Goal: Communication & Community: Ask a question

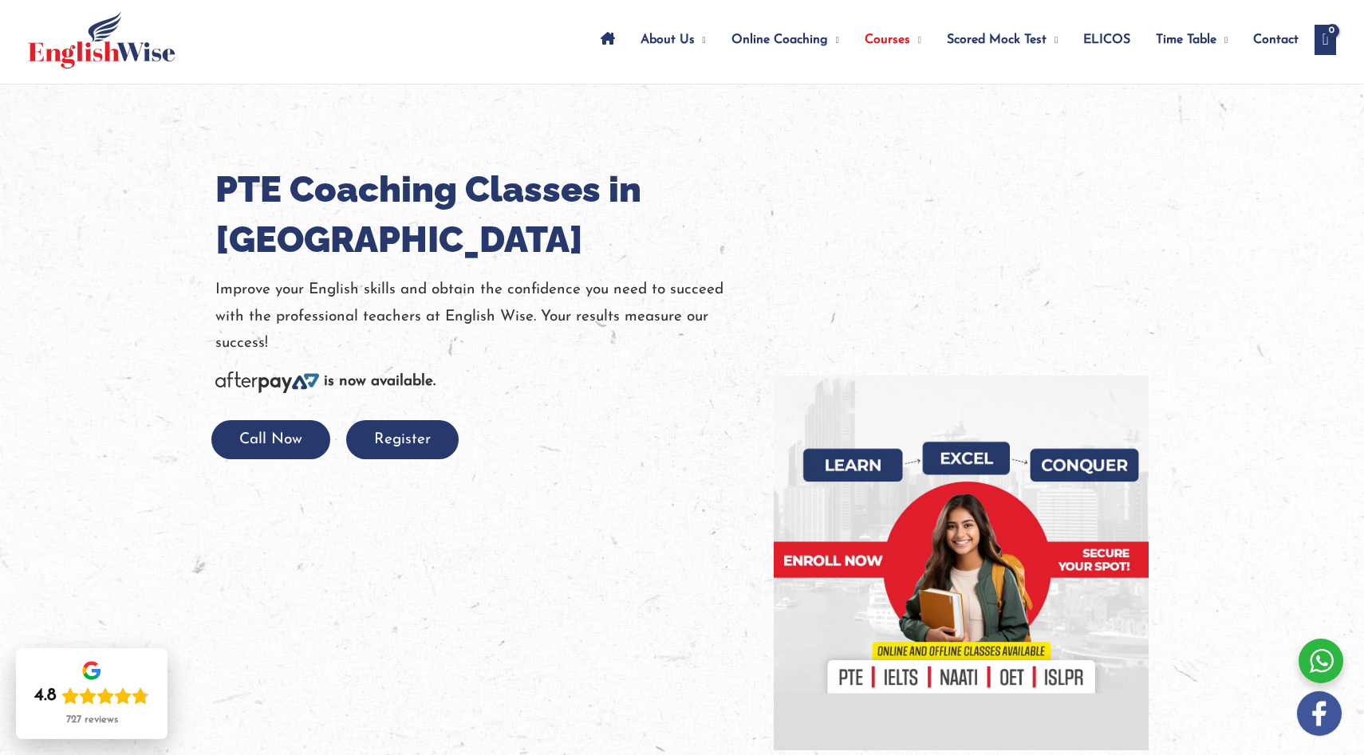
scroll to position [79, 0]
click at [400, 454] on button "Register" at bounding box center [402, 439] width 112 height 39
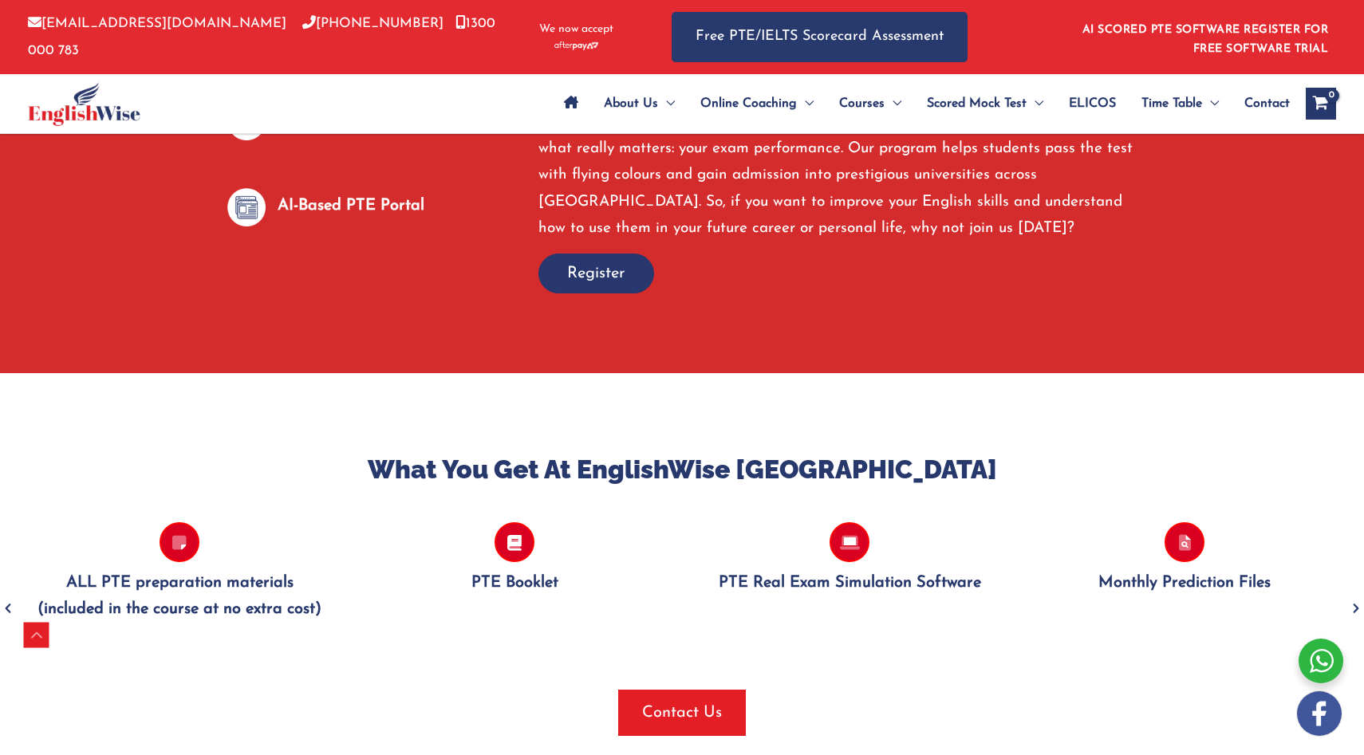
scroll to position [1251, 0]
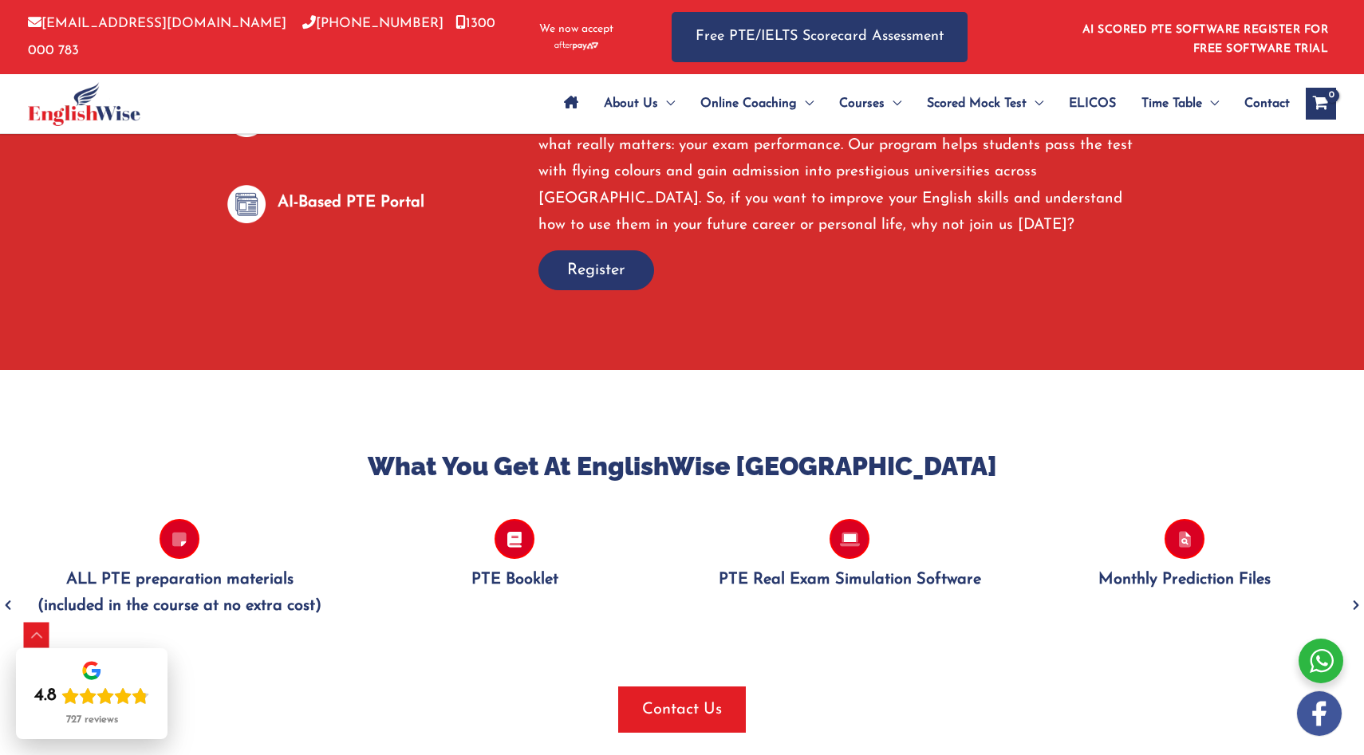
click at [626, 251] on span "button" at bounding box center [596, 270] width 114 height 38
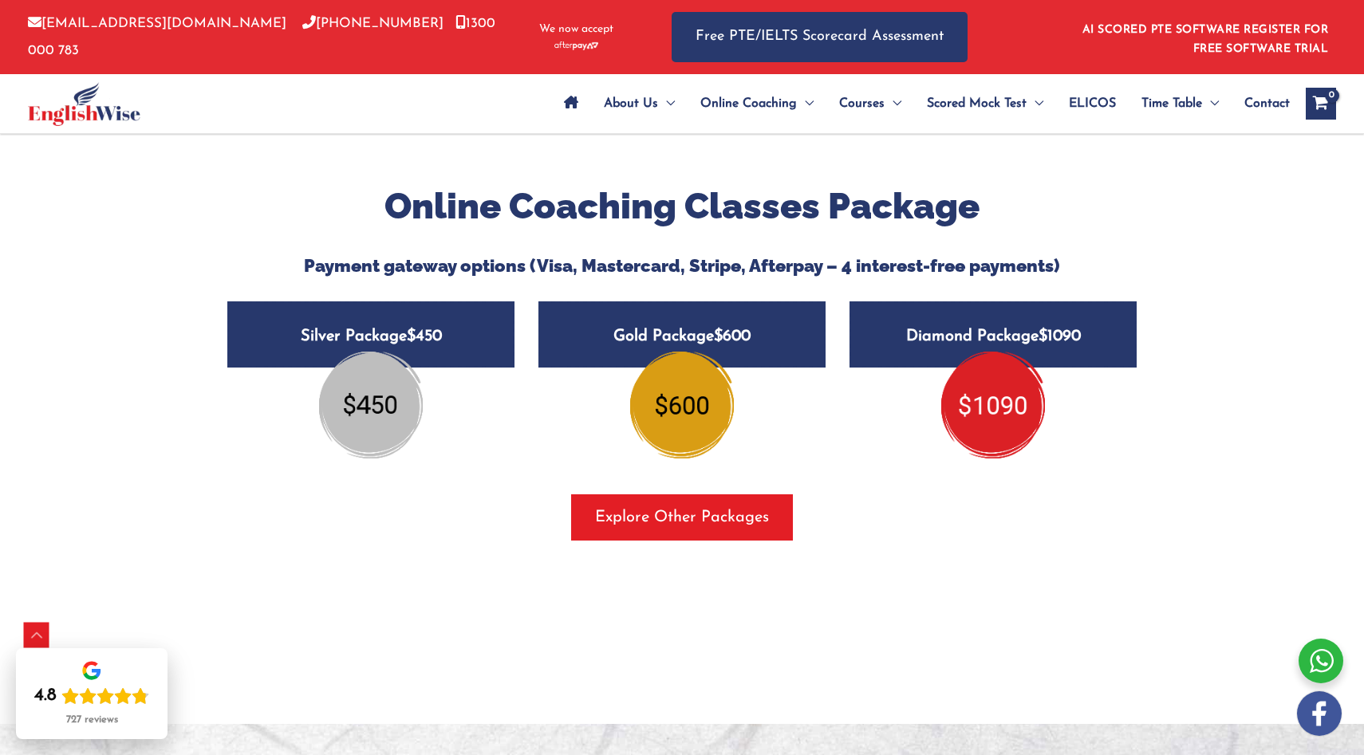
scroll to position [1838, 0]
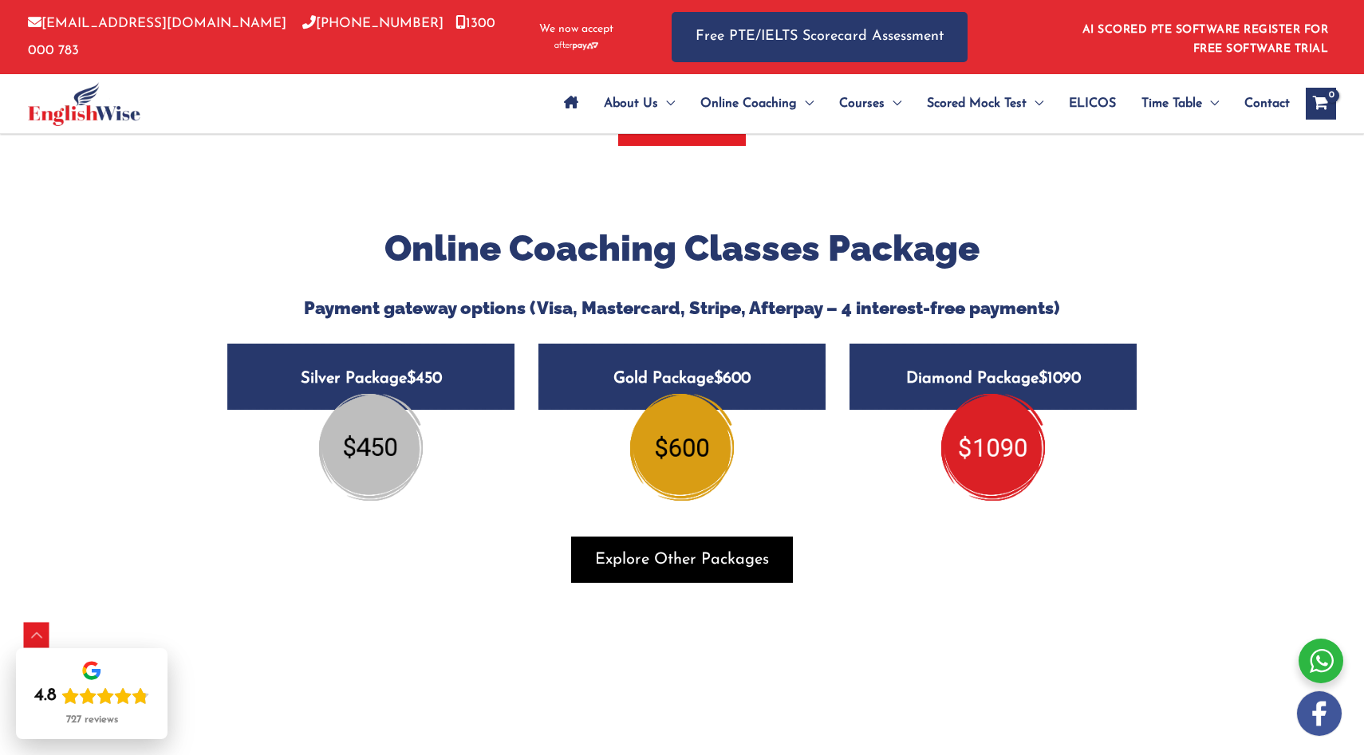
click at [677, 549] on span "Explore Other Packages" at bounding box center [682, 560] width 174 height 22
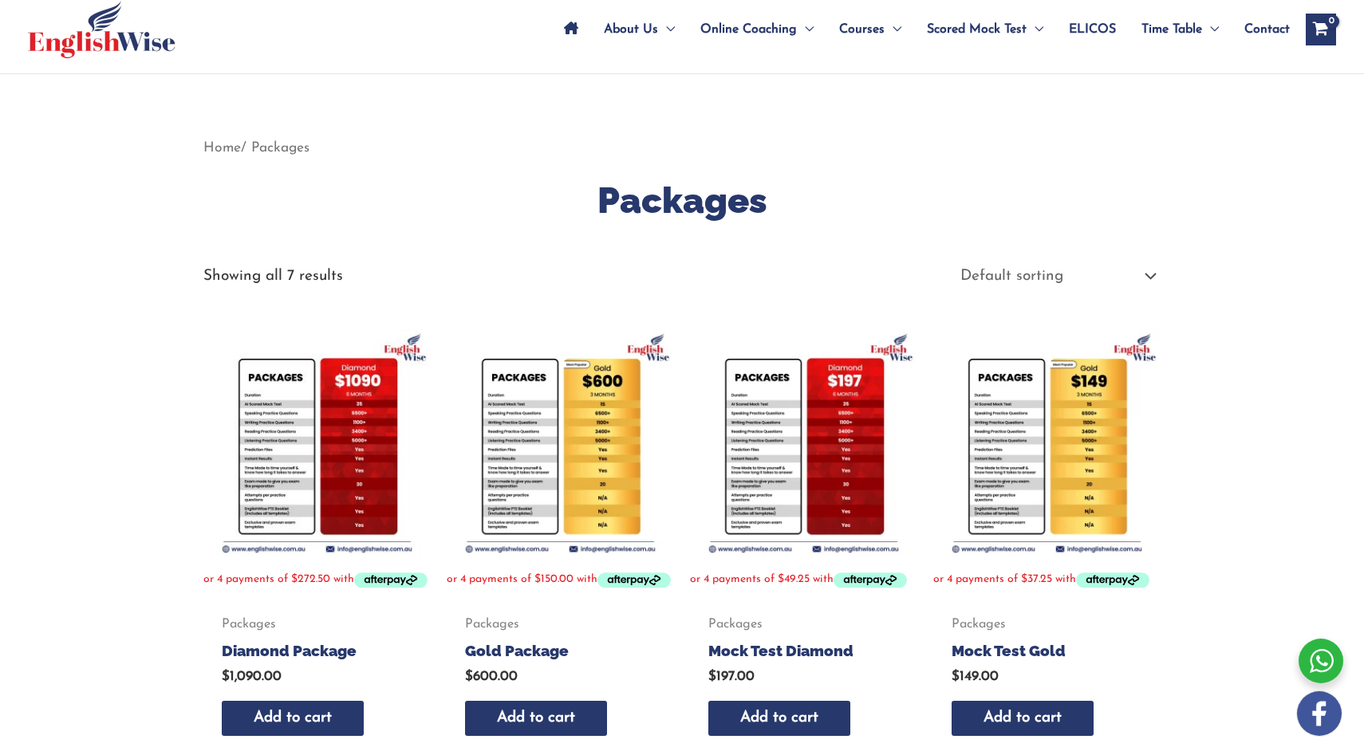
scroll to position [262, 0]
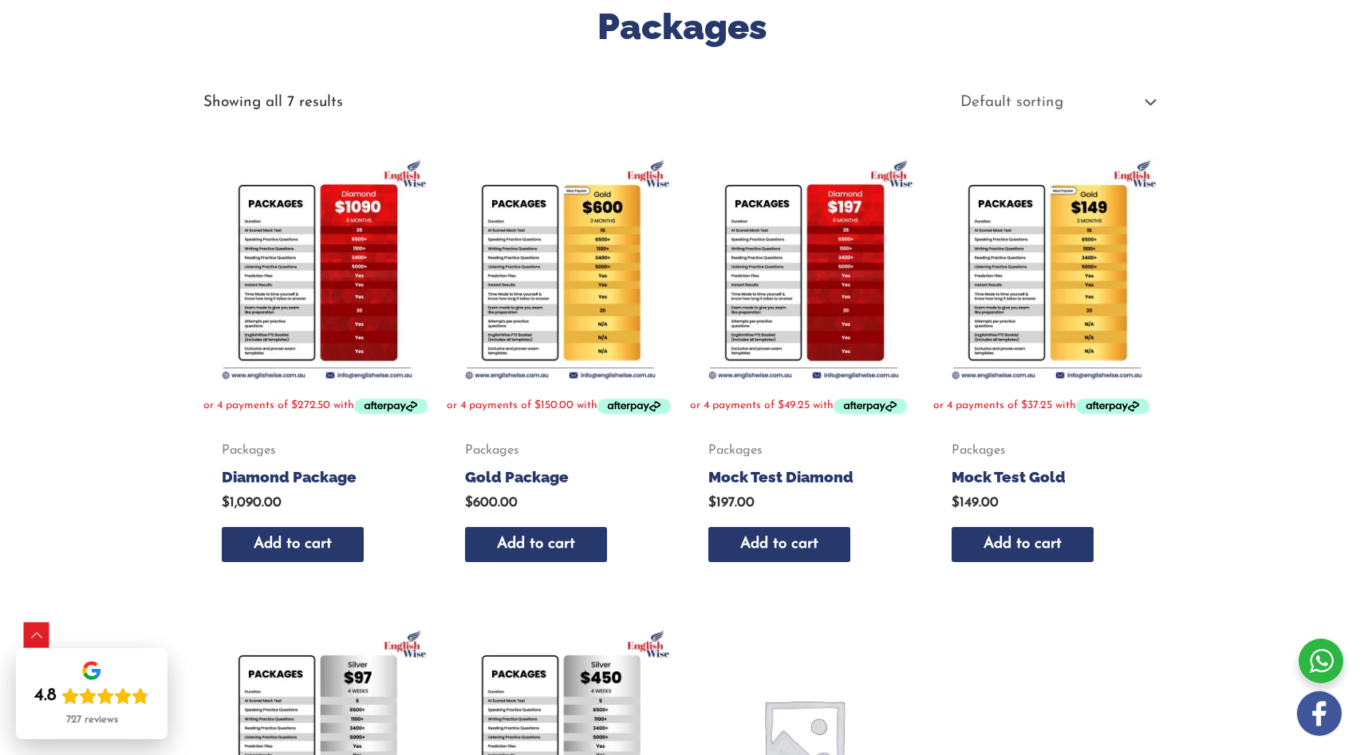
click at [330, 286] on img at bounding box center [316, 269] width 227 height 227
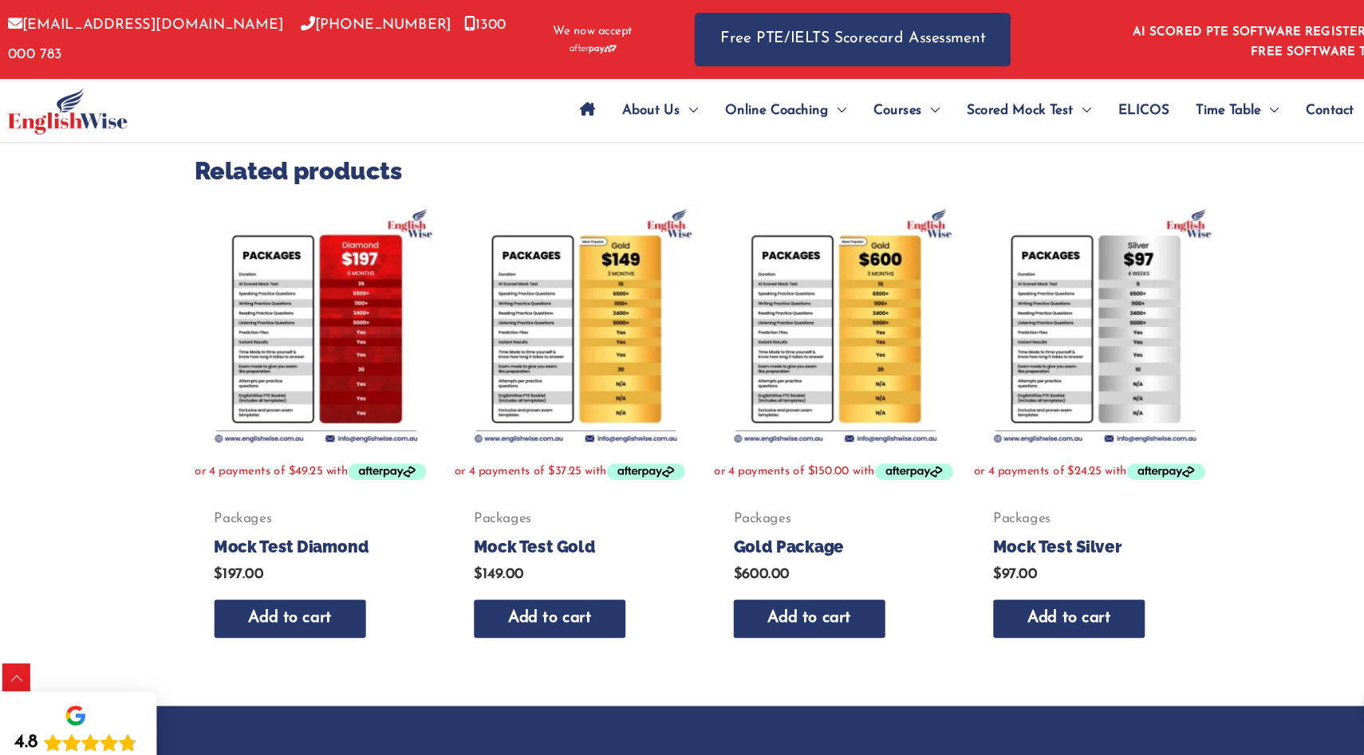
scroll to position [530, 0]
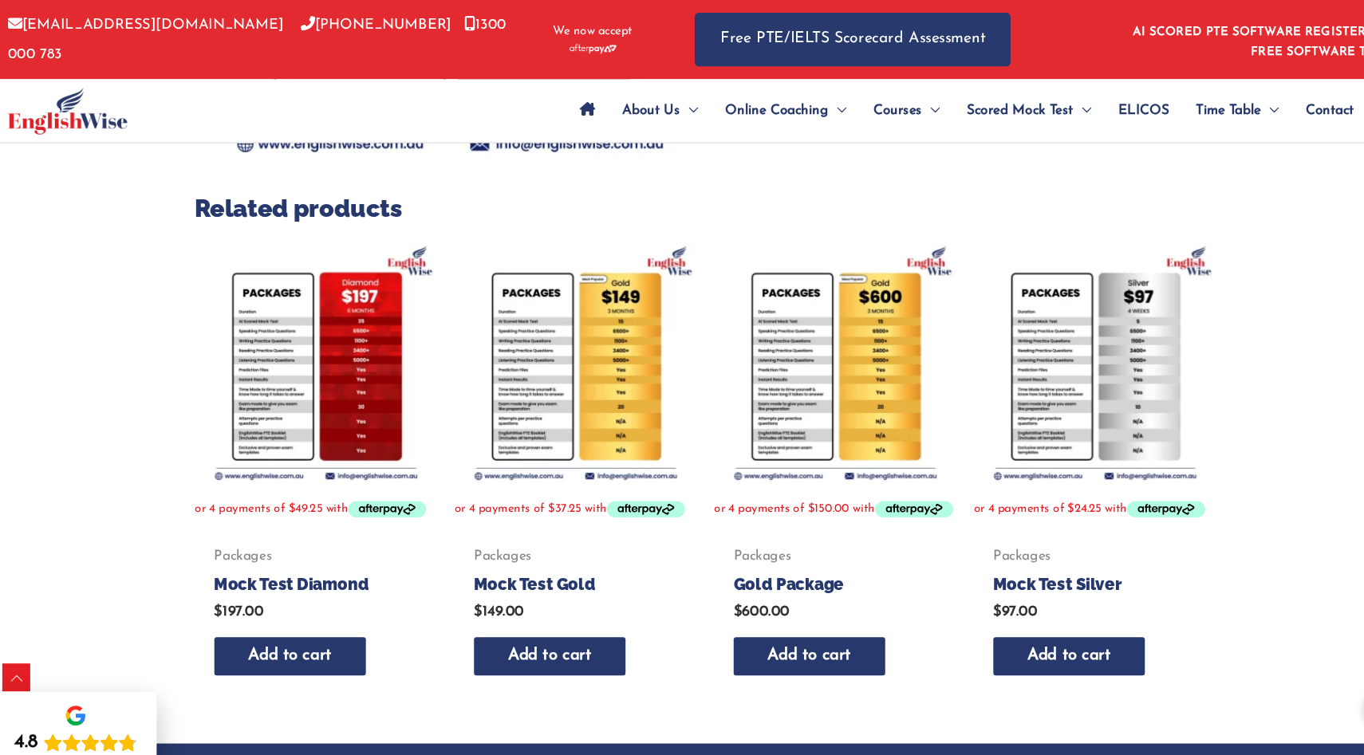
click at [748, 342] on img at bounding box center [803, 340] width 227 height 227
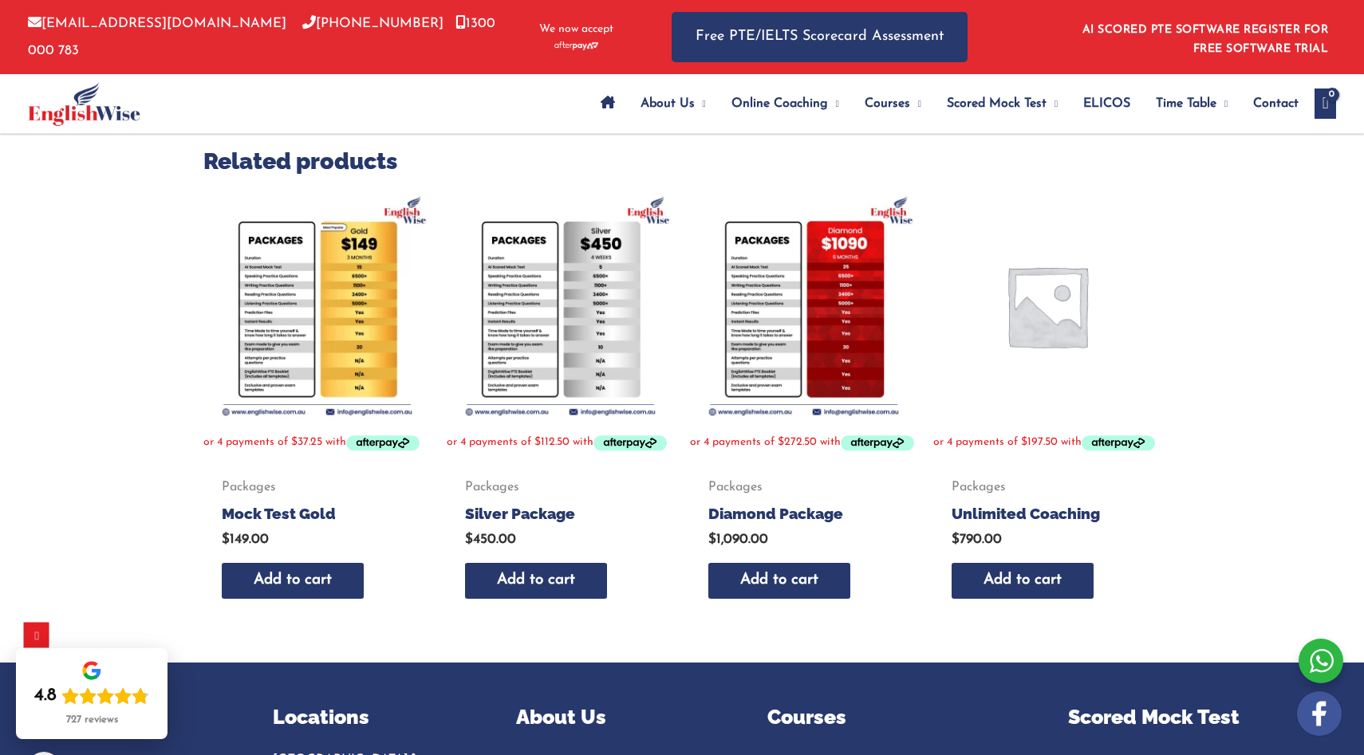
scroll to position [632, 0]
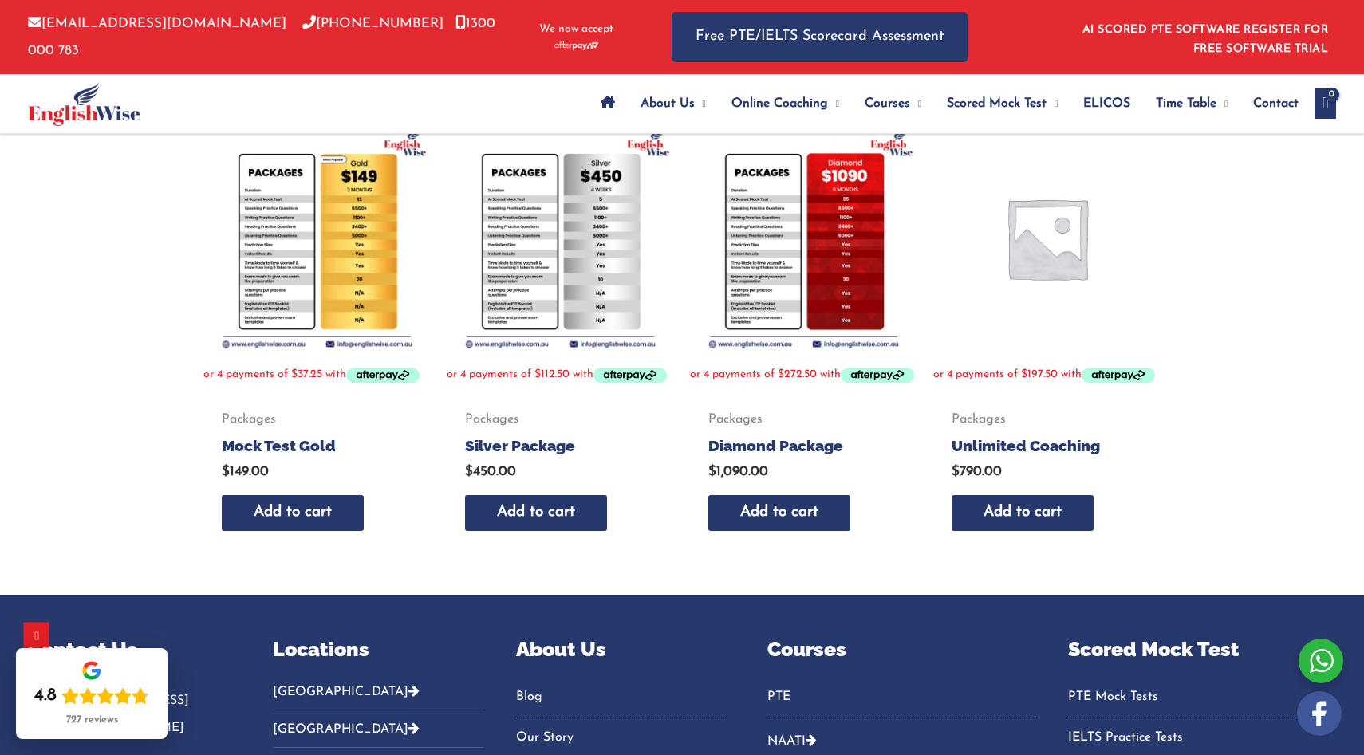
click at [286, 320] on img at bounding box center [316, 237] width 227 height 227
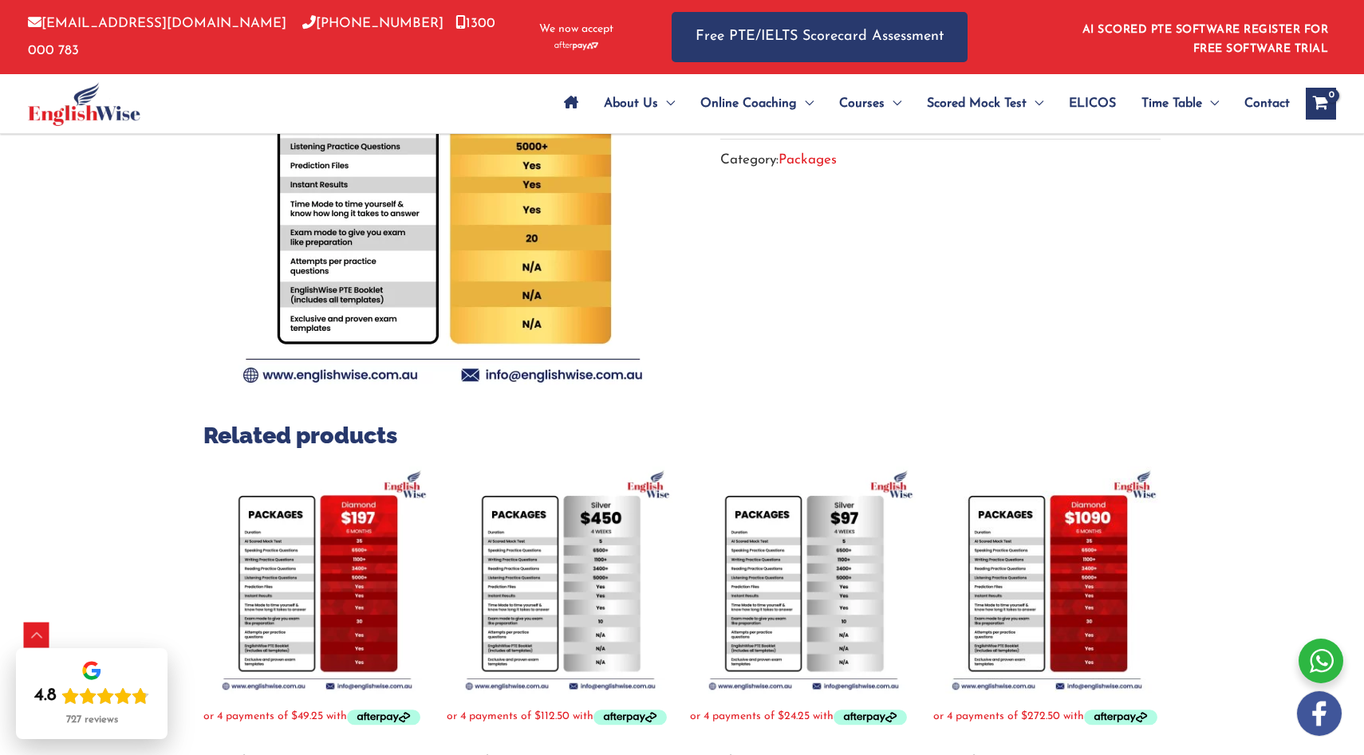
scroll to position [307, 0]
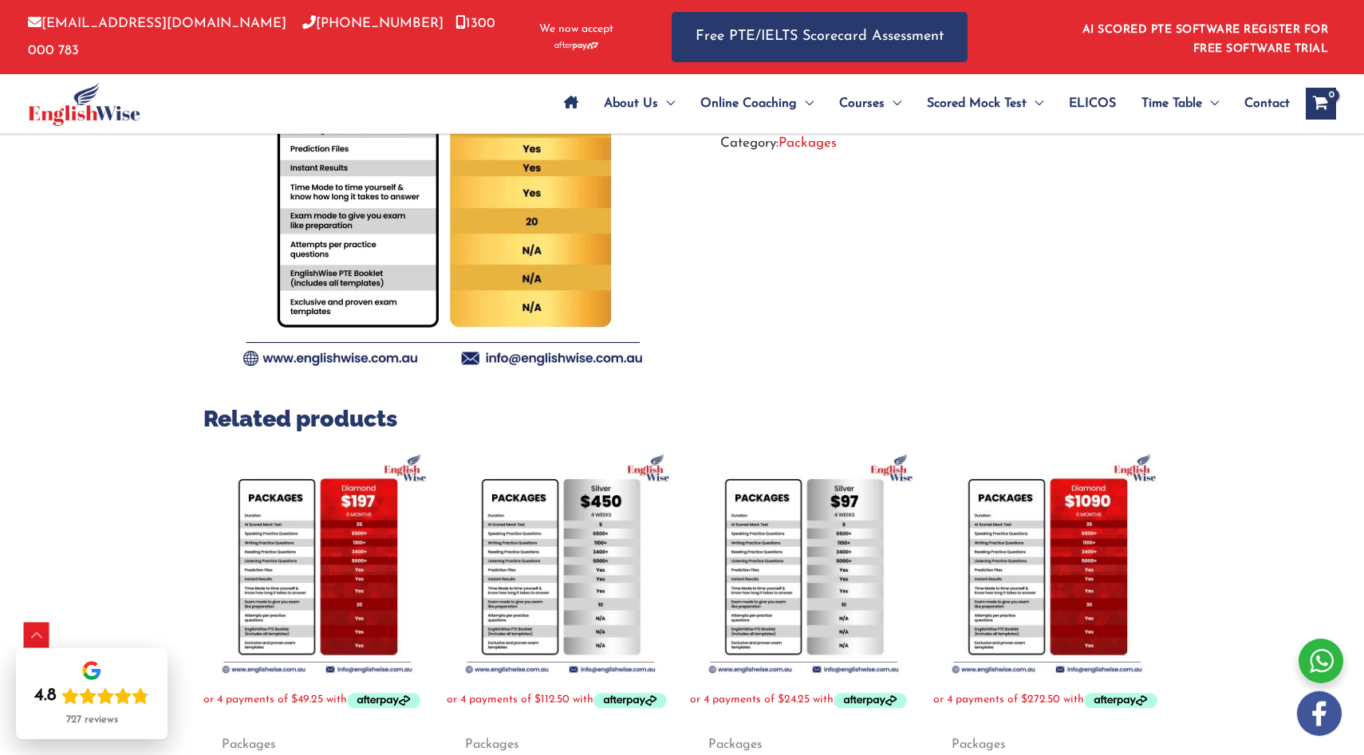
click at [367, 573] on img at bounding box center [316, 563] width 227 height 227
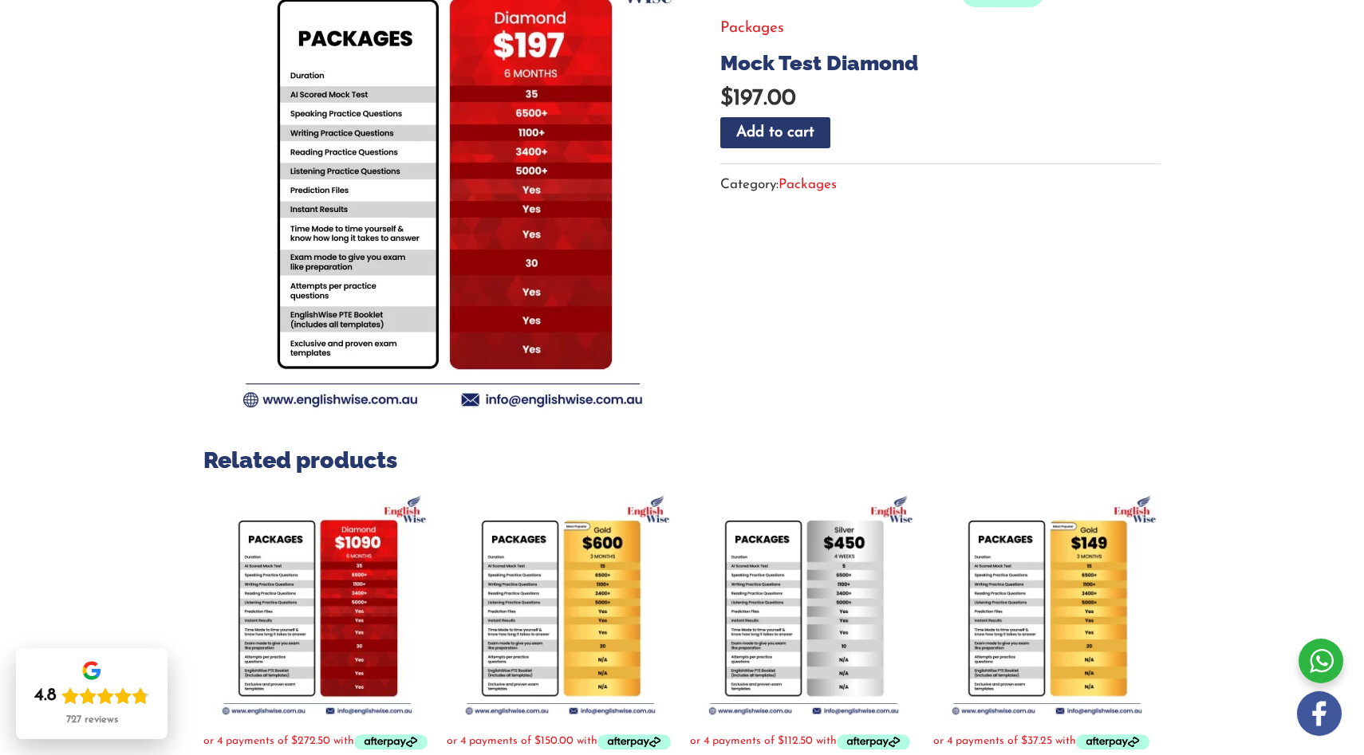
scroll to position [276, 0]
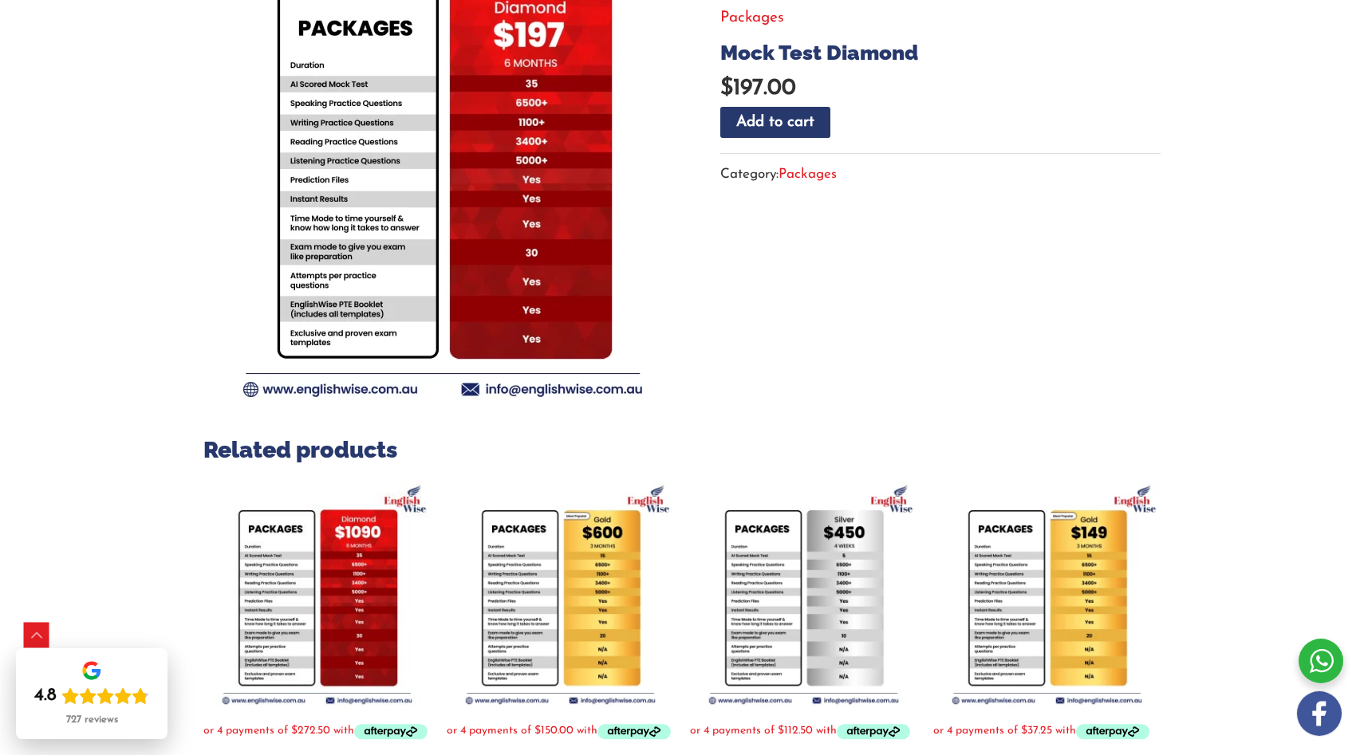
click at [851, 613] on img at bounding box center [803, 594] width 227 height 227
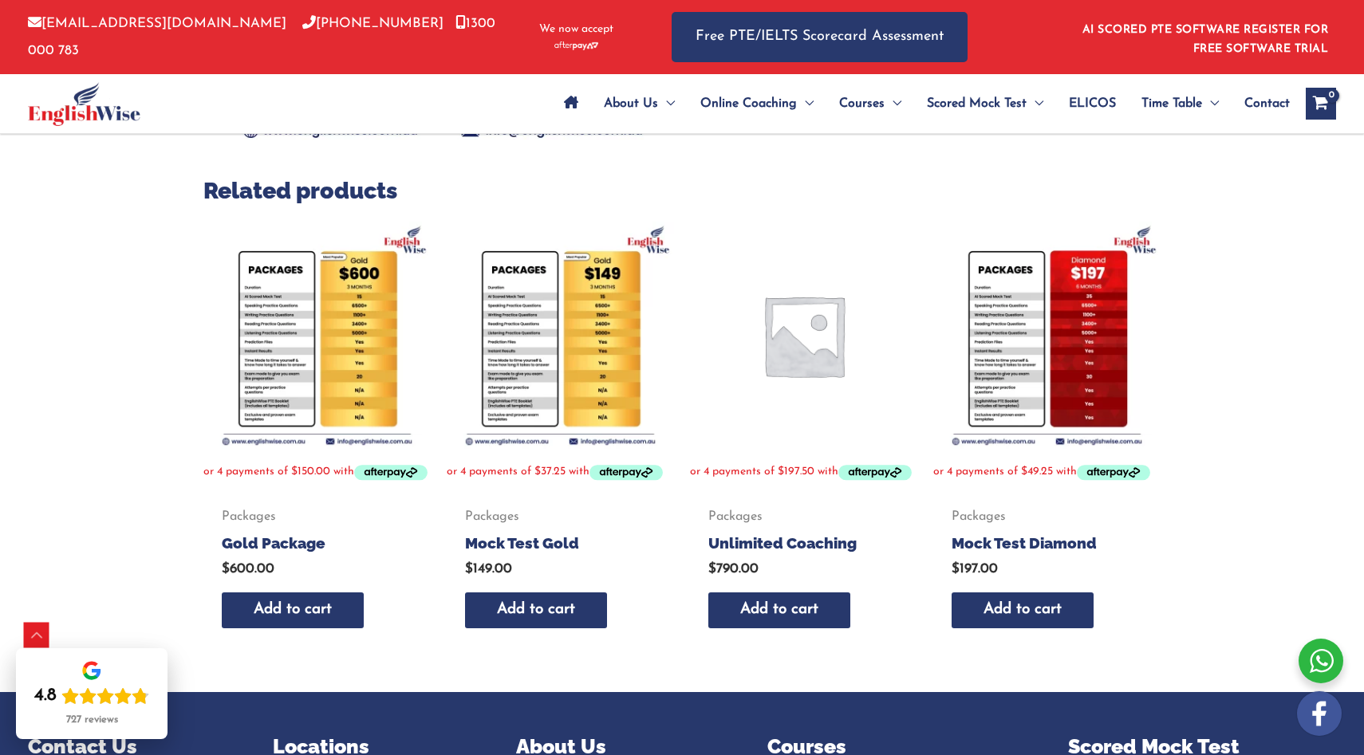
scroll to position [534, 0]
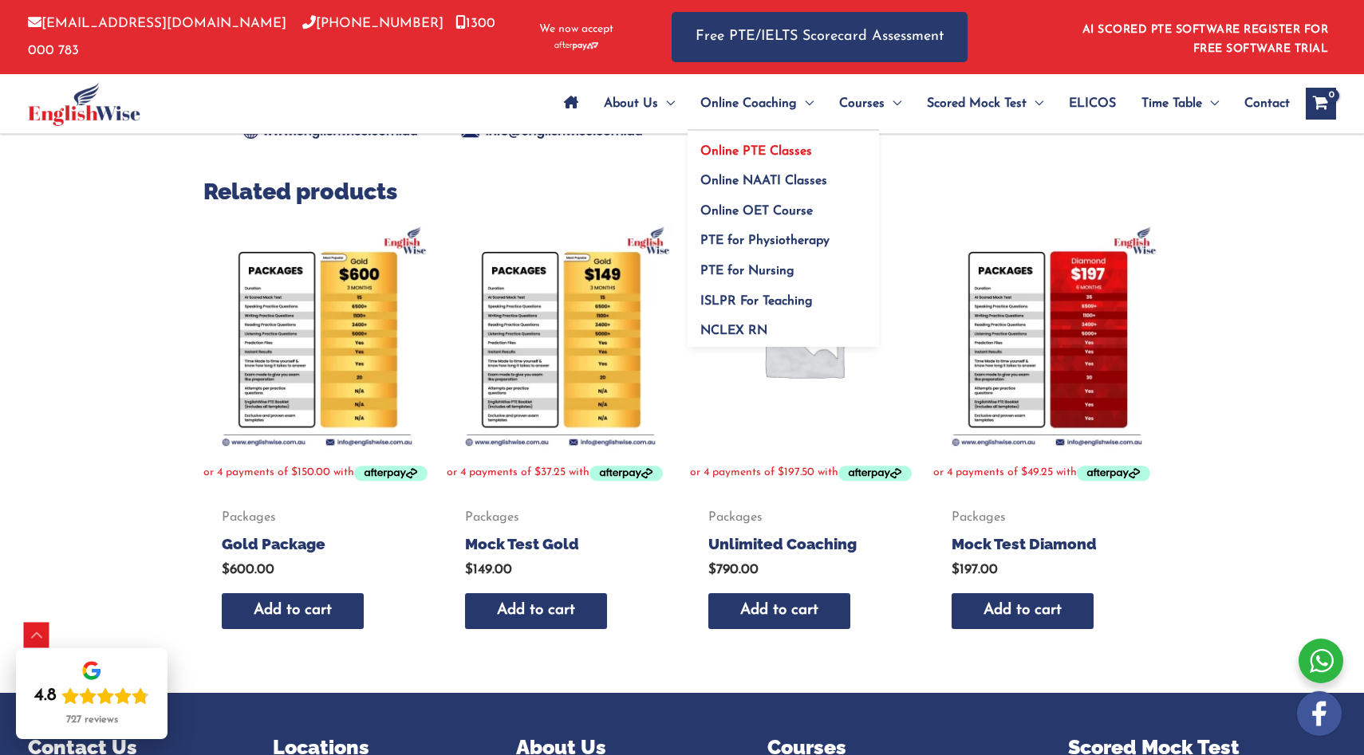
click at [766, 151] on span "Online PTE Classes" at bounding box center [756, 151] width 112 height 13
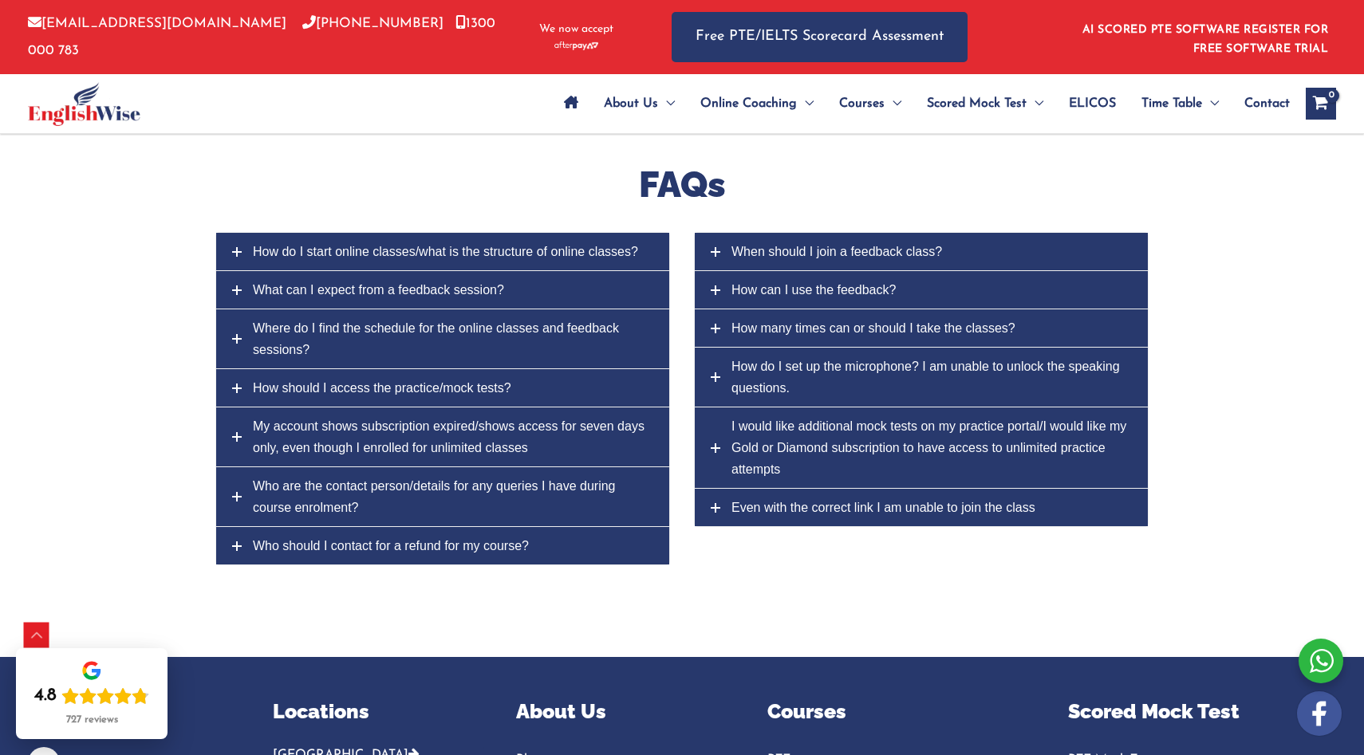
scroll to position [6183, 0]
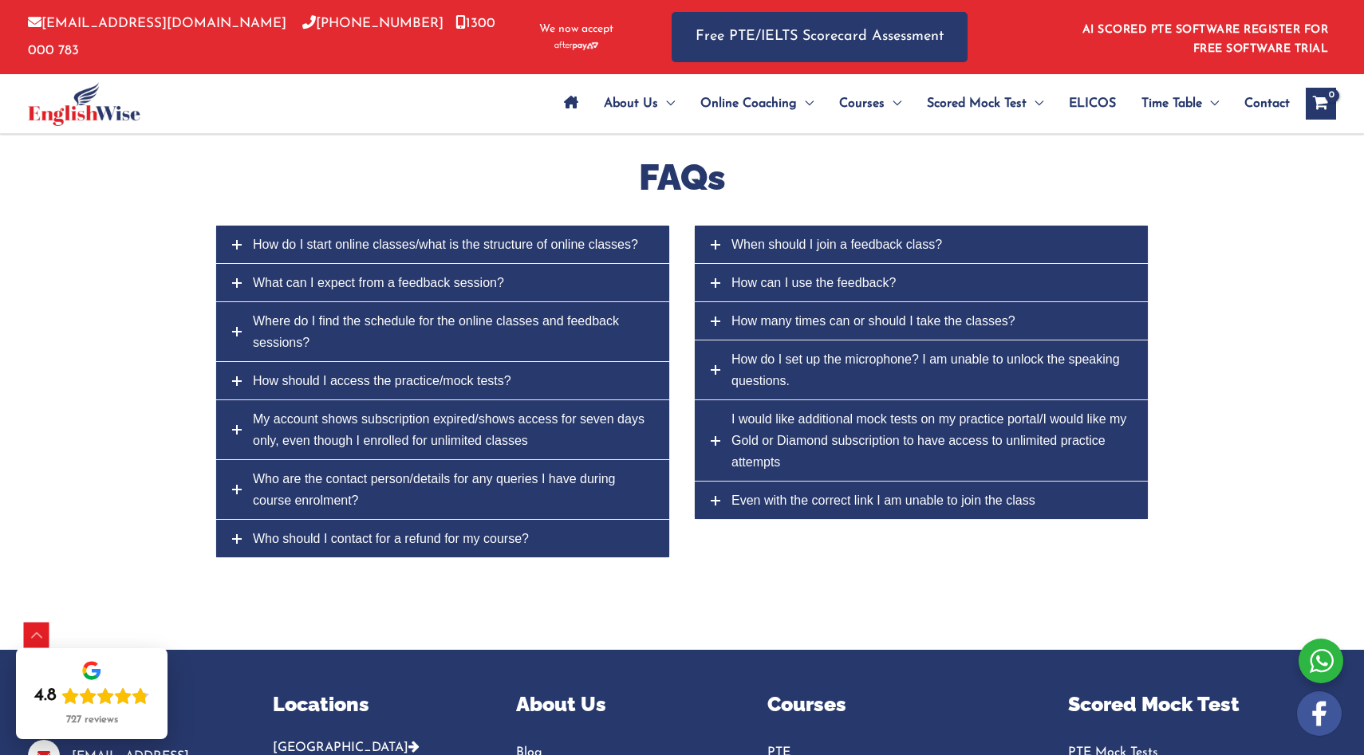
click at [515, 249] on span "How do I start online classes/what is the structure of online classes?" at bounding box center [445, 245] width 385 height 14
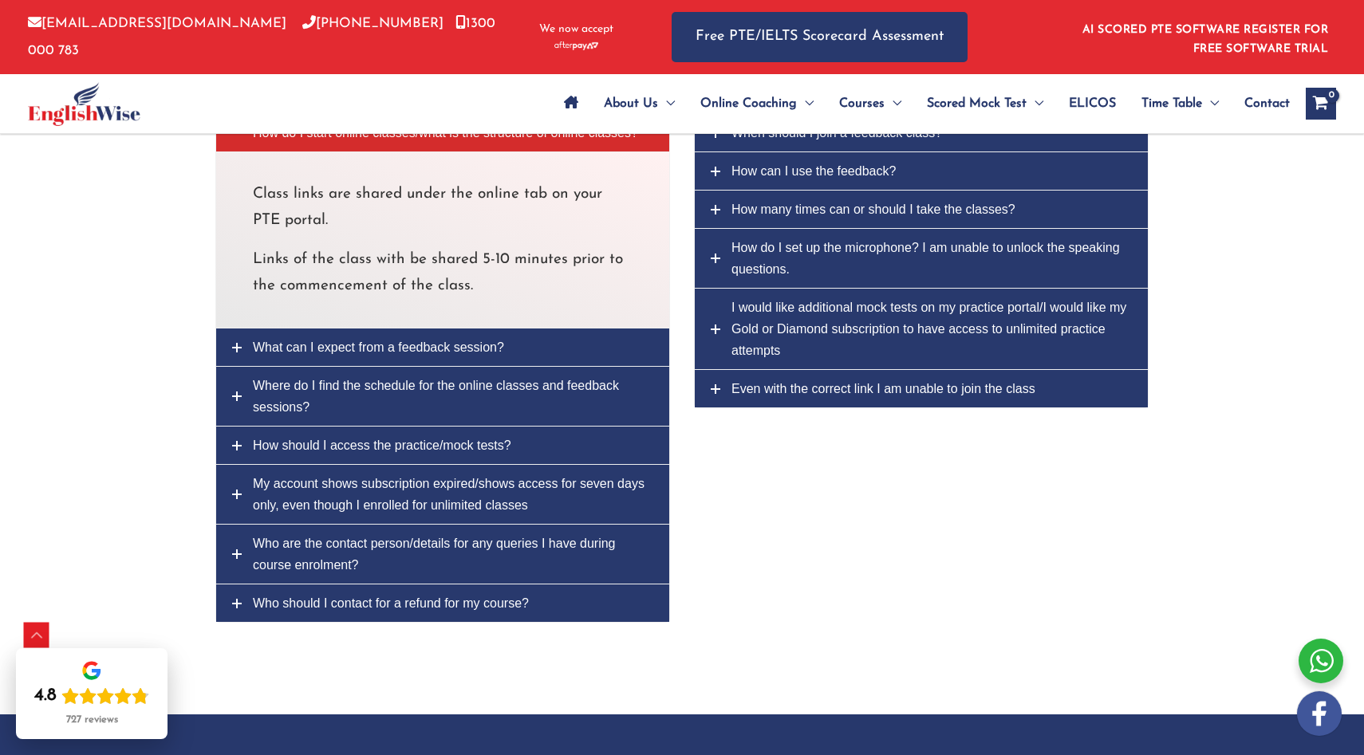
scroll to position [6327, 0]
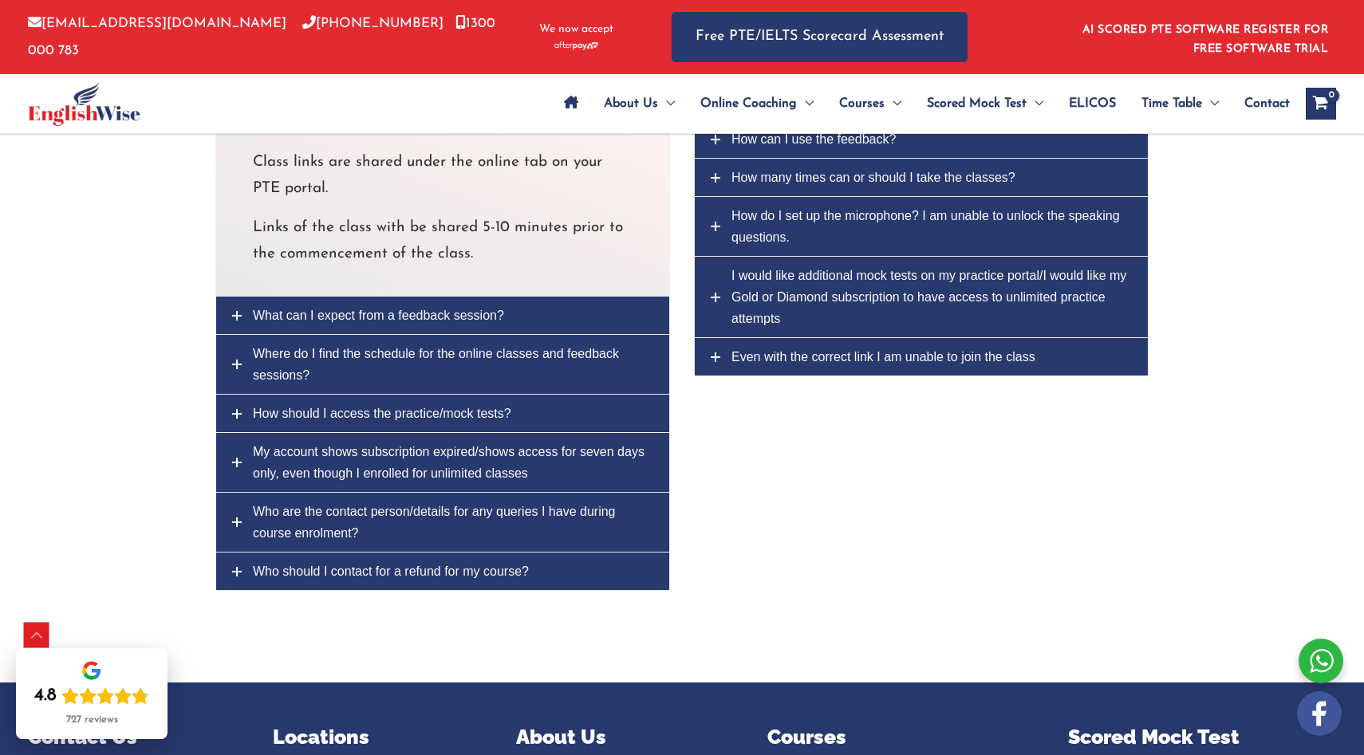
click at [463, 322] on span "What can I expect from a feedback session?" at bounding box center [378, 316] width 251 height 14
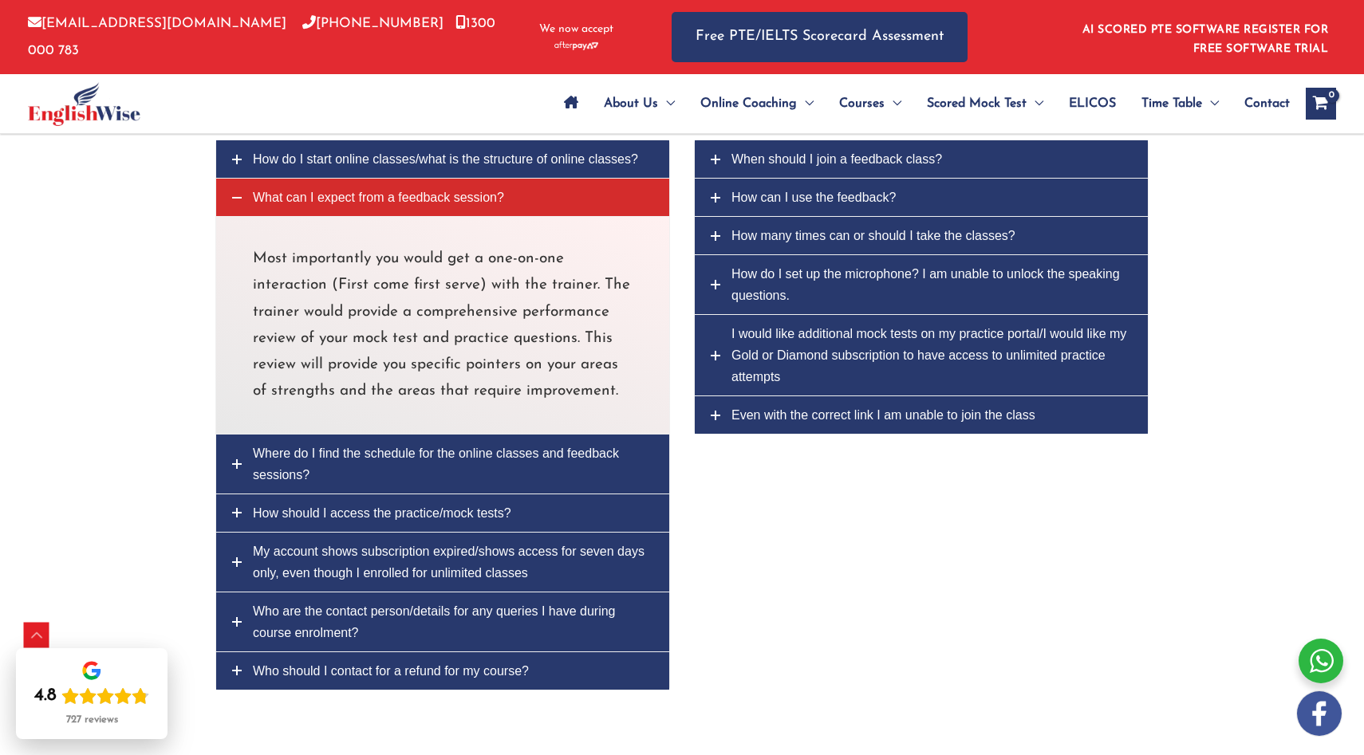
scroll to position [6262, 0]
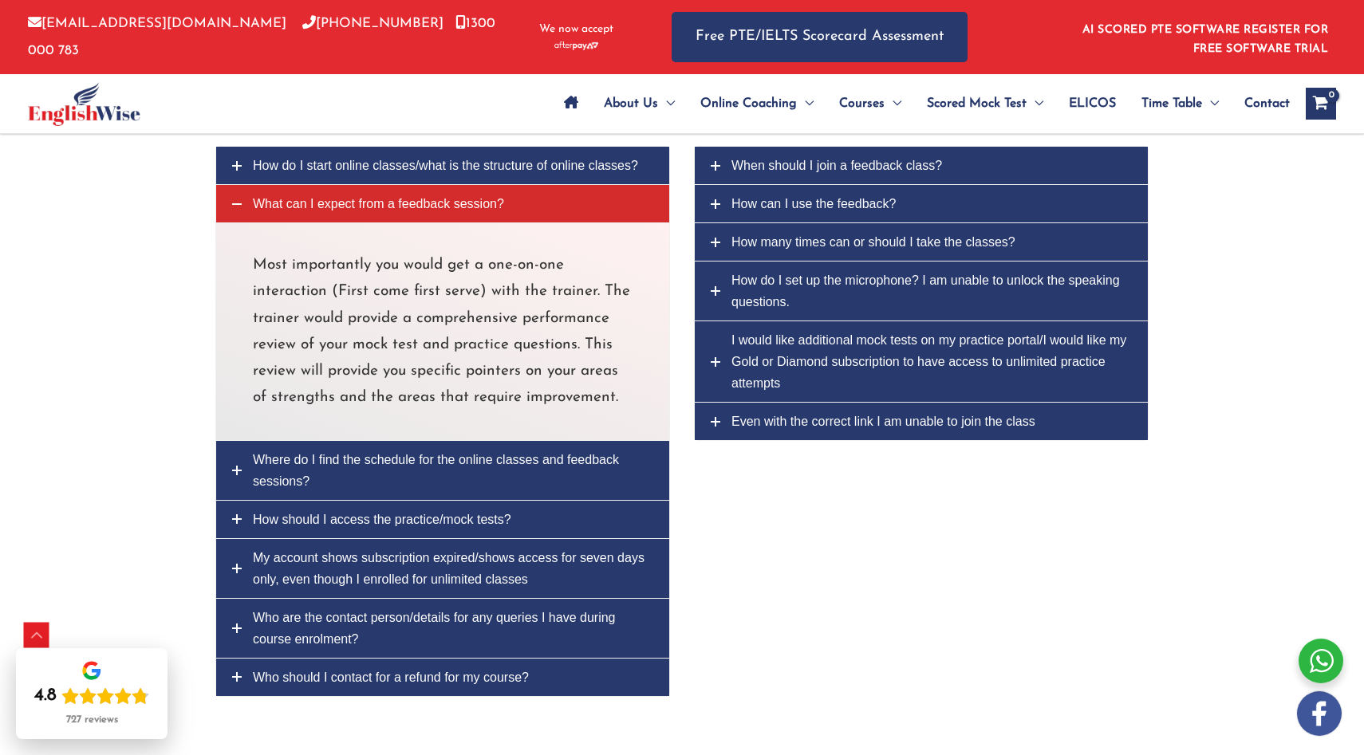
click at [353, 475] on link "Where do I find the schedule for the online classes and feedback sessions?" at bounding box center [442, 470] width 453 height 59
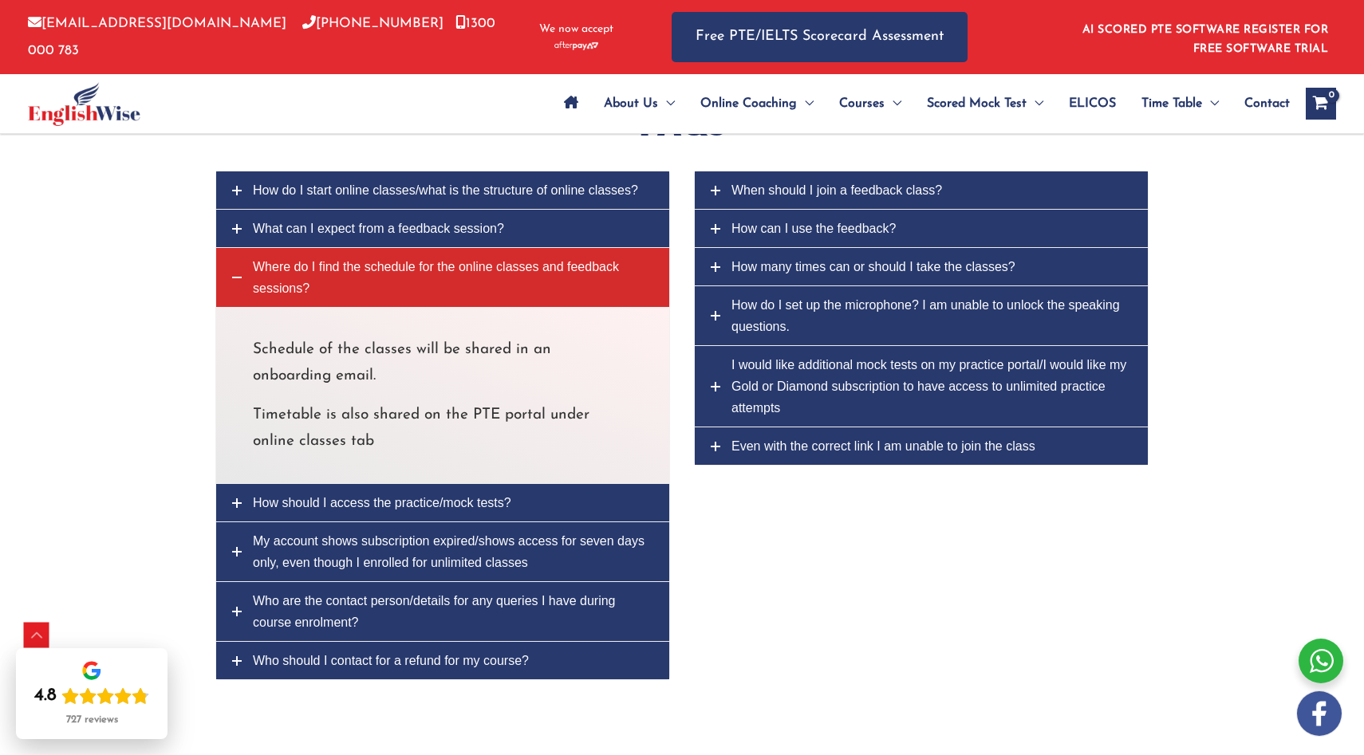
scroll to position [6233, 0]
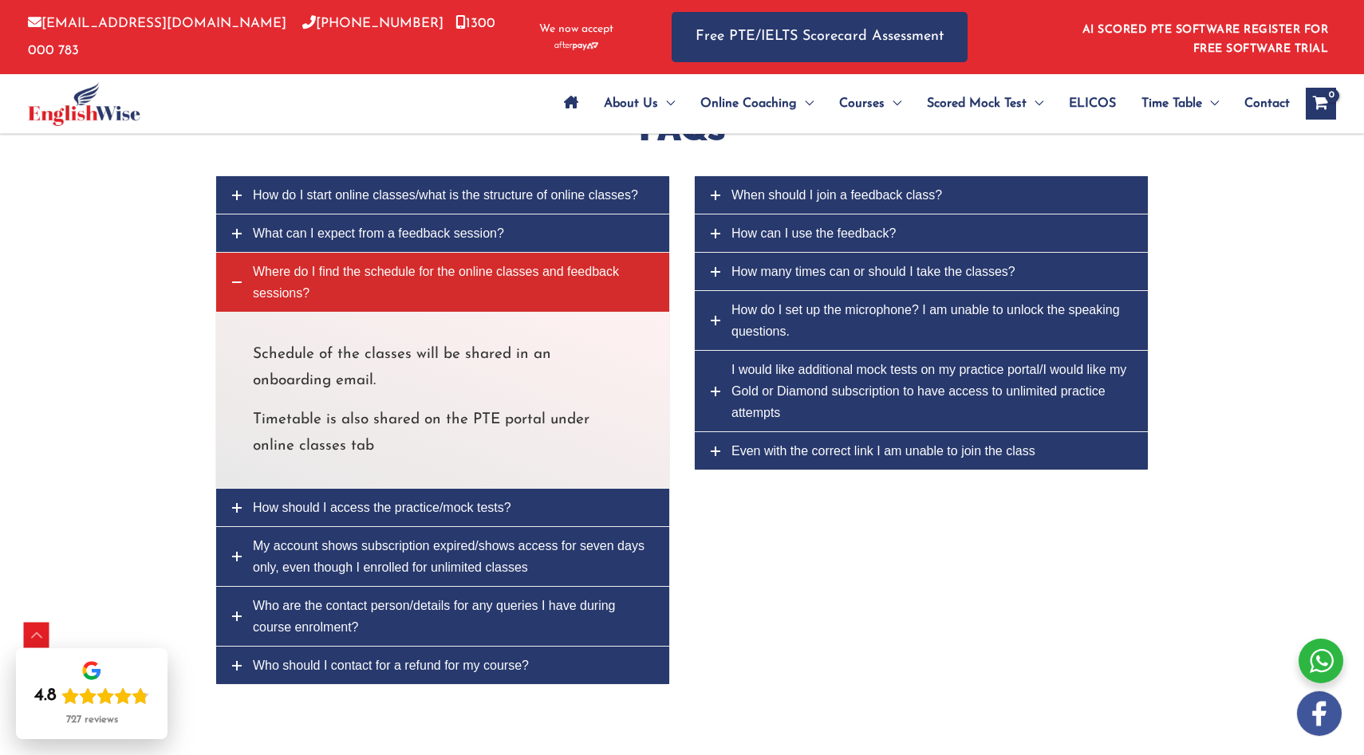
click at [351, 514] on span "How should I access the practice/mock tests?" at bounding box center [382, 508] width 258 height 14
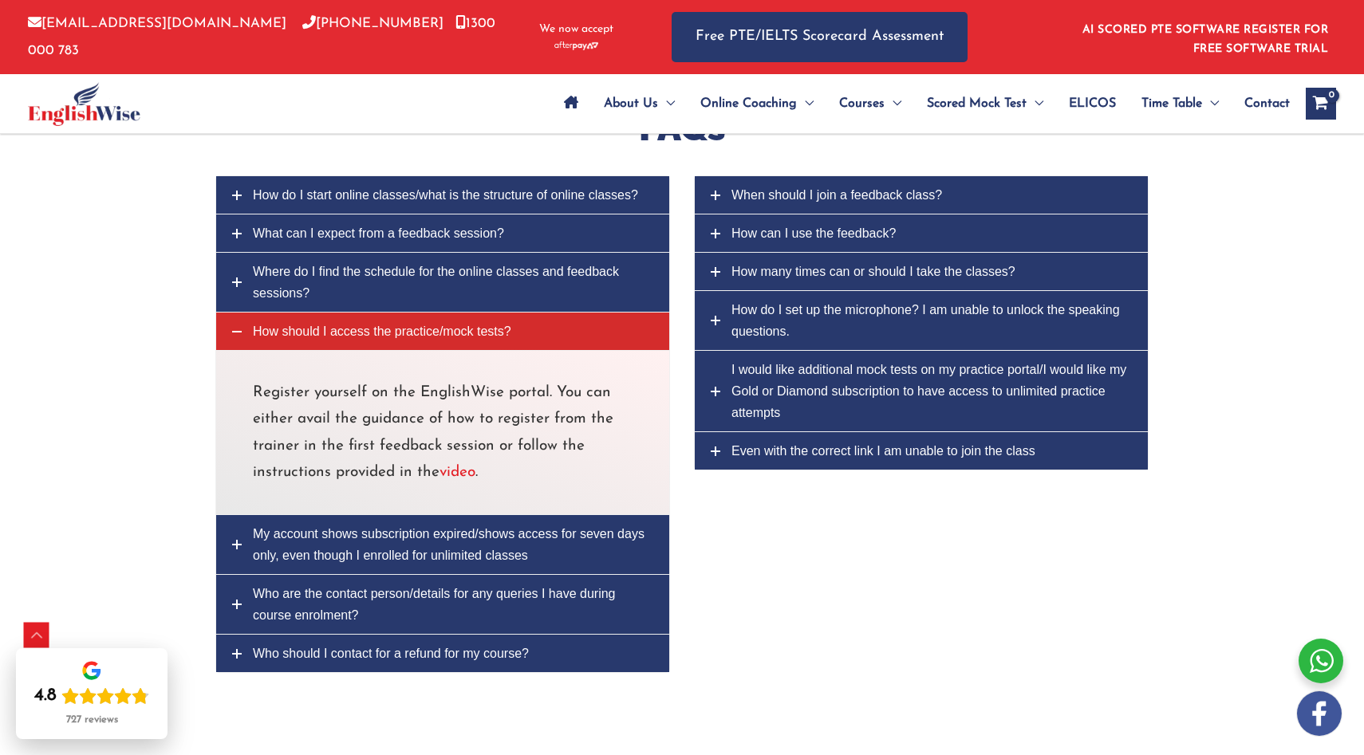
click at [326, 538] on span "My account shows subscription expired/shows access for seven days only, even th…" at bounding box center [449, 544] width 392 height 35
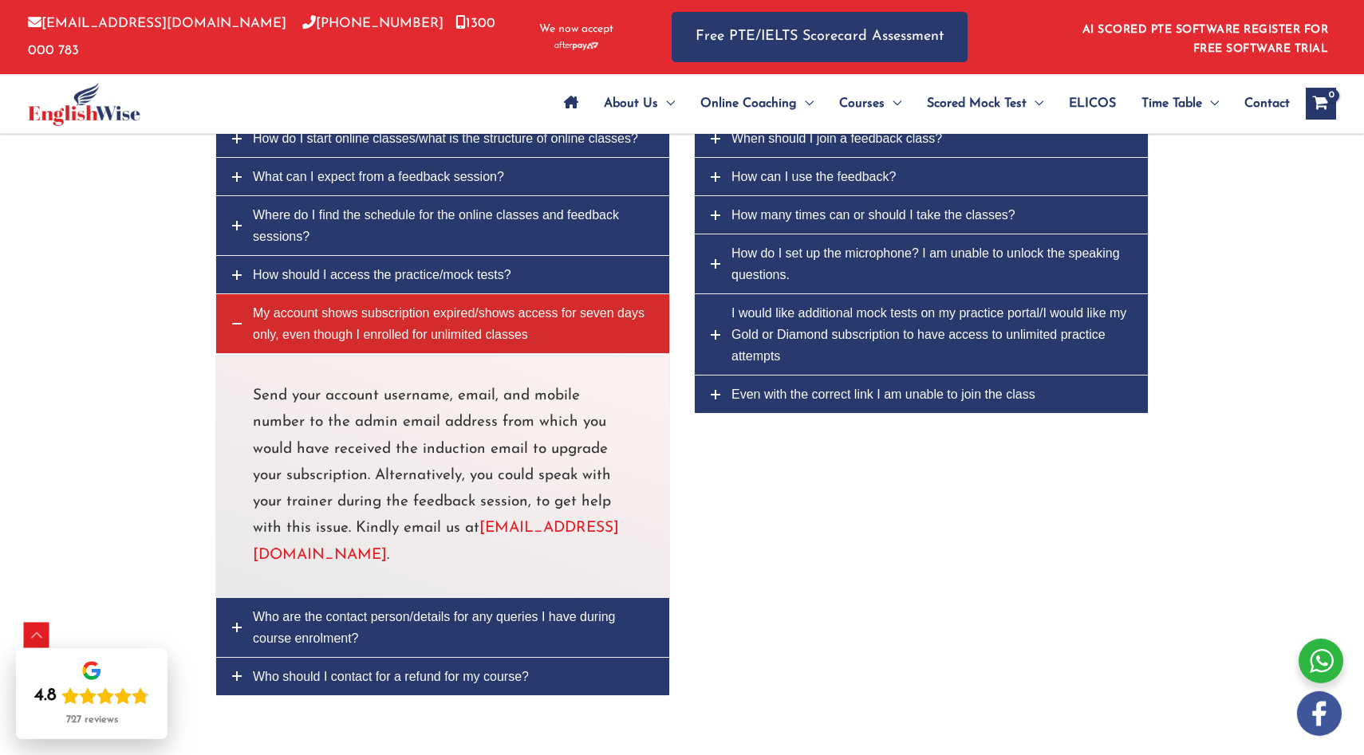
scroll to position [6291, 0]
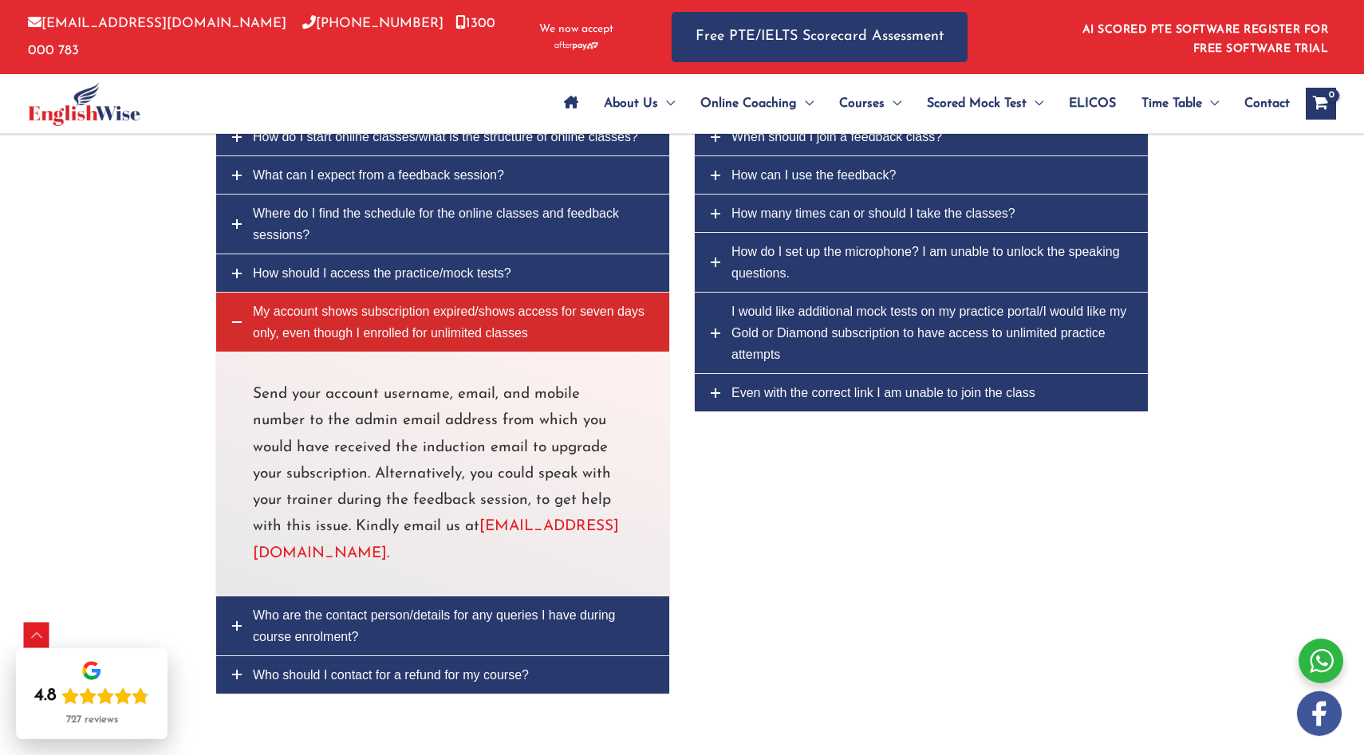
click at [327, 693] on link "Who should I contact for a refund for my course?" at bounding box center [442, 674] width 453 height 37
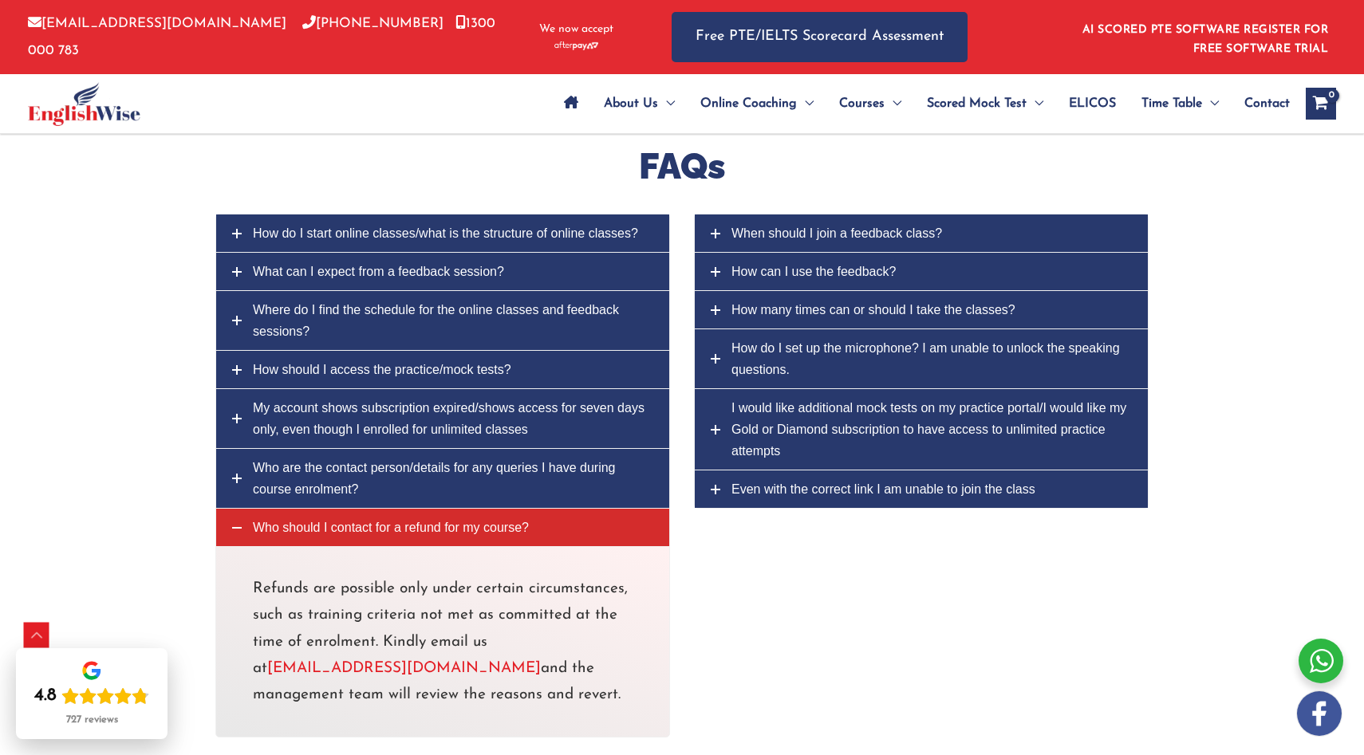
scroll to position [6180, 0]
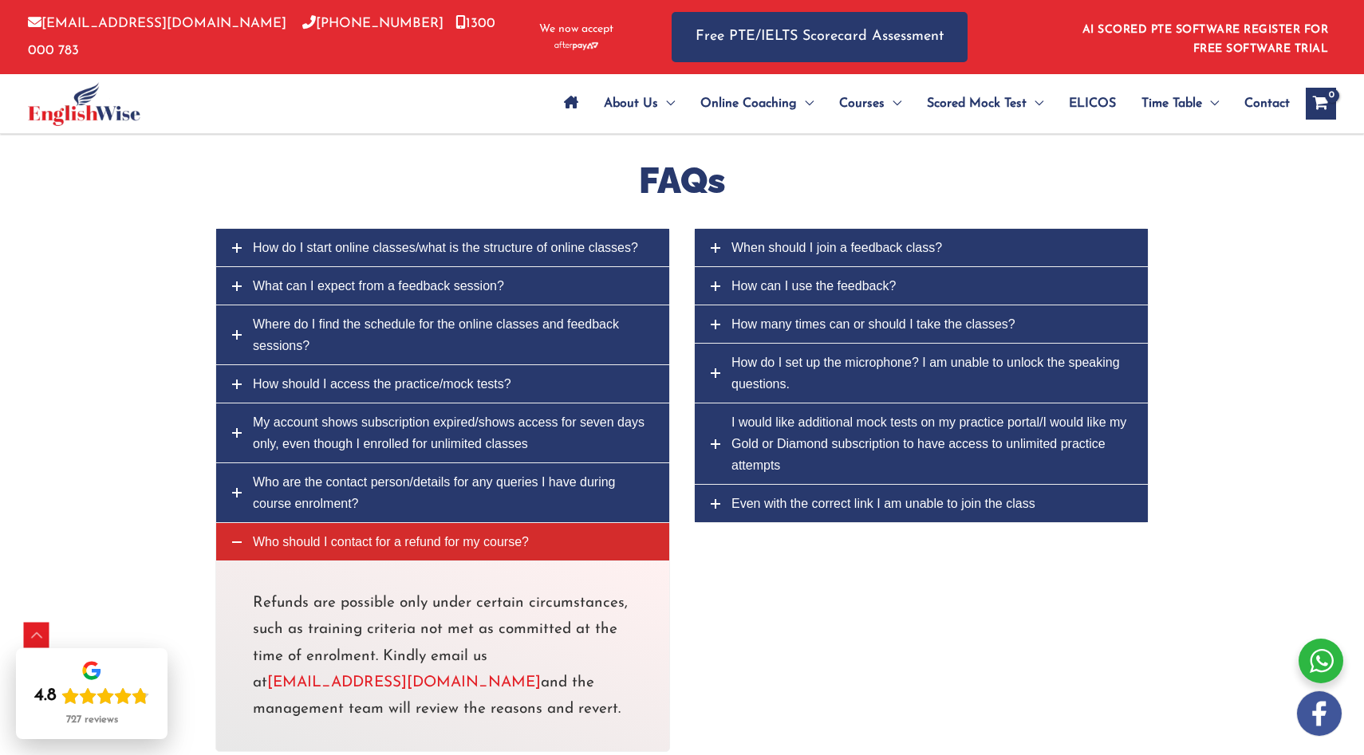
click at [775, 262] on link "When should I join a feedback class?" at bounding box center [921, 247] width 453 height 37
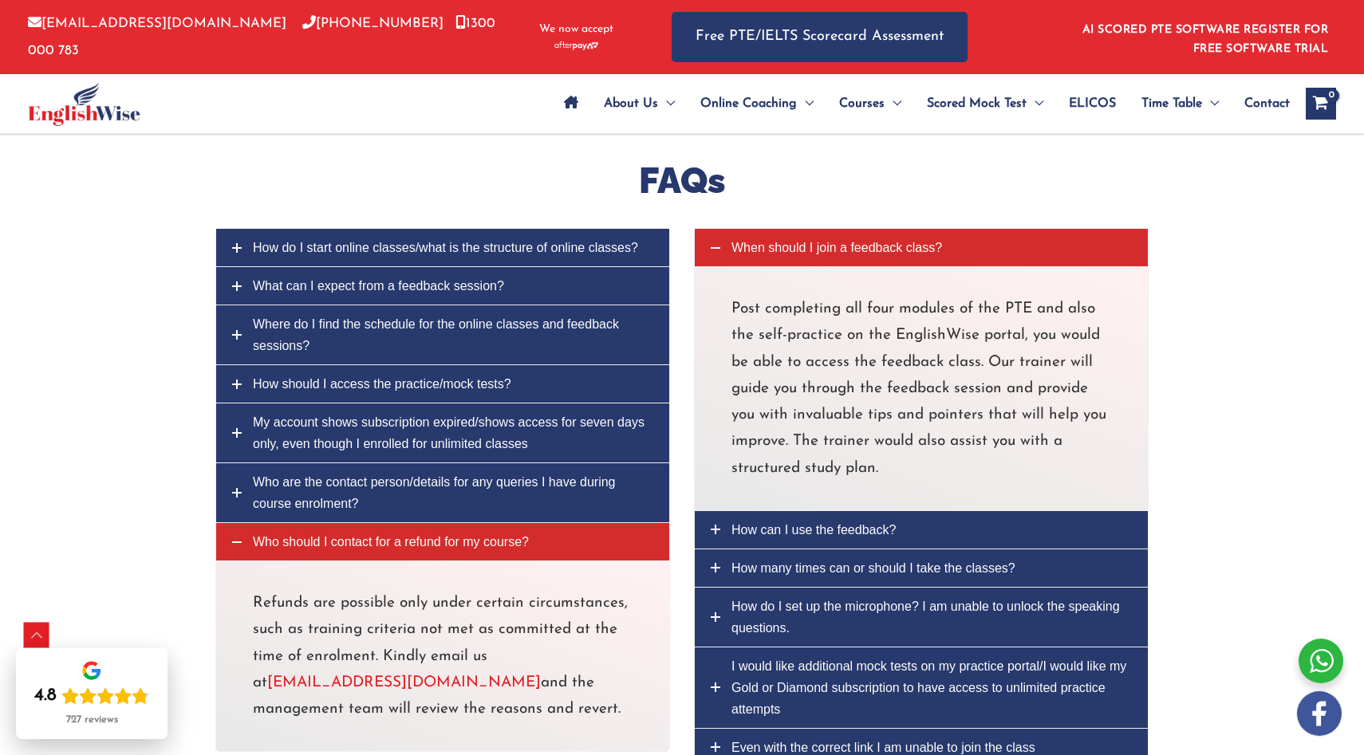
click at [752, 537] on span "How can I use the feedback?" at bounding box center [813, 530] width 164 height 14
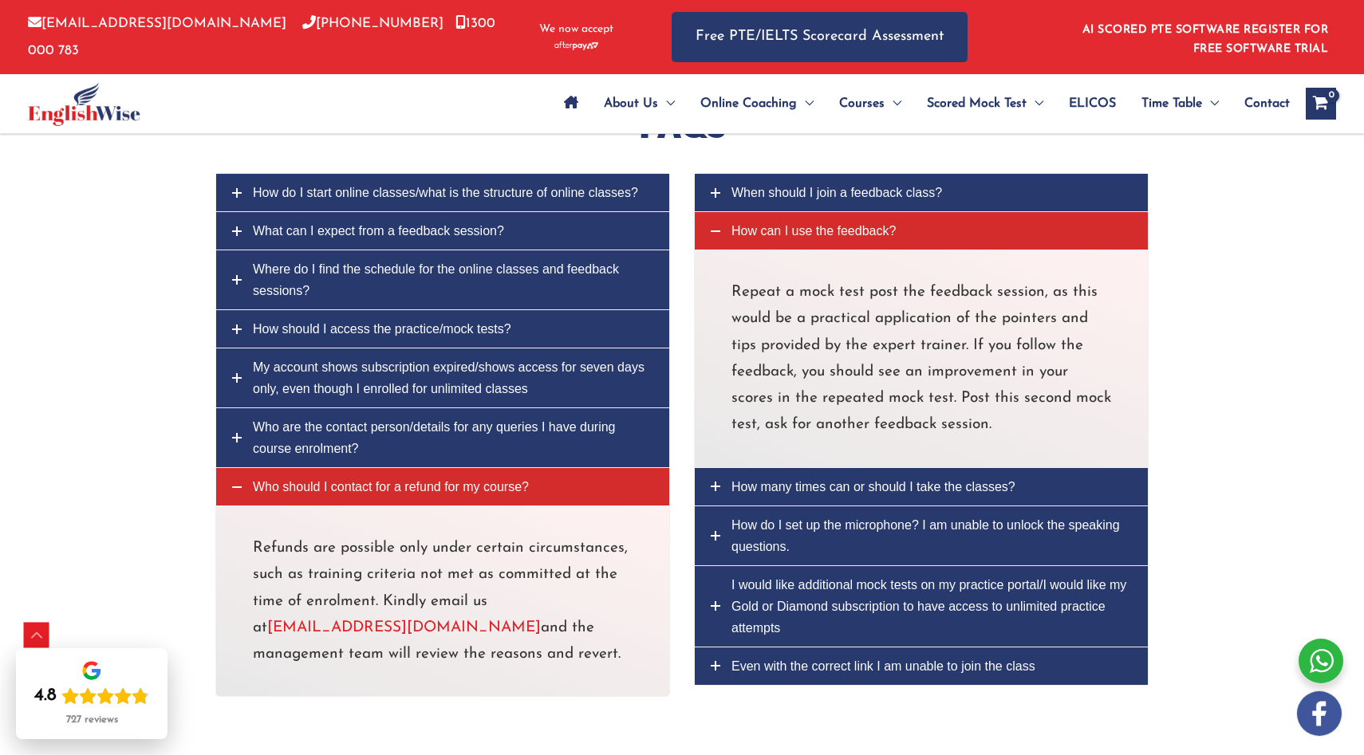
scroll to position [6237, 0]
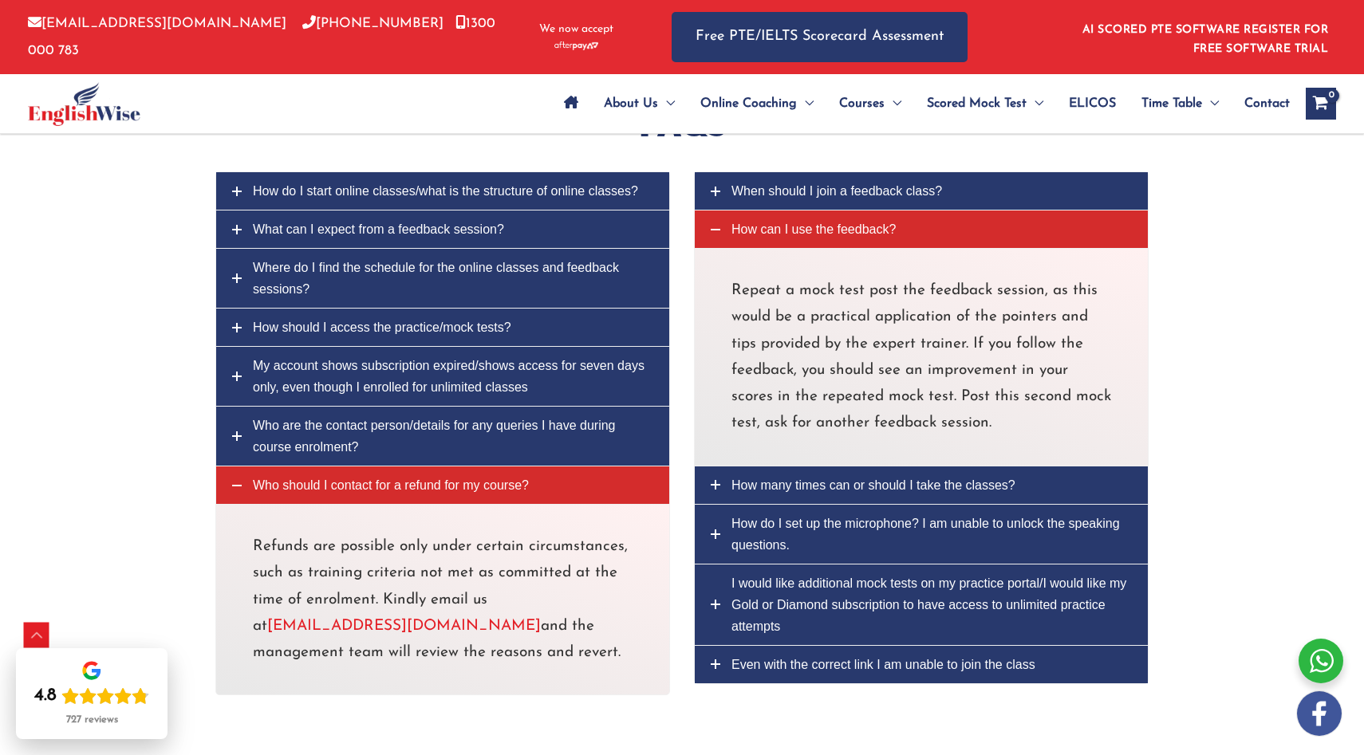
click at [764, 487] on span "How many times can or should I take the classes?" at bounding box center [873, 486] width 284 height 14
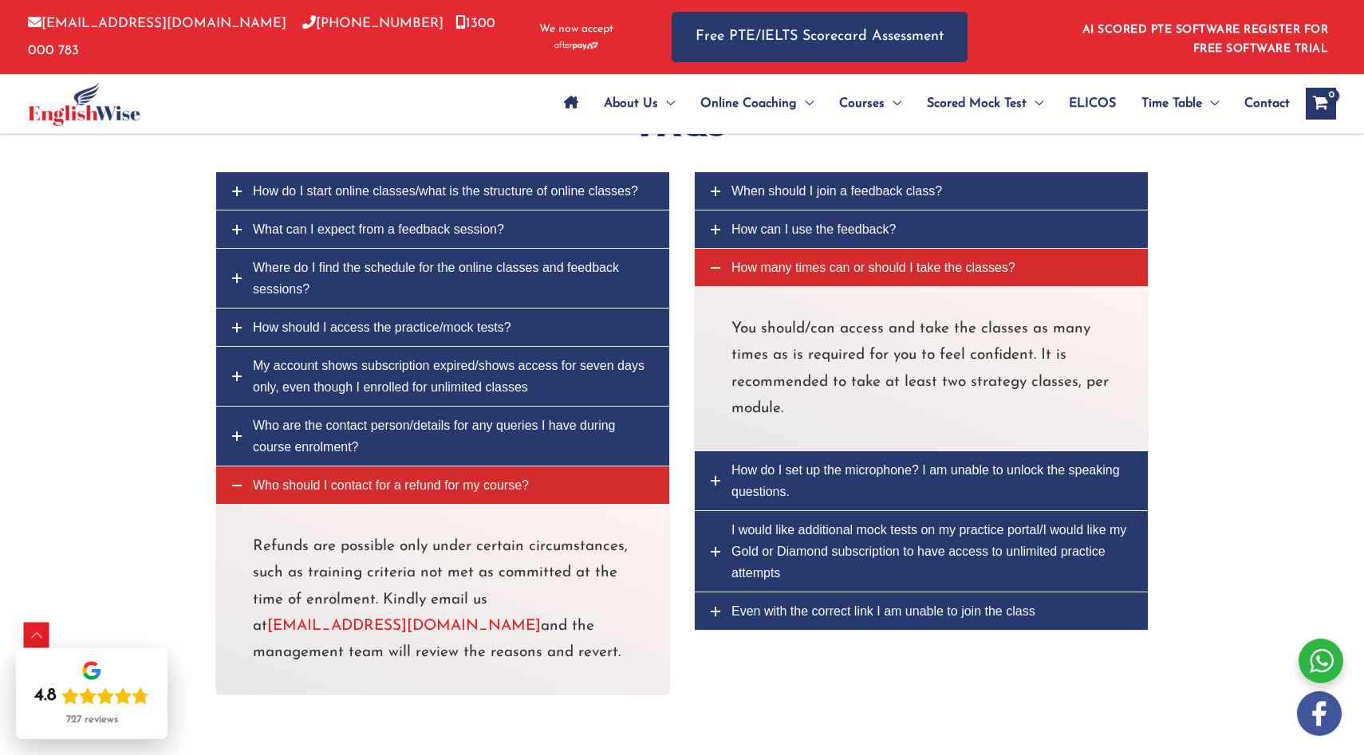
click at [824, 494] on link "How do I set up the microphone? I am unable to unlock the speaking questions." at bounding box center [921, 480] width 453 height 59
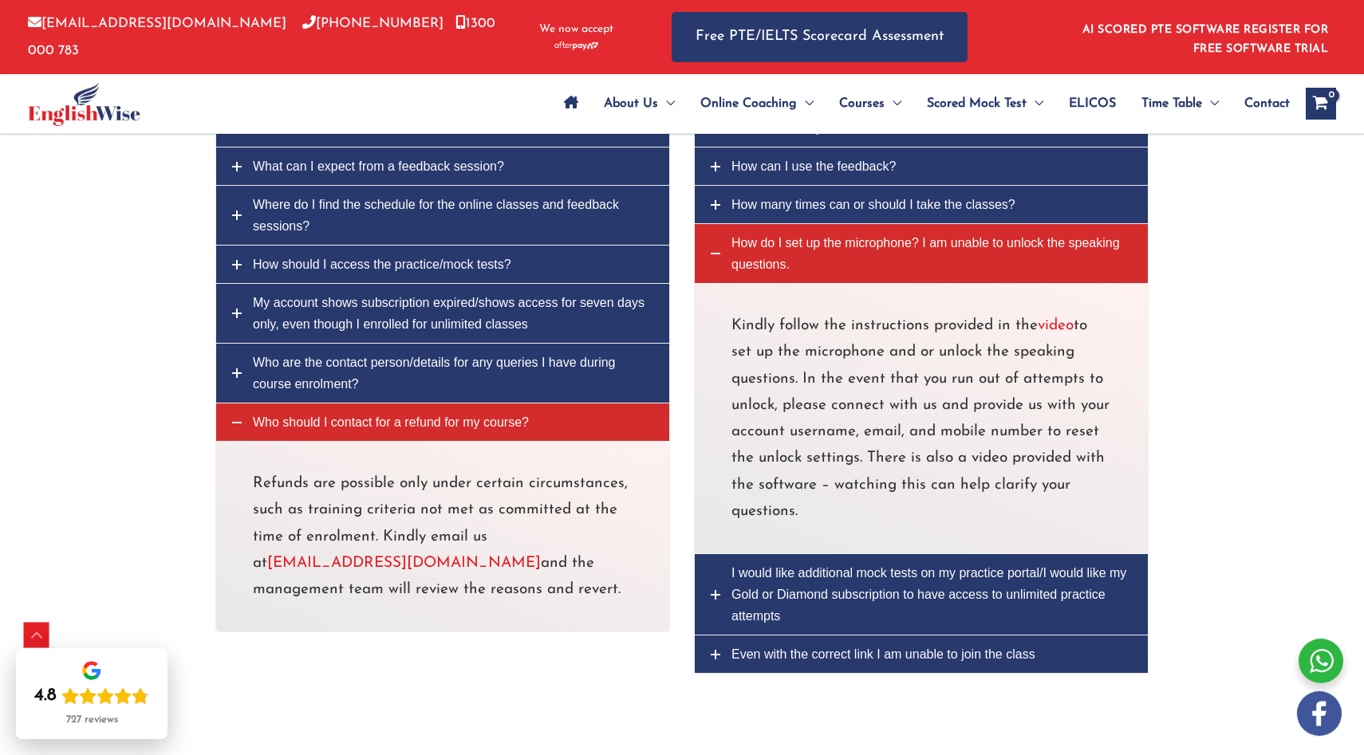
scroll to position [6360, 0]
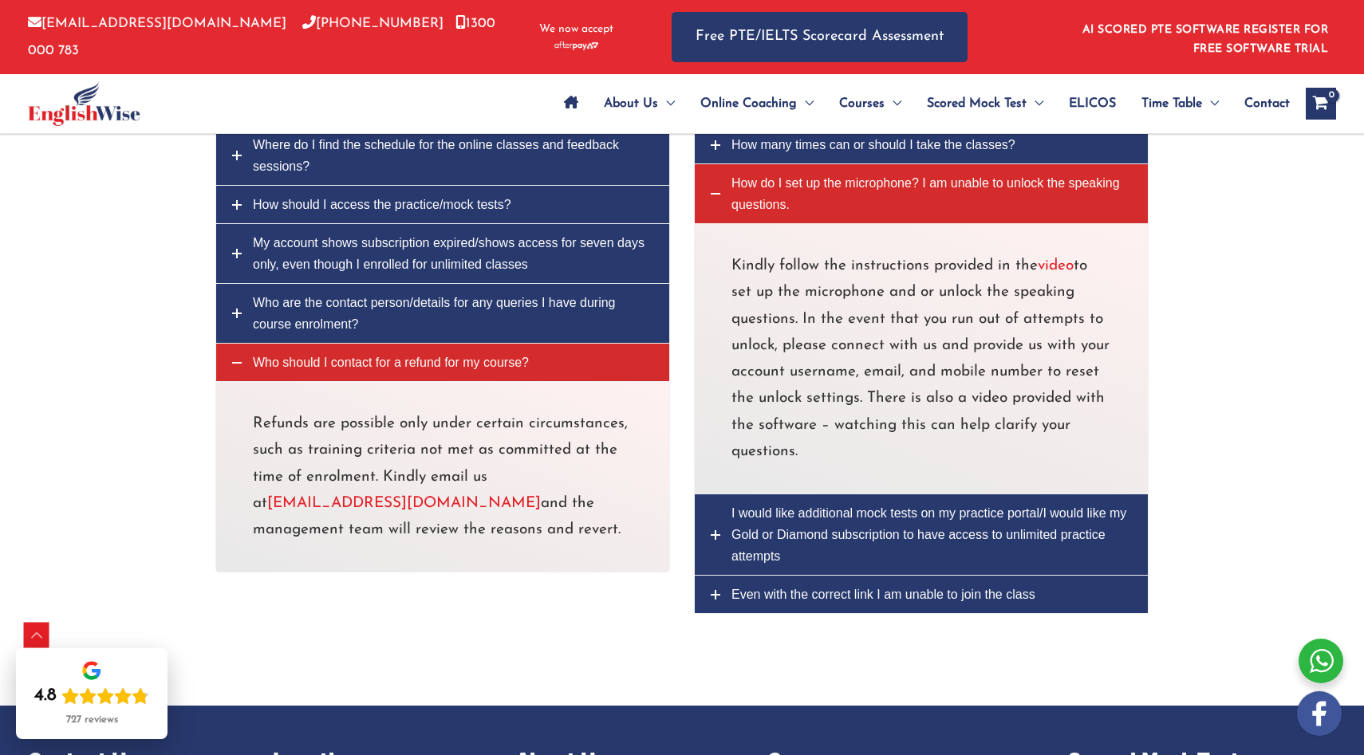
click at [806, 601] on span "Even with the correct link I am unable to join the class" at bounding box center [883, 595] width 304 height 14
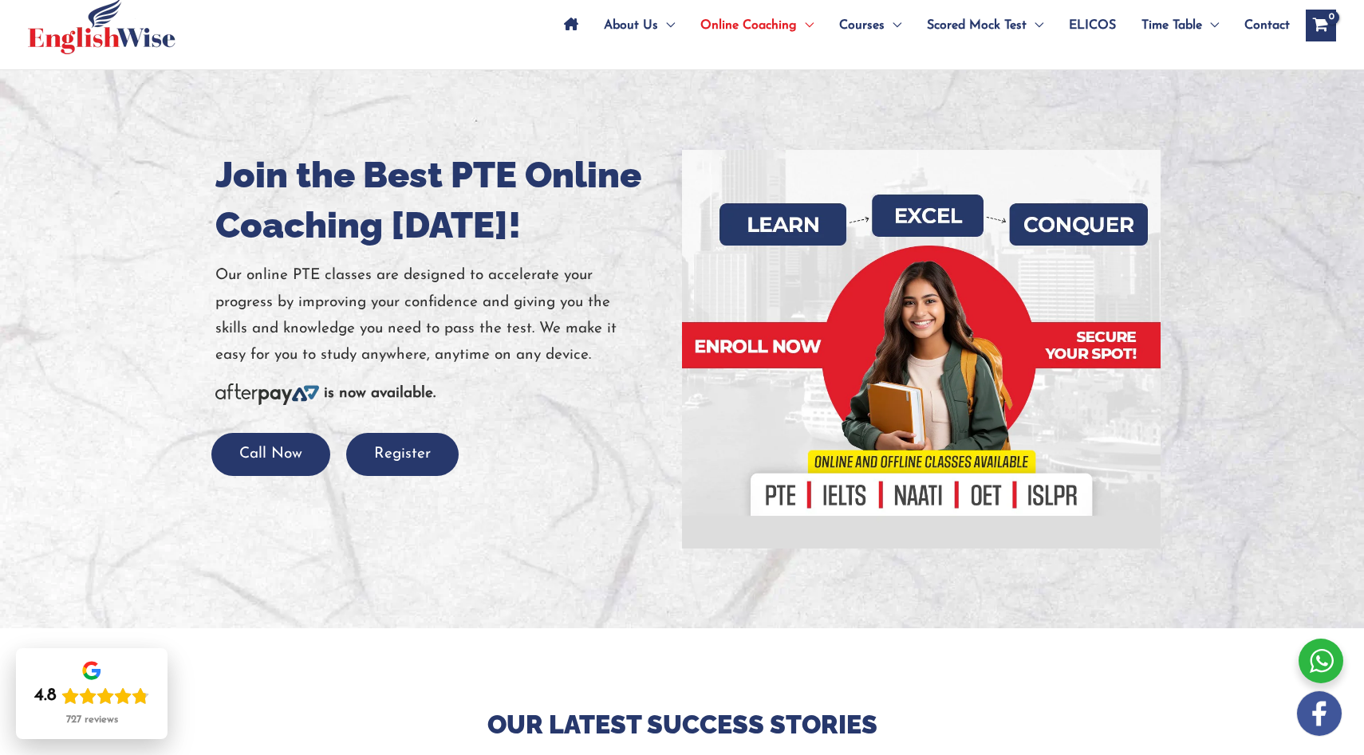
scroll to position [90, 0]
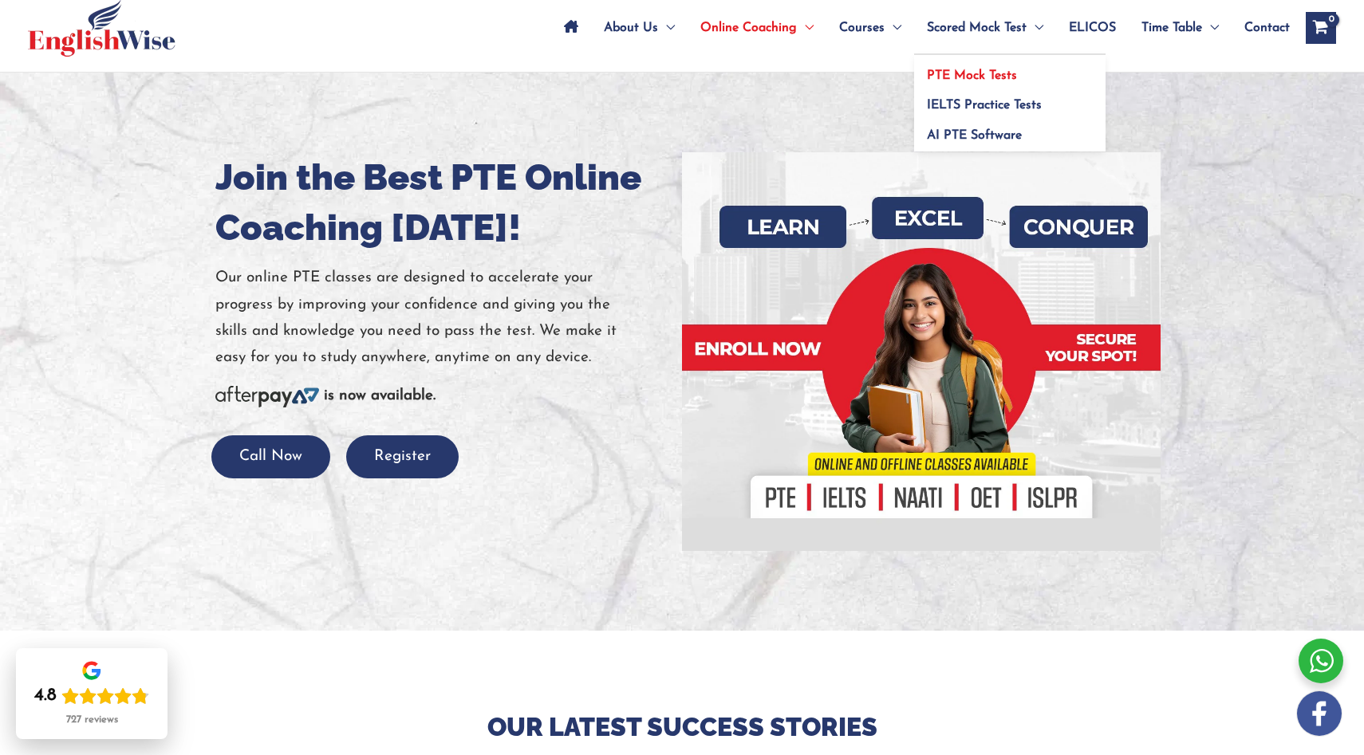
click at [947, 75] on span "PTE Mock Tests" at bounding box center [972, 75] width 90 height 13
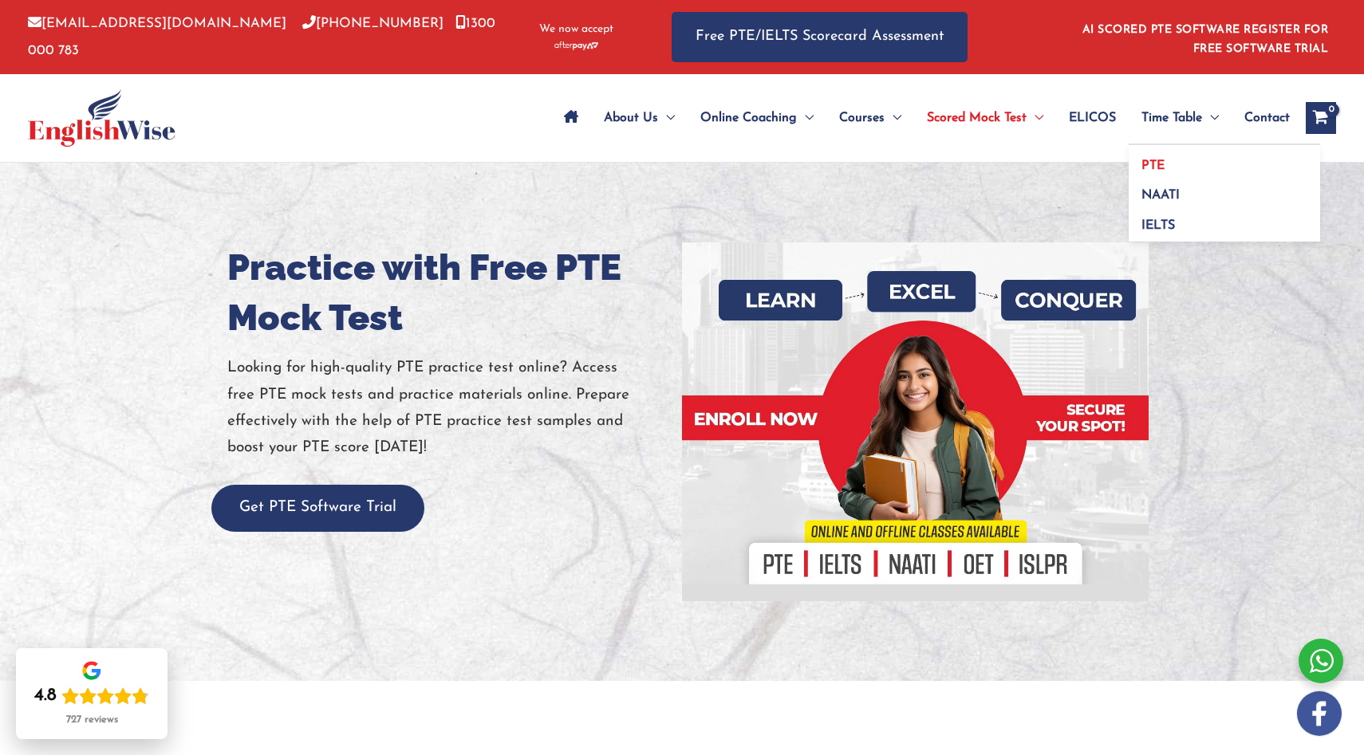
click at [1157, 157] on link "PTE" at bounding box center [1224, 160] width 191 height 30
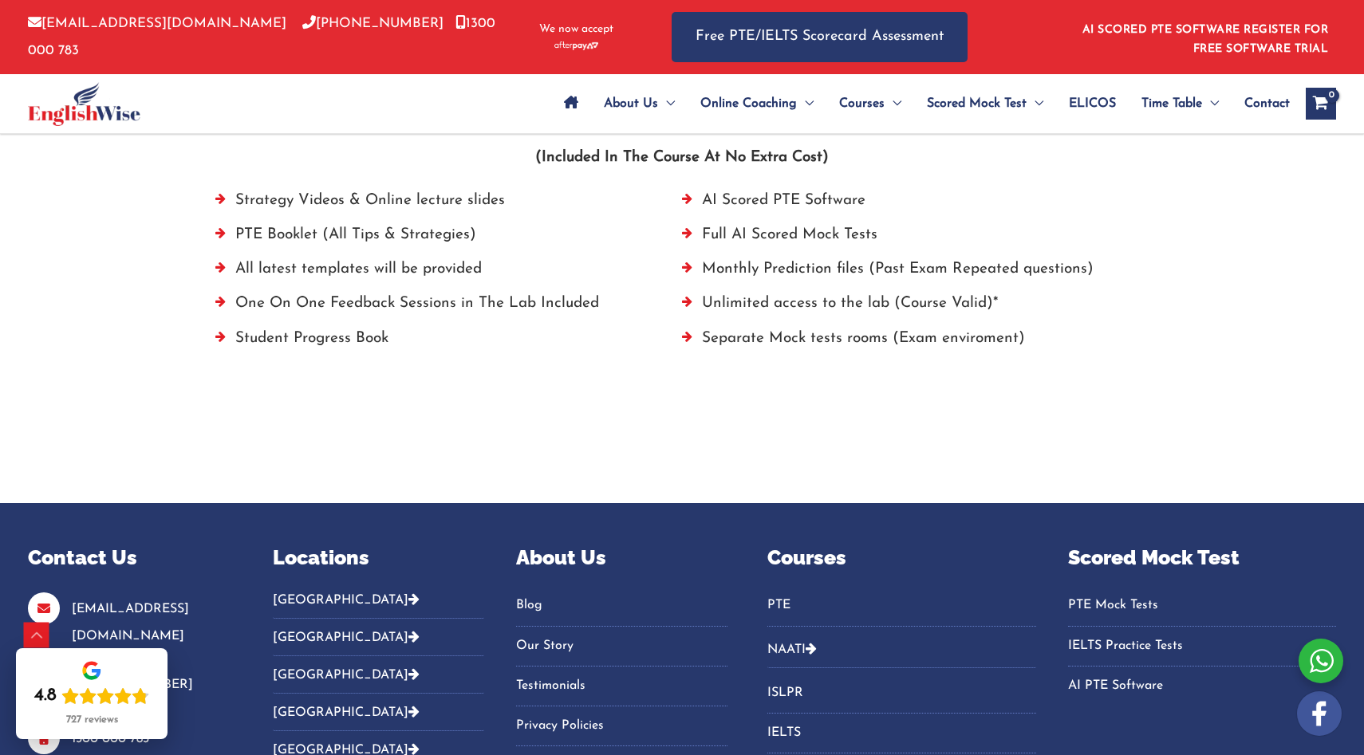
scroll to position [1121, 0]
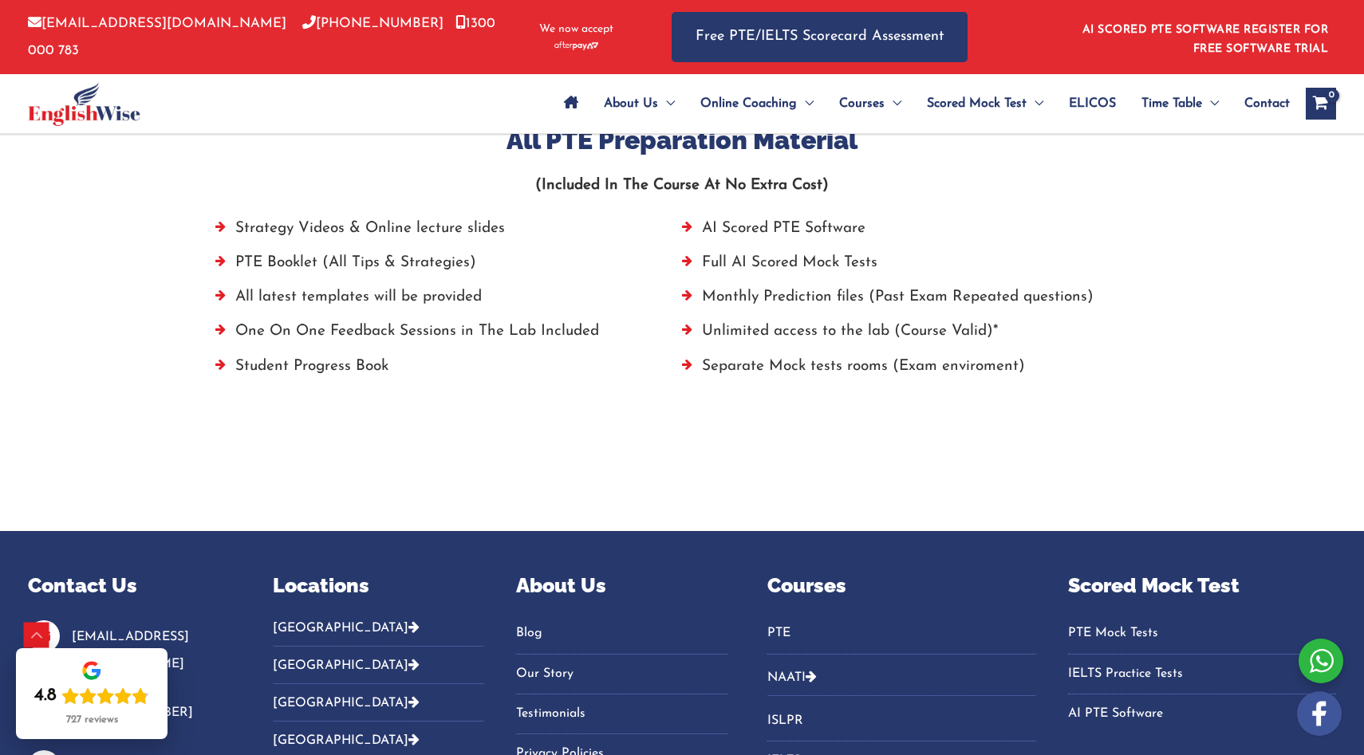
click at [1273, 100] on span "Contact" at bounding box center [1266, 104] width 45 height 56
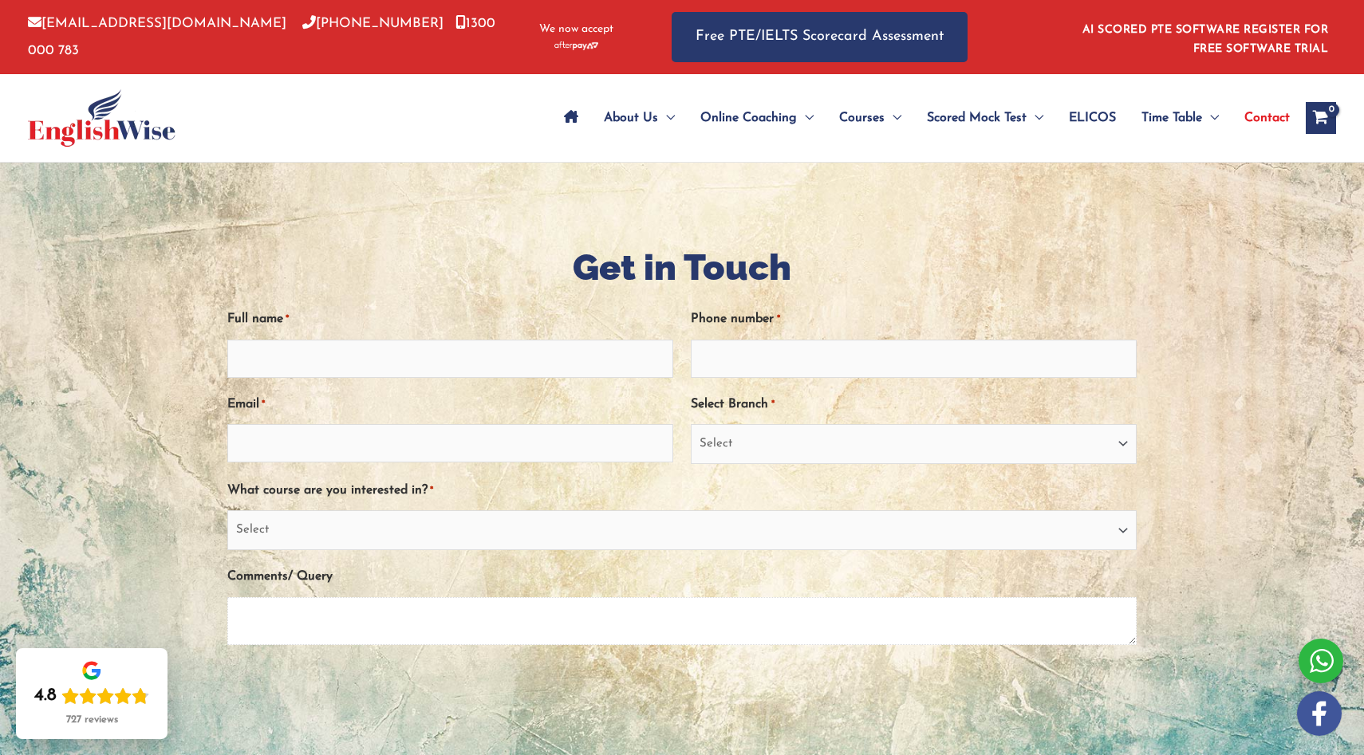
click at [471, 620] on textarea "Comments/ Query" at bounding box center [681, 621] width 909 height 48
paste textarea "My name is Julie Noblecourt, based in Manly. I have a B1 English level and need…"
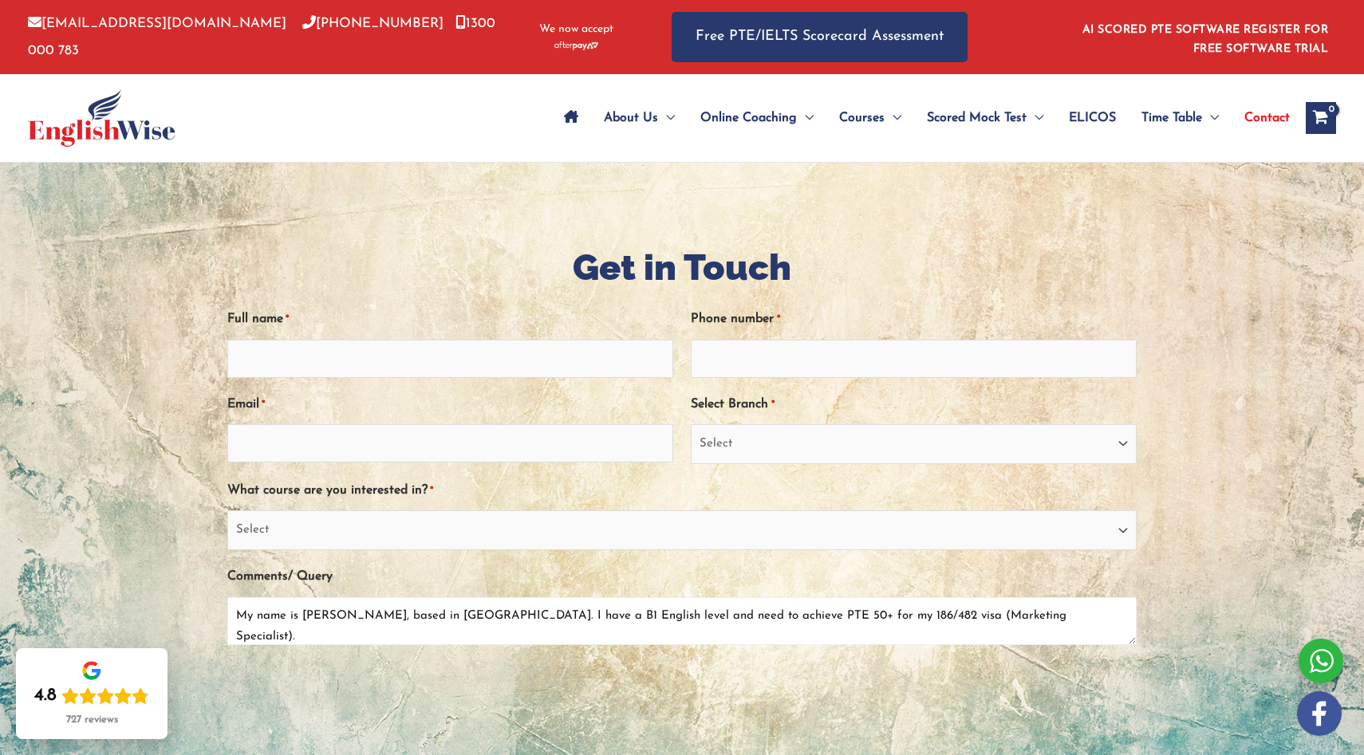
type textarea "My name is Julie Noblecourt, based in Manly. I have a B1 English level and need…"
click at [357, 364] on input "Full name *" at bounding box center [450, 359] width 446 height 38
type input "julie noblecourt"
type input "0427662816"
drag, startPoint x: 403, startPoint y: 447, endPoint x: 316, endPoint y: 437, distance: 87.5
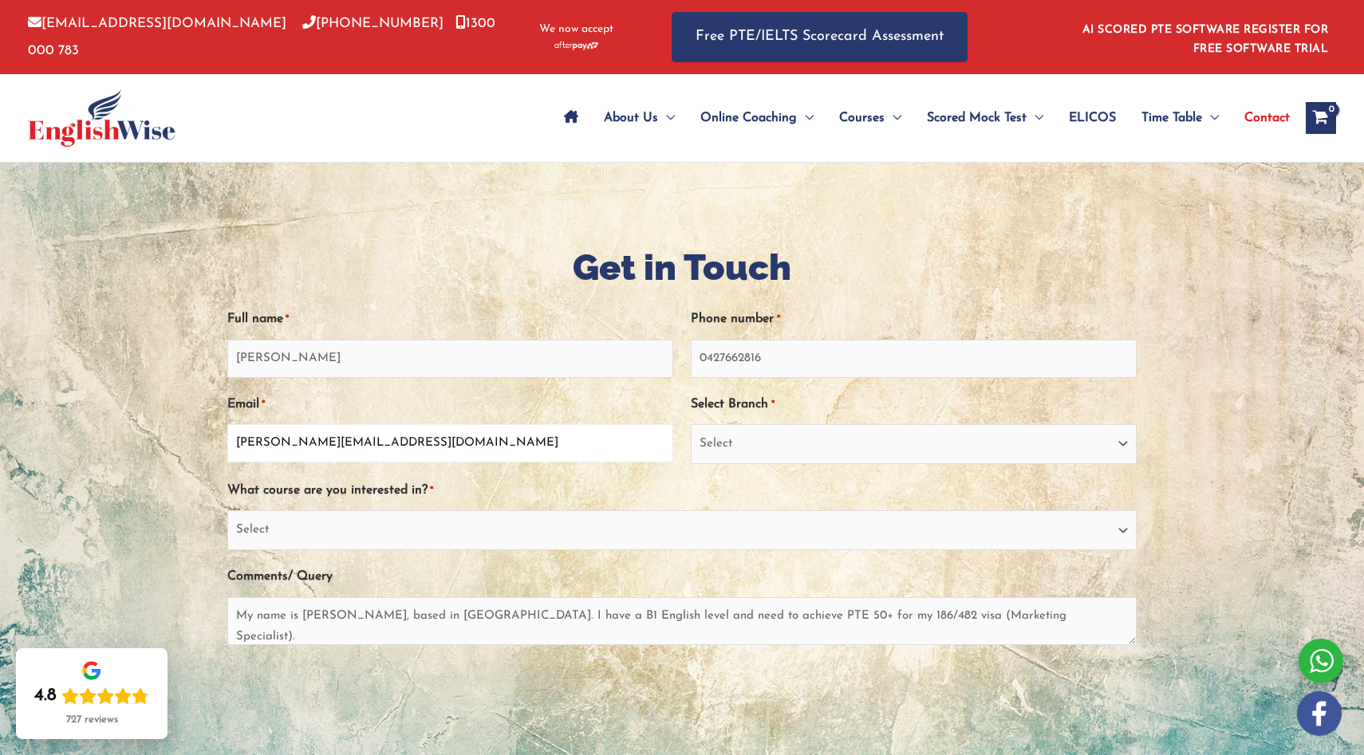
click at [316, 437] on input "julie.noblecourt.m@gmail.com" at bounding box center [450, 443] width 446 height 38
type input "julie.noblecourt@goxpro.com"
click at [740, 437] on select "Select Sydney City Center Sydney Parramatta EnglishWise Global Brisbane Gold Co…" at bounding box center [914, 444] width 446 height 40
select select "Sydney City Center"
click at [691, 425] on select "Select Sydney City Center Sydney Parramatta EnglishWise Global Brisbane Gold Co…" at bounding box center [914, 444] width 446 height 40
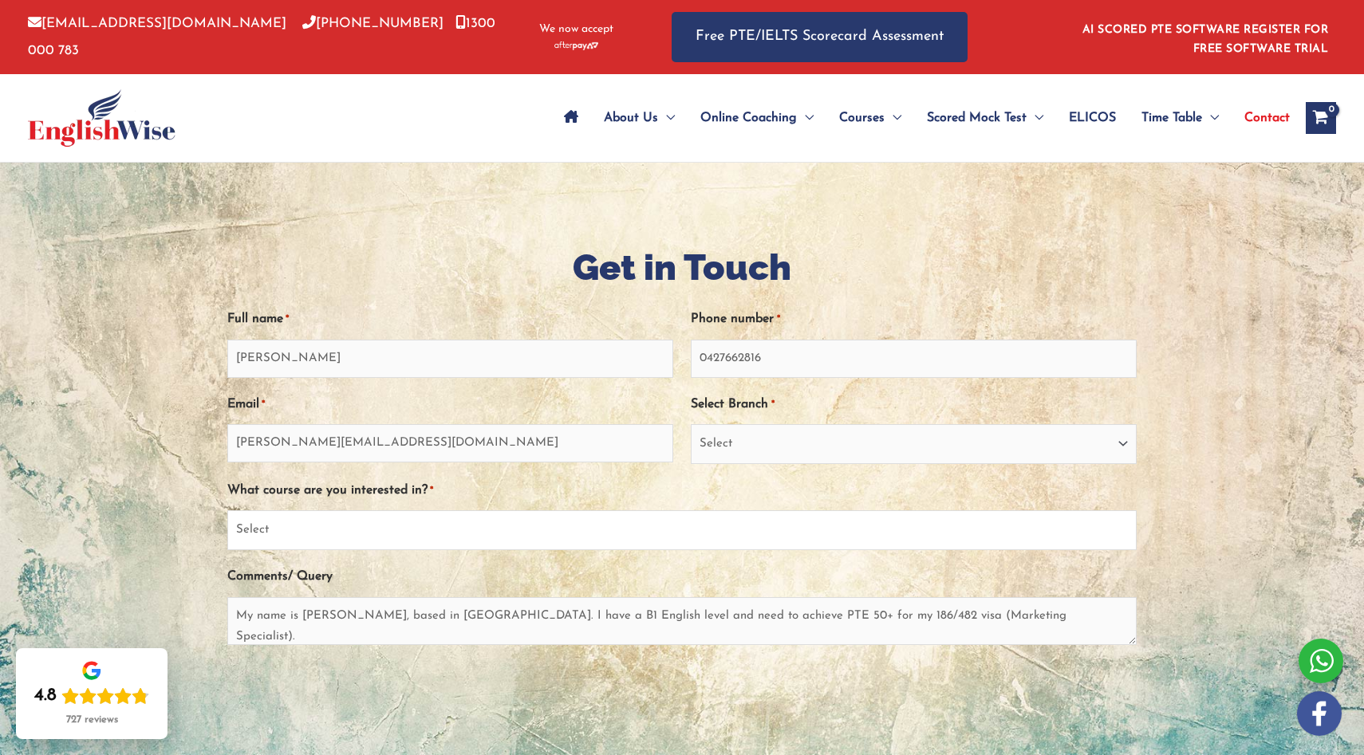
click at [451, 529] on select "Select PTE NAATI IELTS OET General English" at bounding box center [681, 530] width 909 height 40
select select "PTE"
click at [227, 511] on select "Select PTE NAATI IELTS OET General English" at bounding box center [681, 530] width 909 height 40
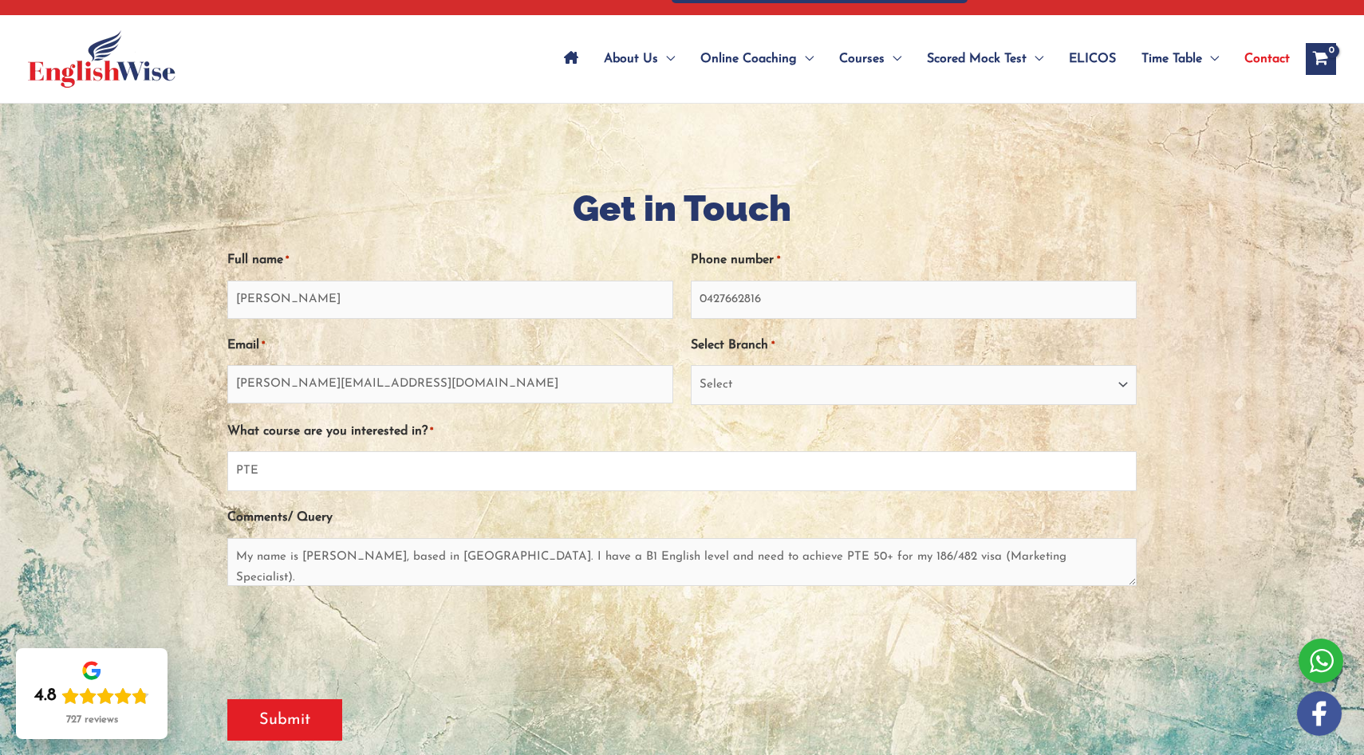
scroll to position [141, 0]
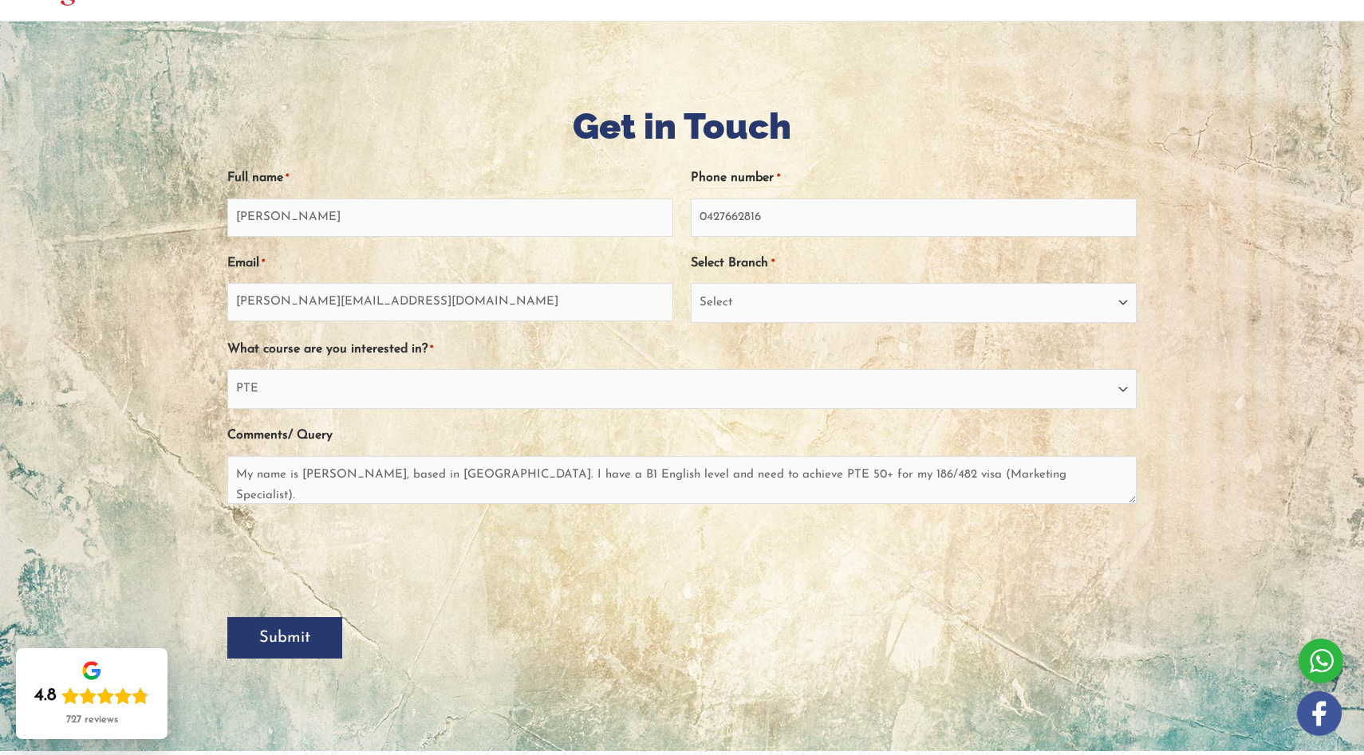
click at [264, 634] on input "Submit" at bounding box center [284, 637] width 115 height 41
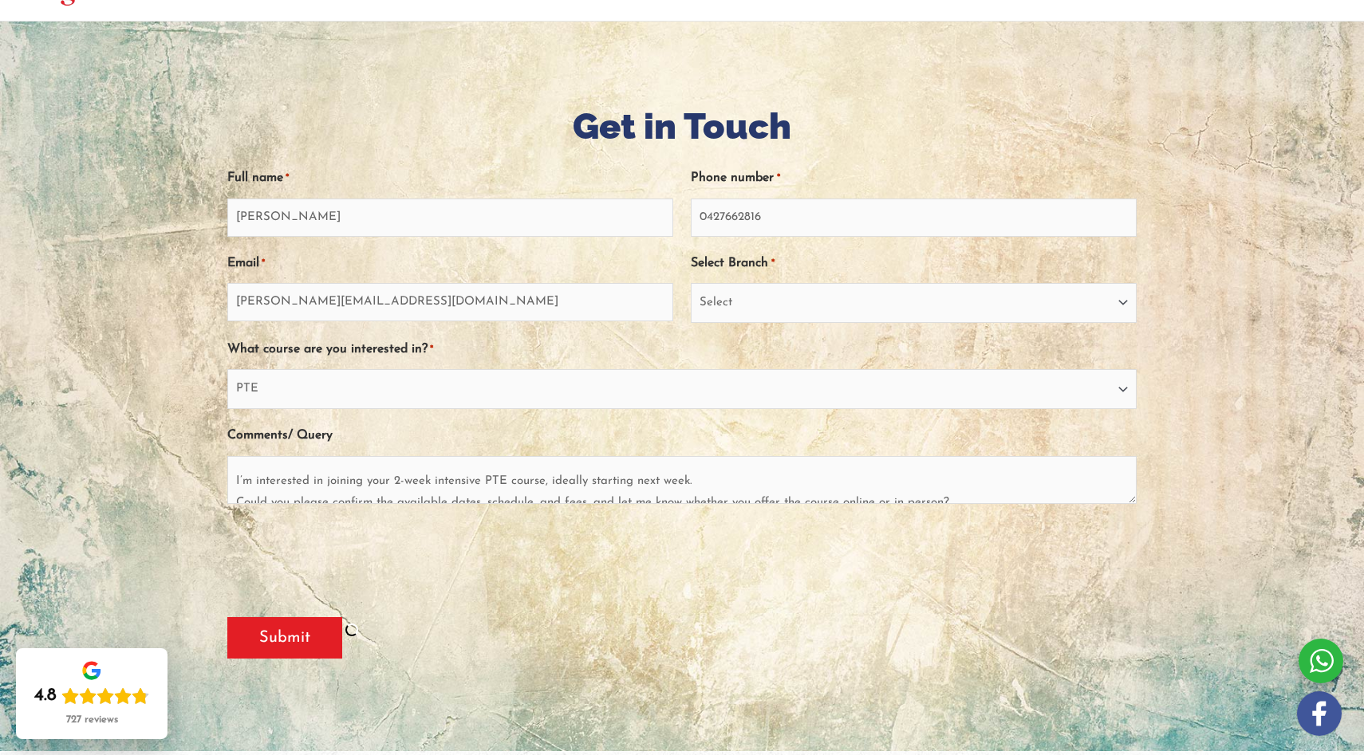
scroll to position [100, 0]
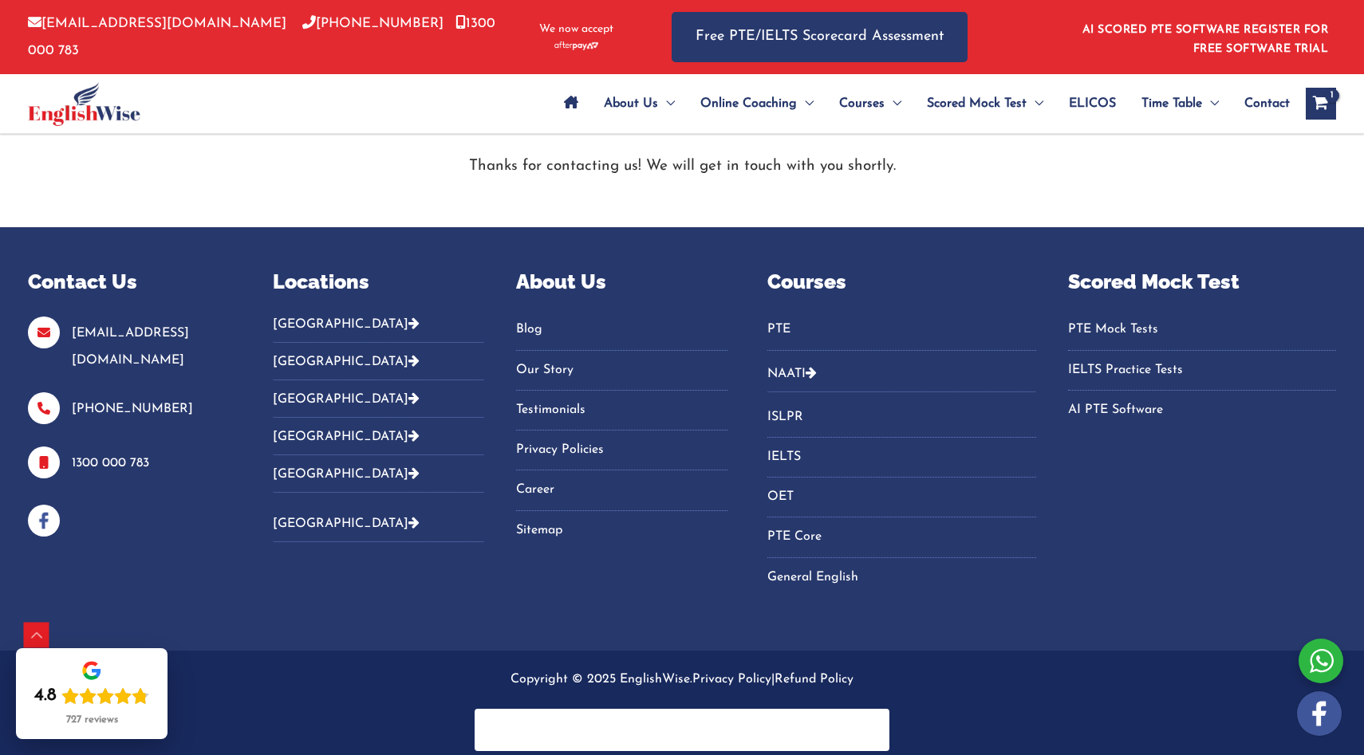
scroll to position [294, 0]
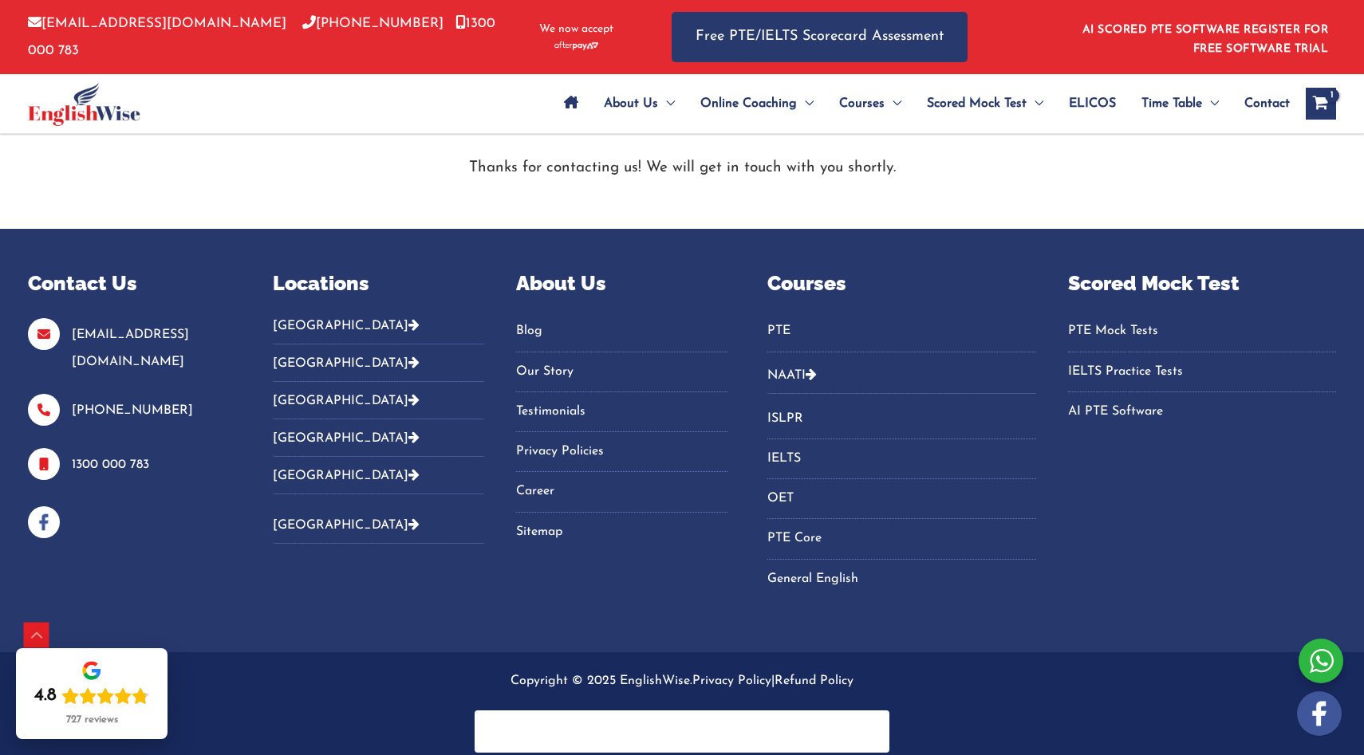
click at [408, 325] on icon "Footer Widget 2" at bounding box center [413, 324] width 11 height 13
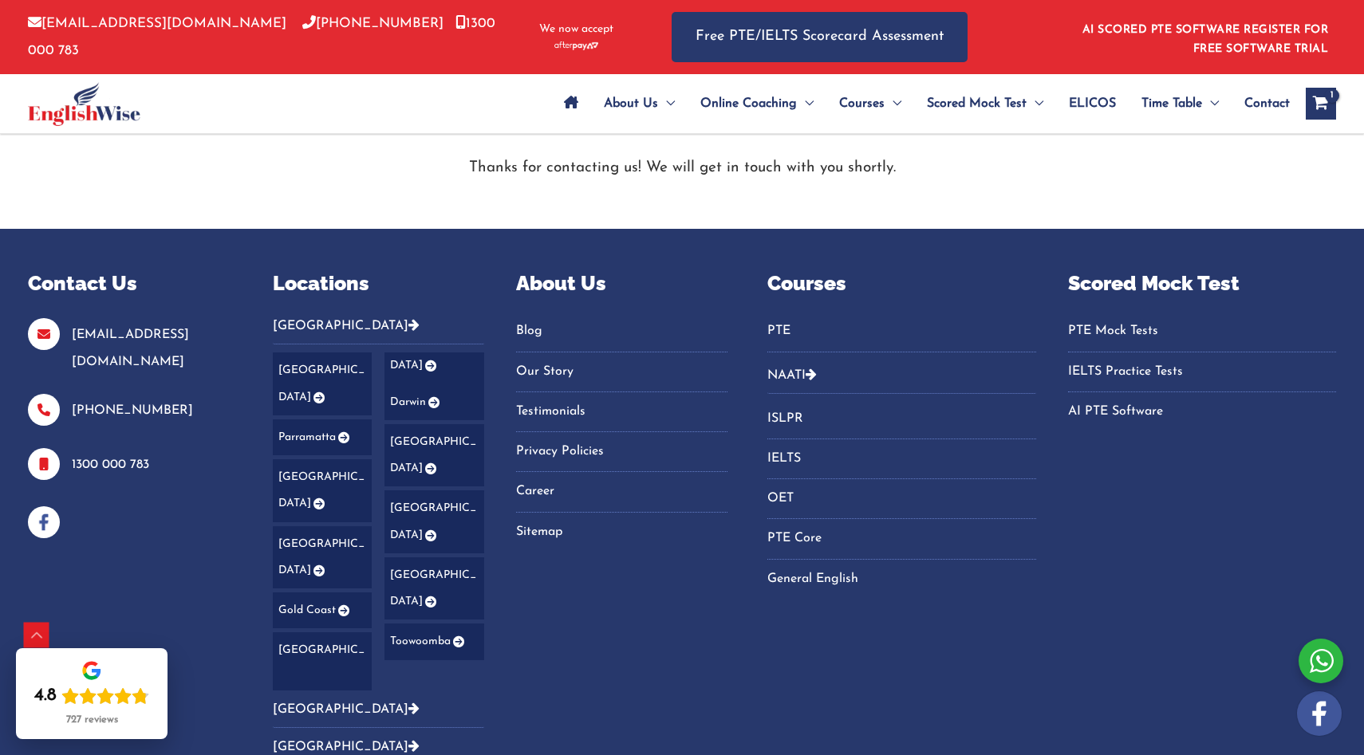
click at [780, 323] on link "PTE" at bounding box center [901, 331] width 268 height 26
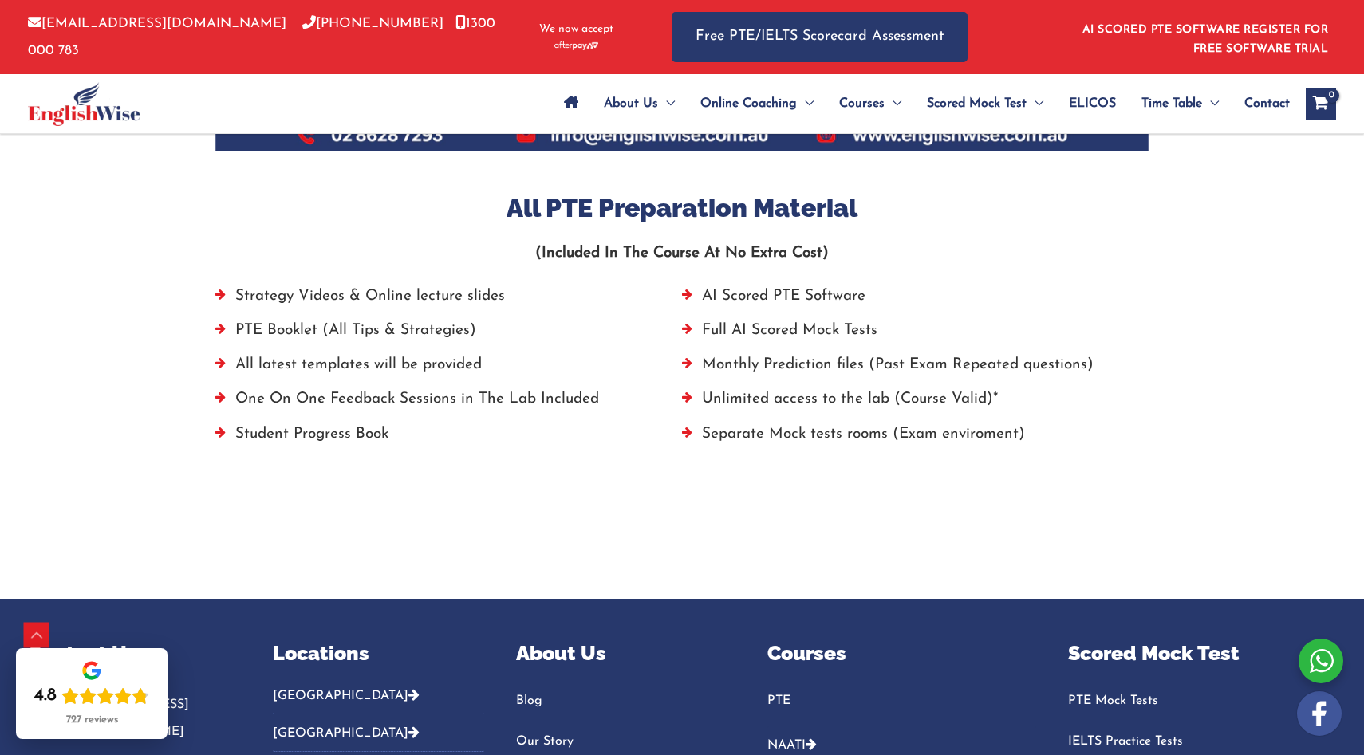
scroll to position [1054, 0]
click at [874, 401] on li "Unlimited access to the lab (Course Valid)*" at bounding box center [915, 402] width 467 height 34
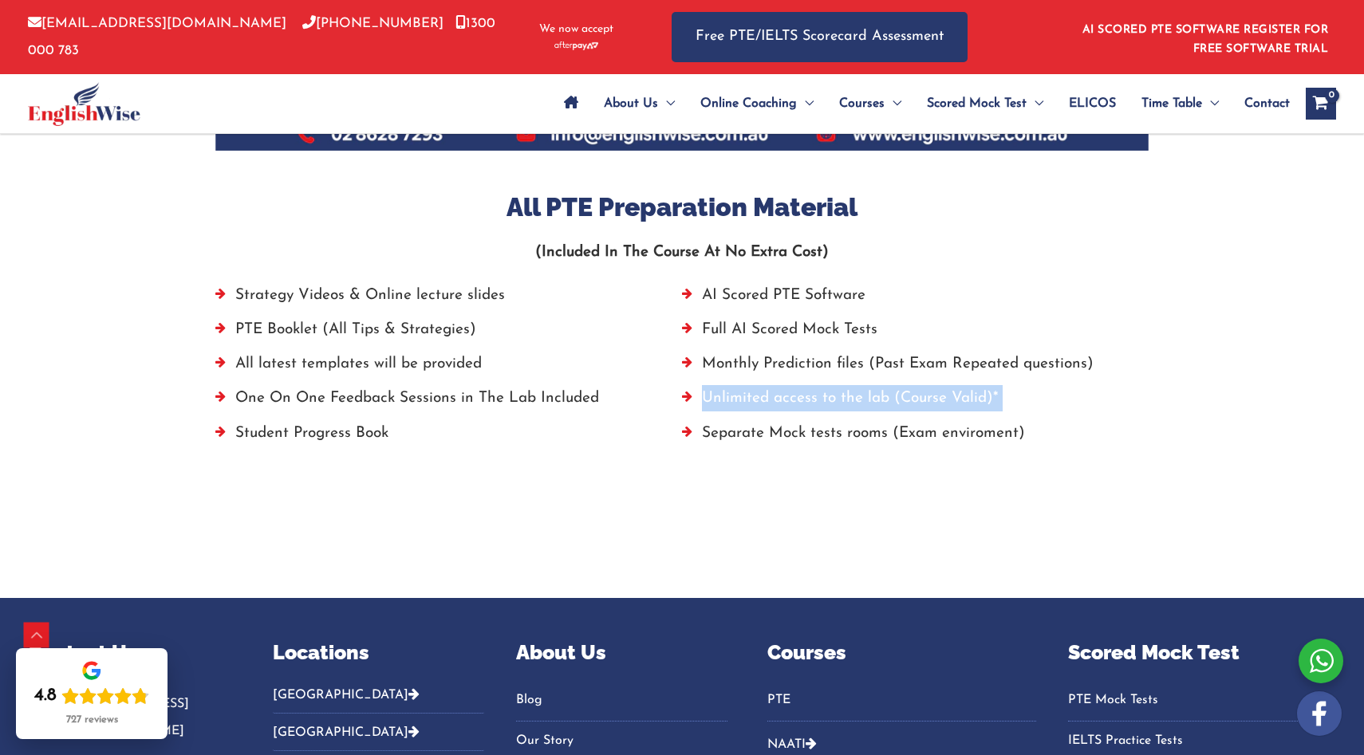
click at [874, 401] on li "Unlimited access to the lab (Course Valid)*" at bounding box center [915, 402] width 467 height 34
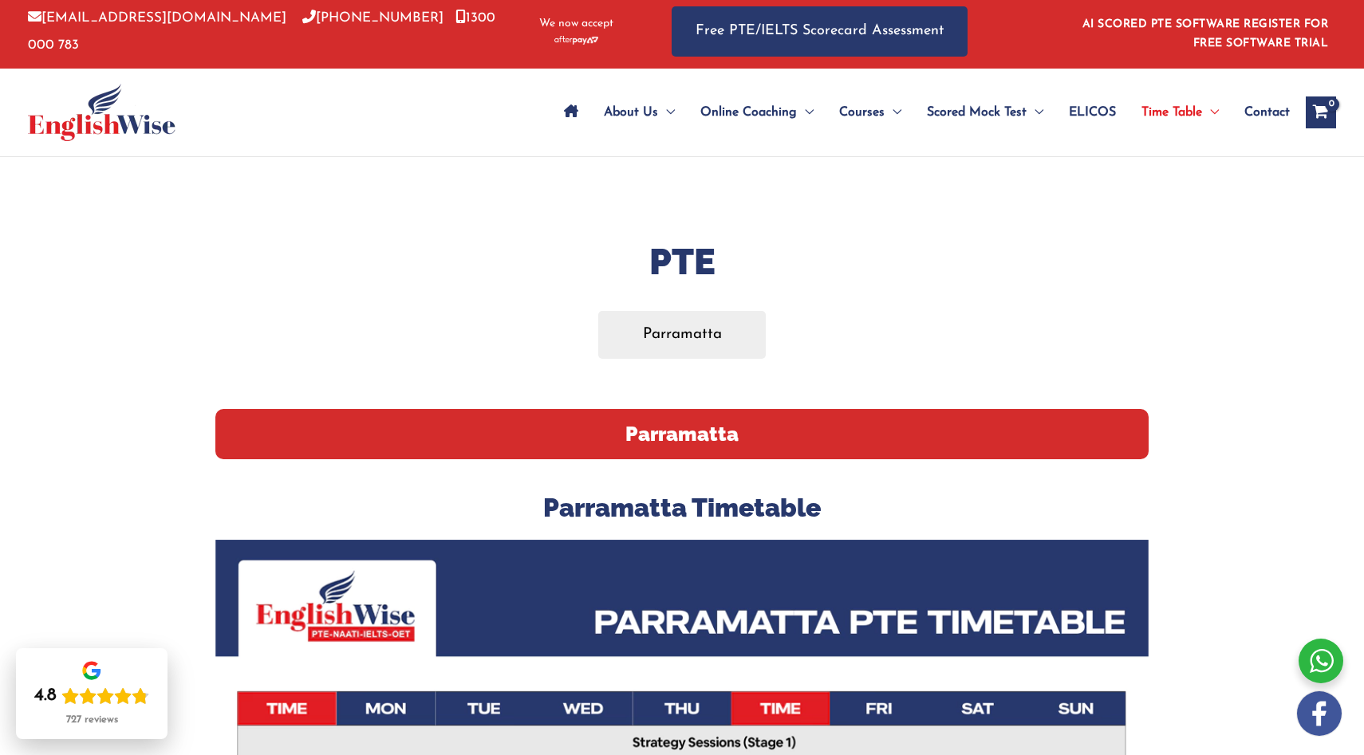
scroll to position [0, 0]
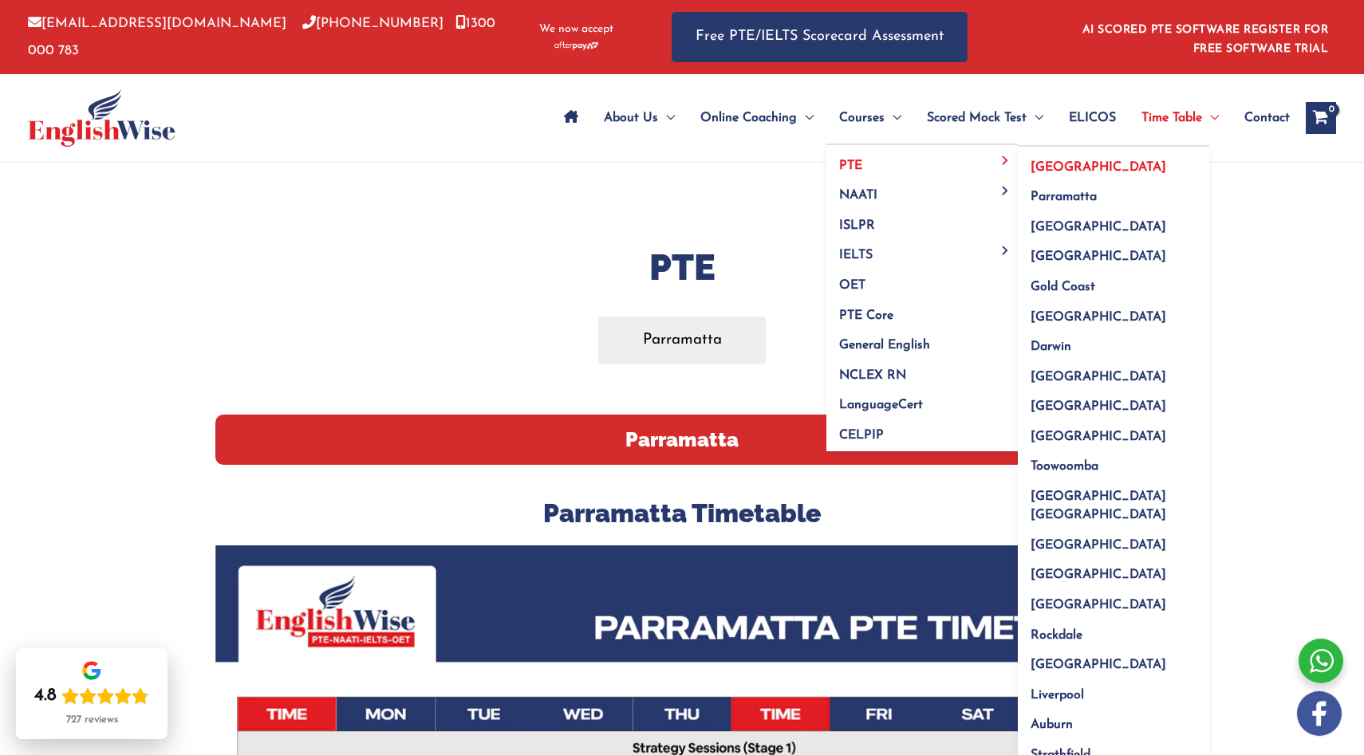
click at [1034, 168] on span "[GEOGRAPHIC_DATA]" at bounding box center [1098, 167] width 136 height 13
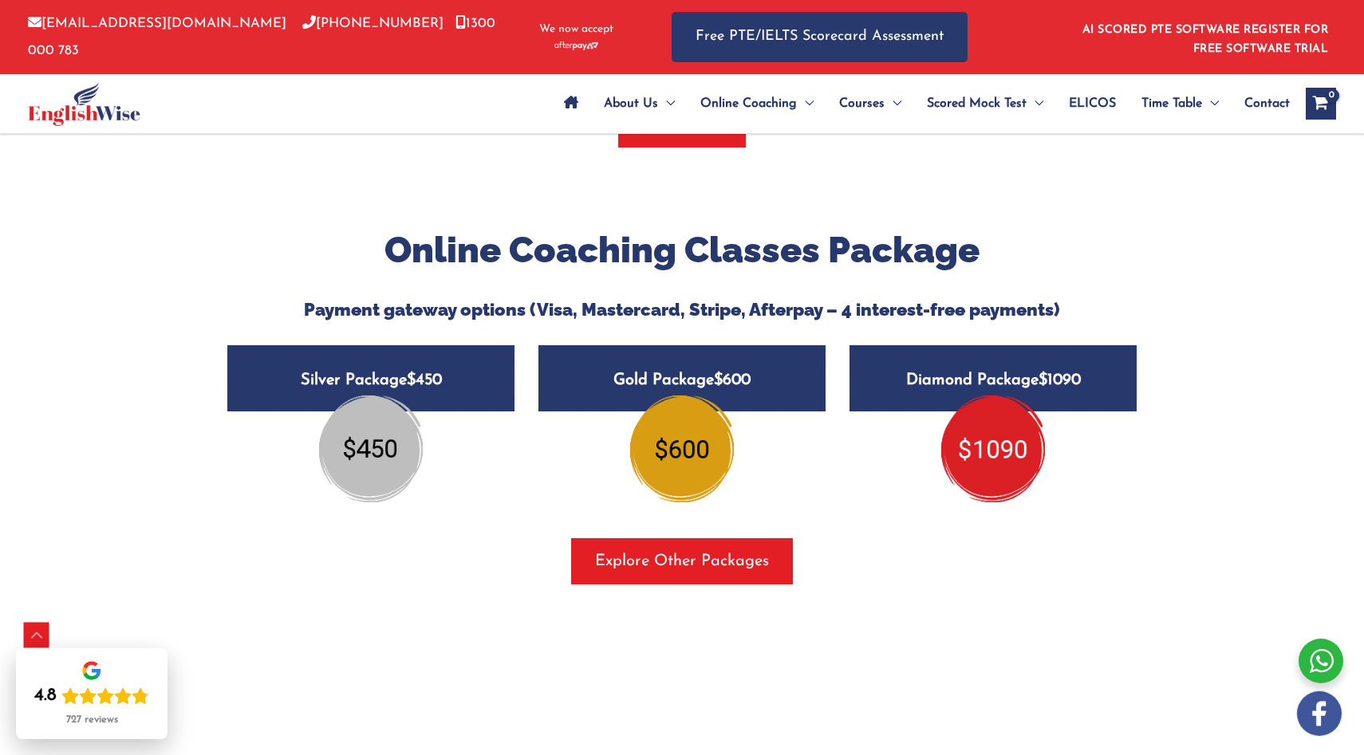
scroll to position [1846, 0]
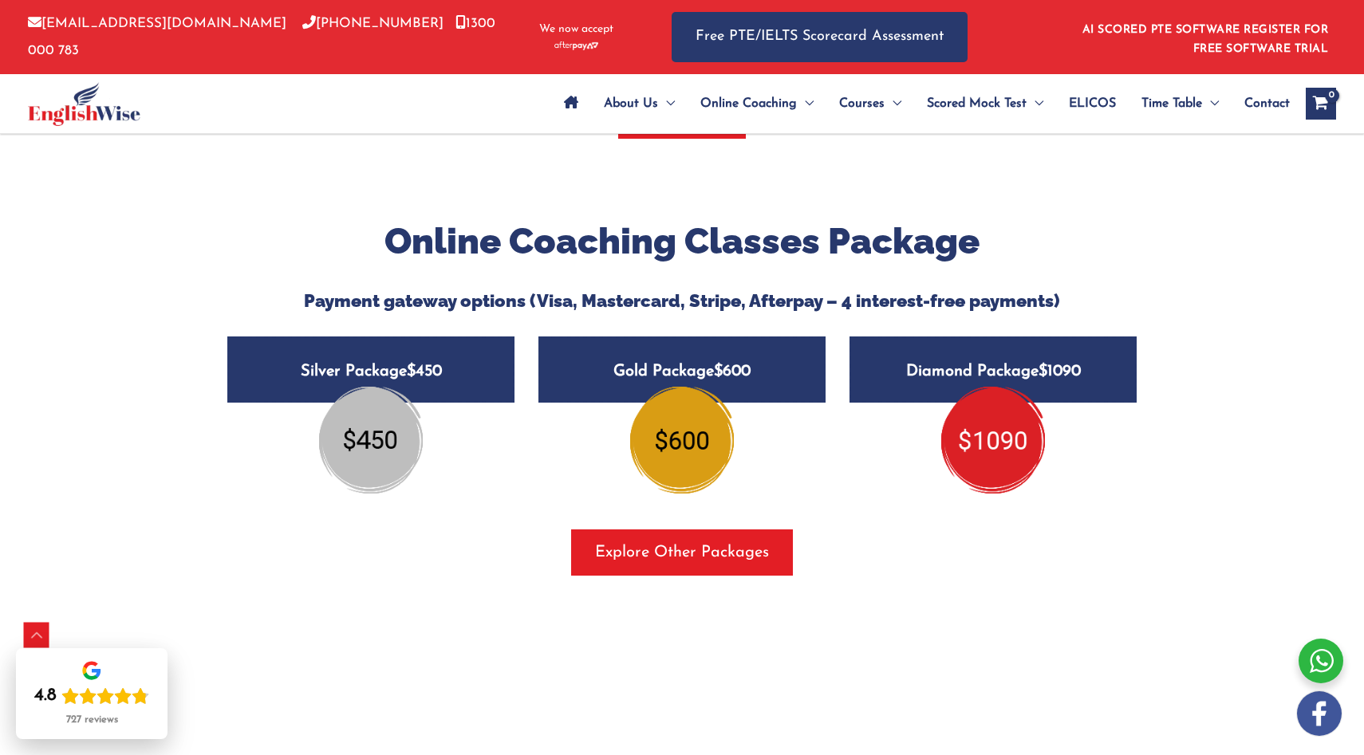
click at [362, 425] on img at bounding box center [371, 440] width 104 height 107
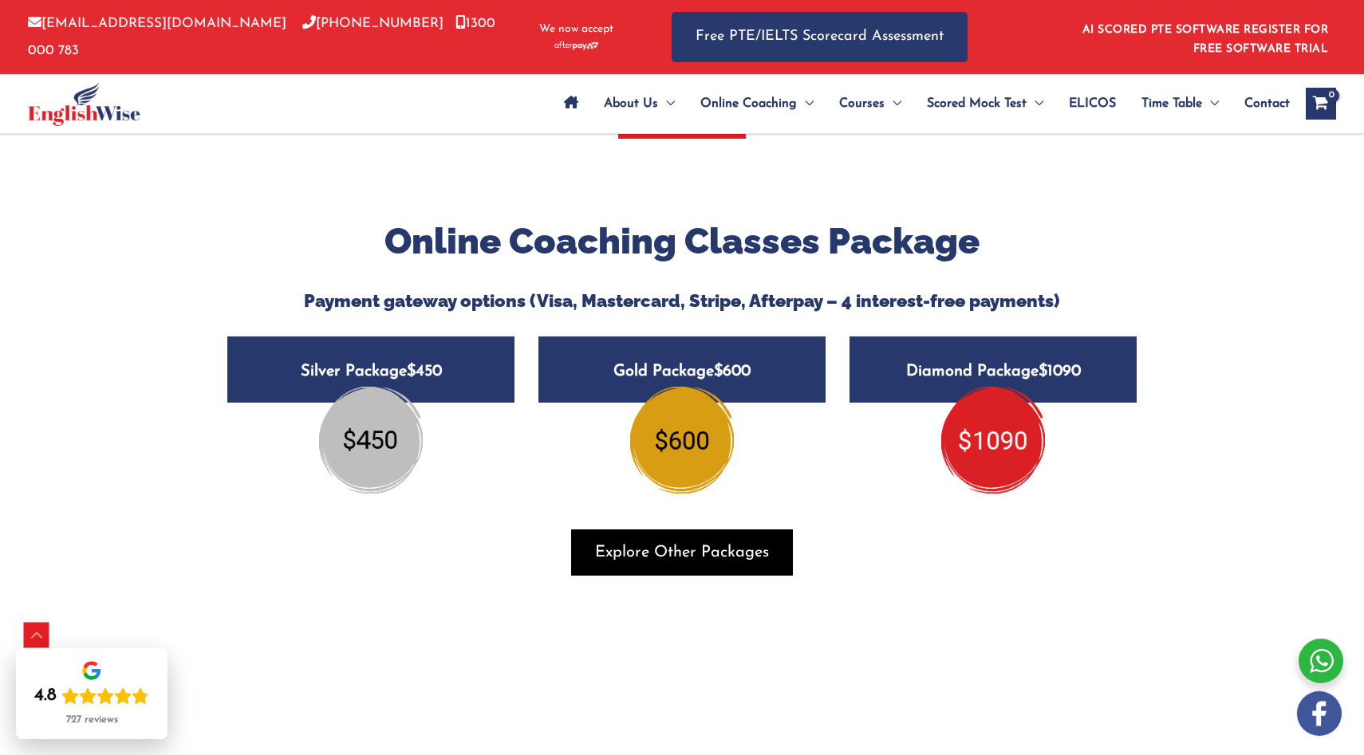
click at [620, 542] on span "Explore Other Packages" at bounding box center [682, 553] width 174 height 22
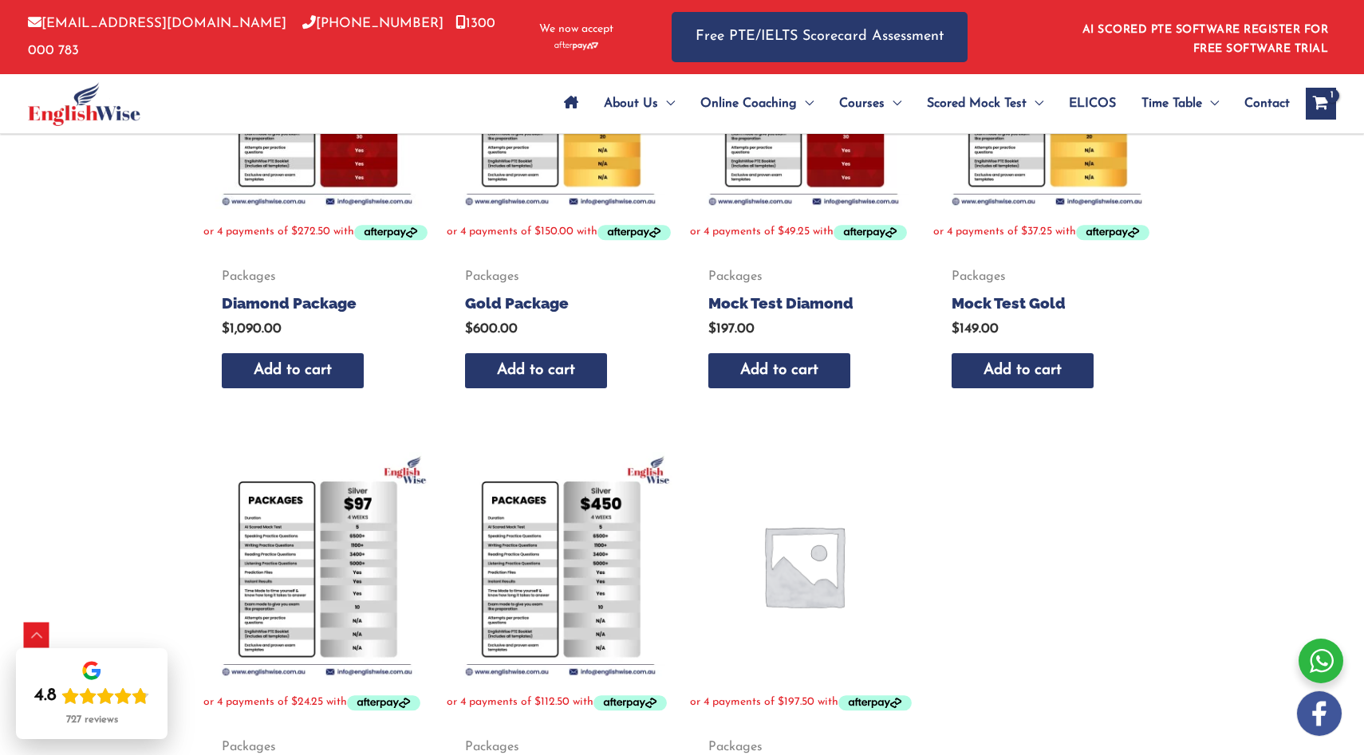
scroll to position [486, 0]
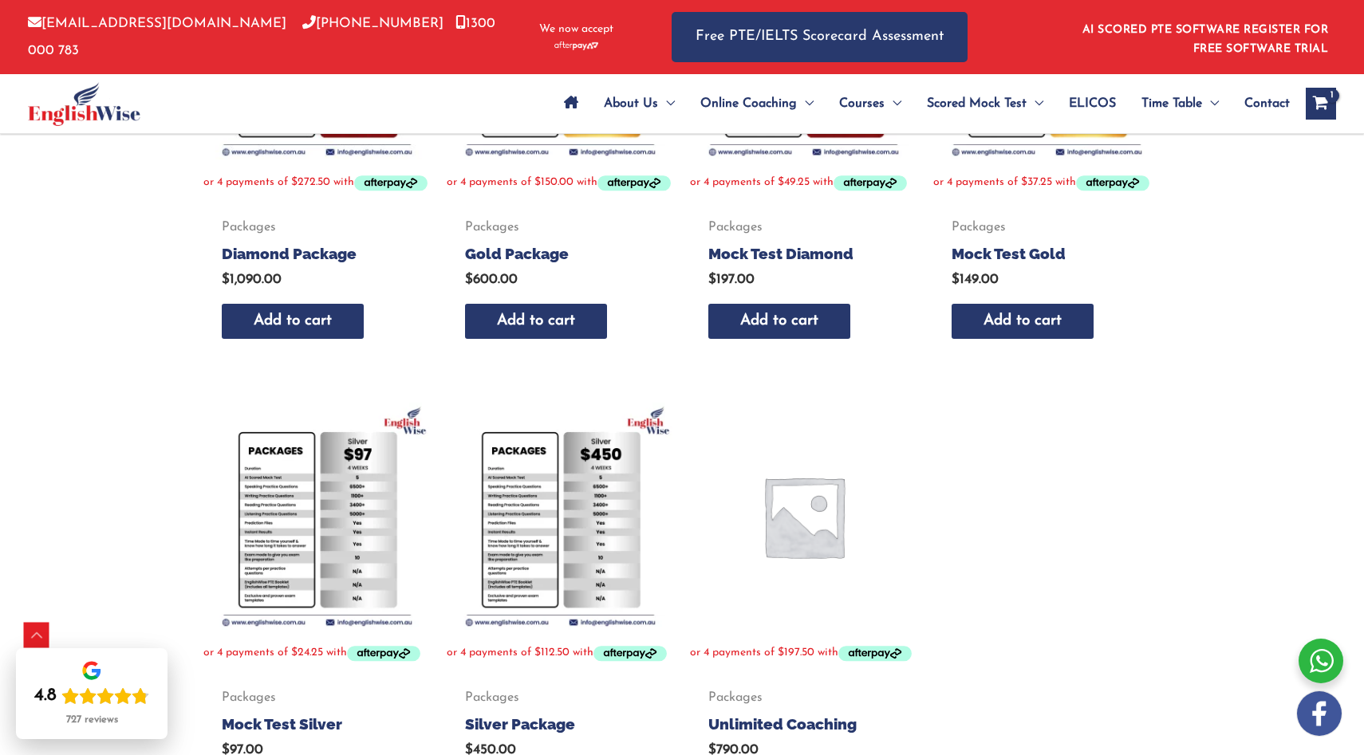
click at [601, 550] on img at bounding box center [560, 516] width 227 height 227
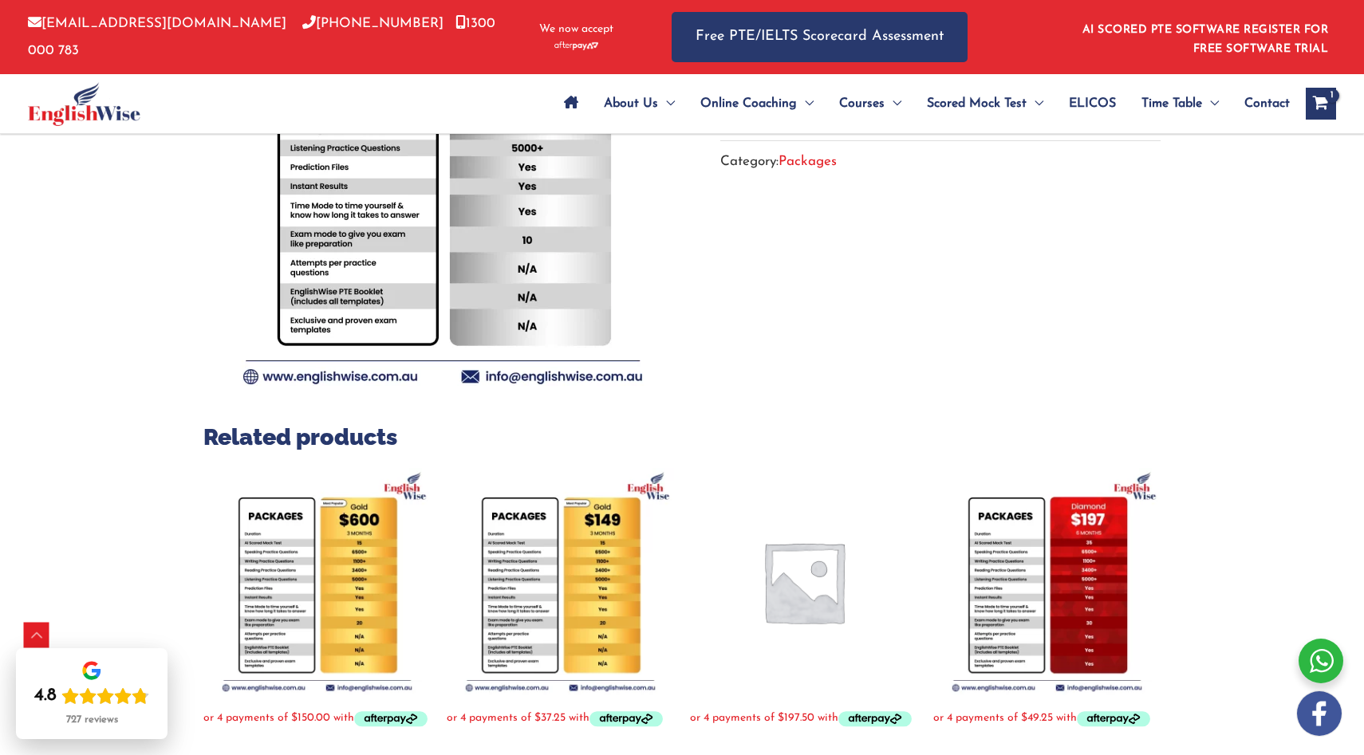
scroll to position [362, 0]
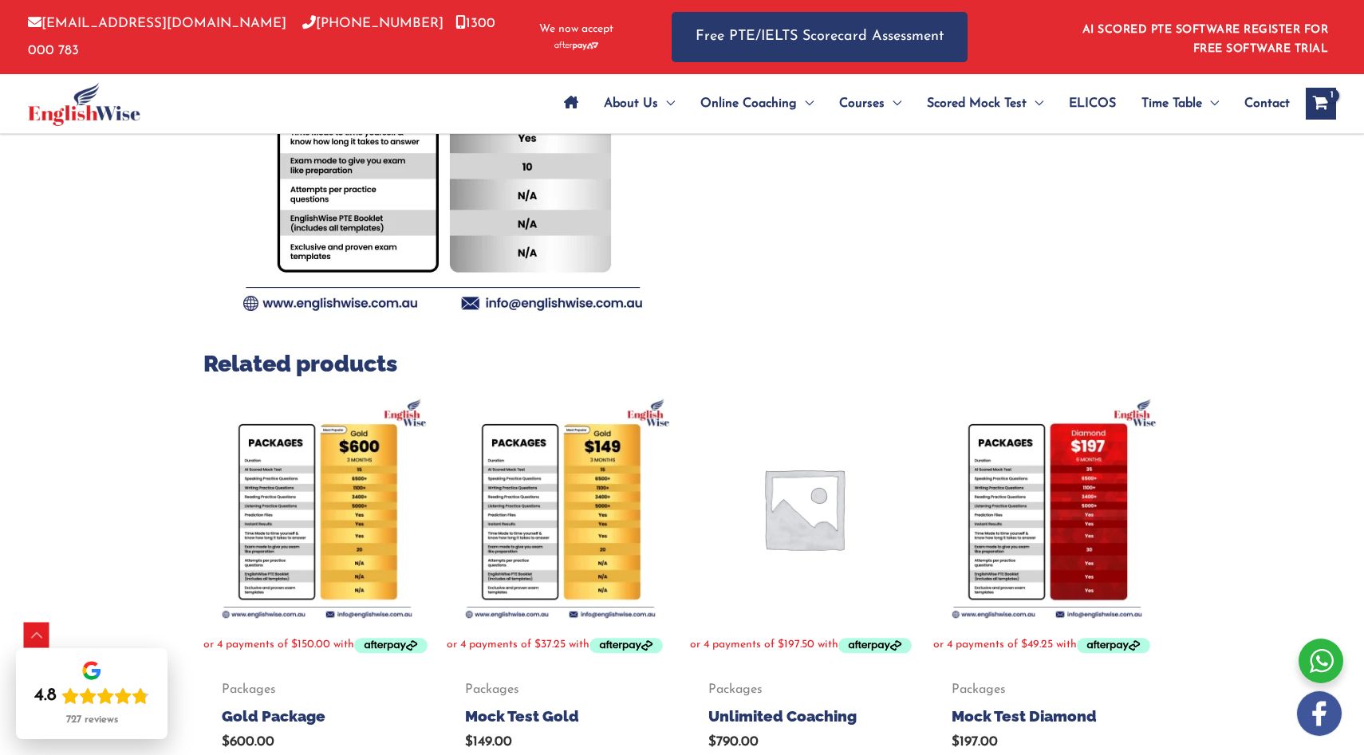
click at [605, 553] on img at bounding box center [560, 508] width 227 height 227
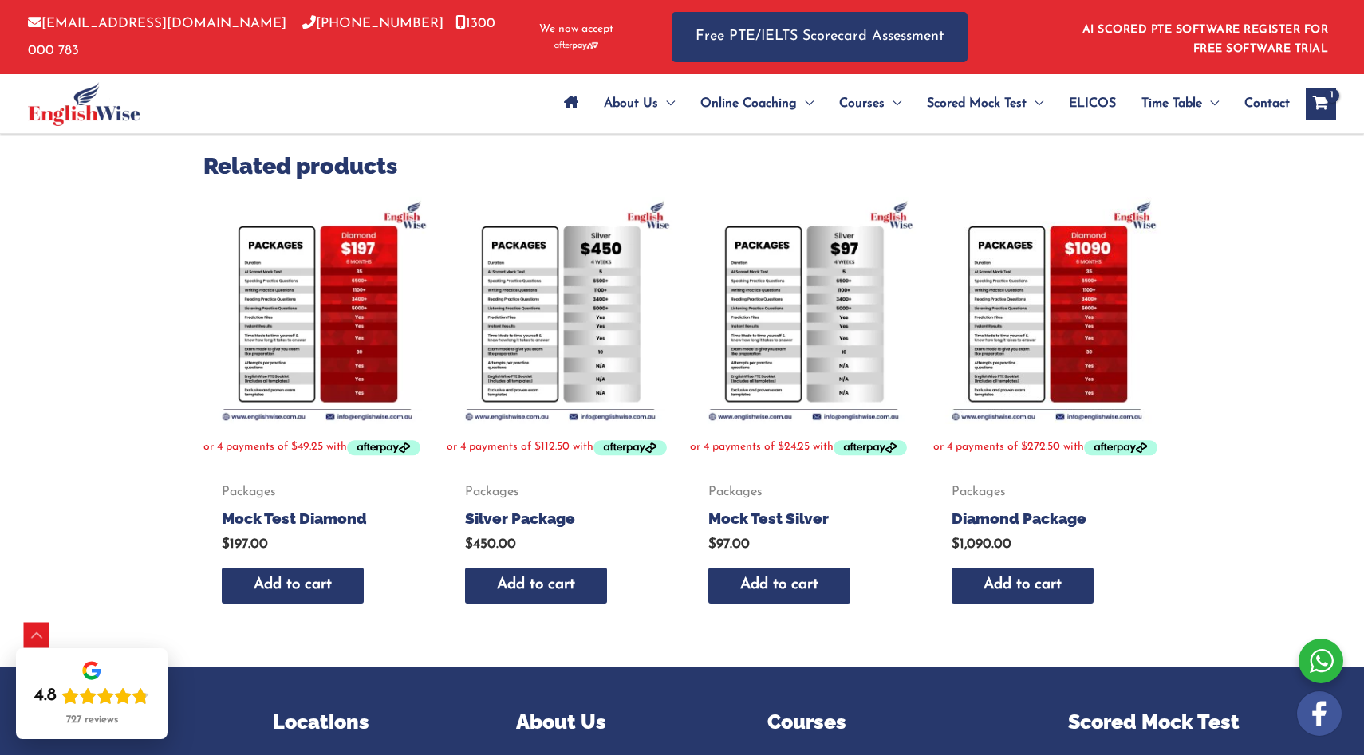
scroll to position [543, 0]
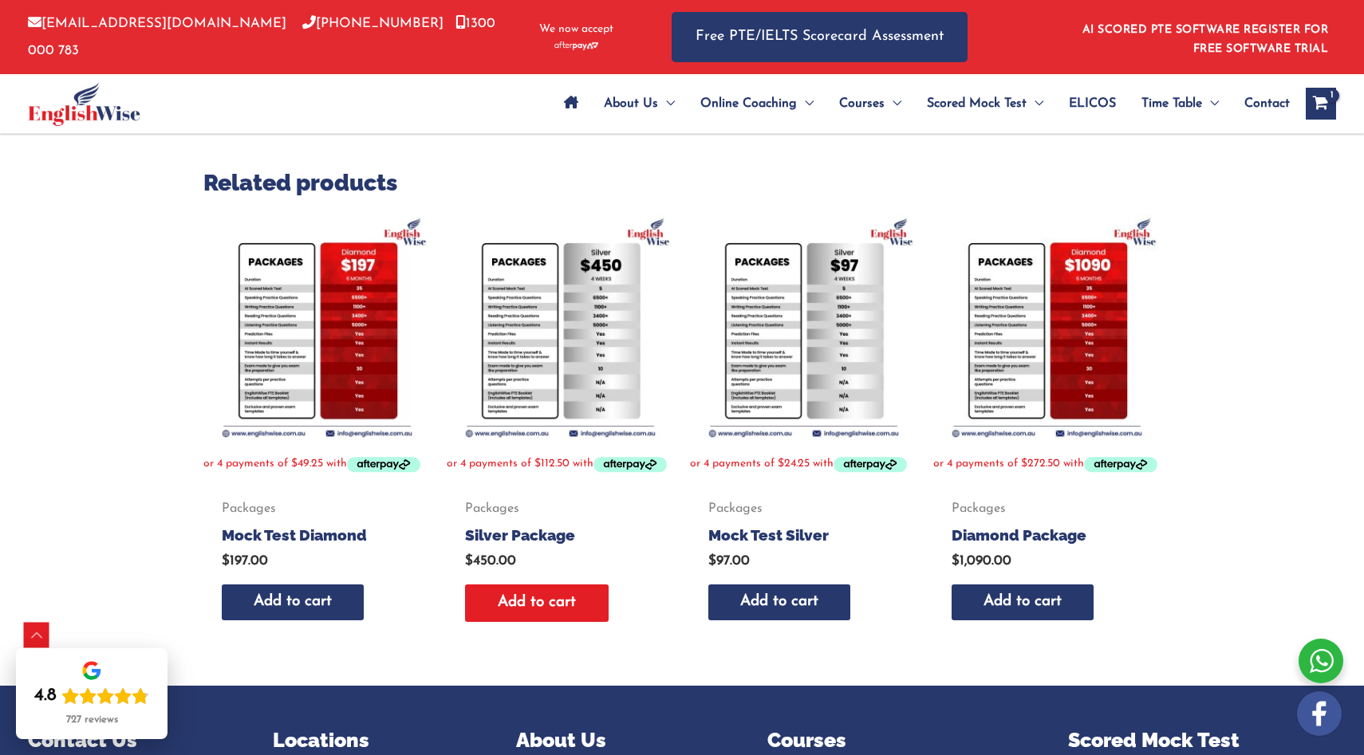
click at [584, 608] on link "Add to cart" at bounding box center [537, 603] width 144 height 37
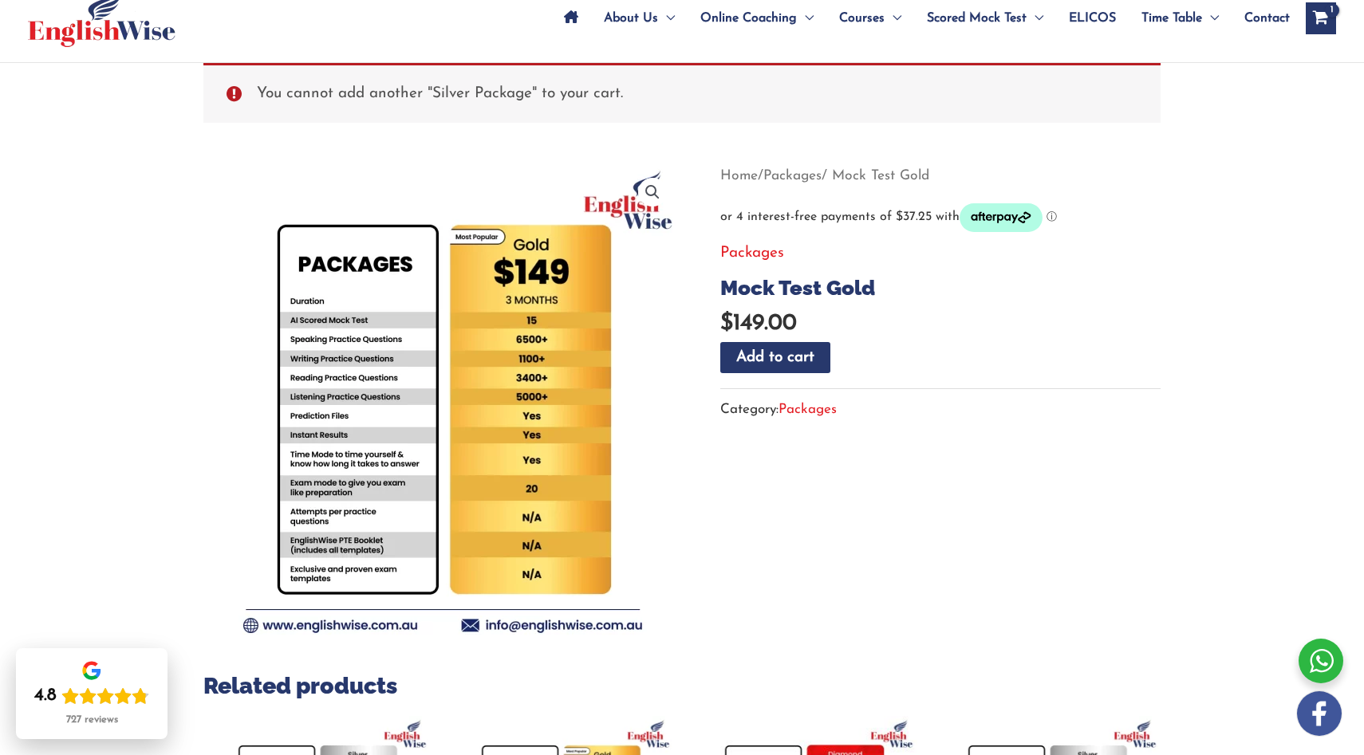
scroll to position [95, 0]
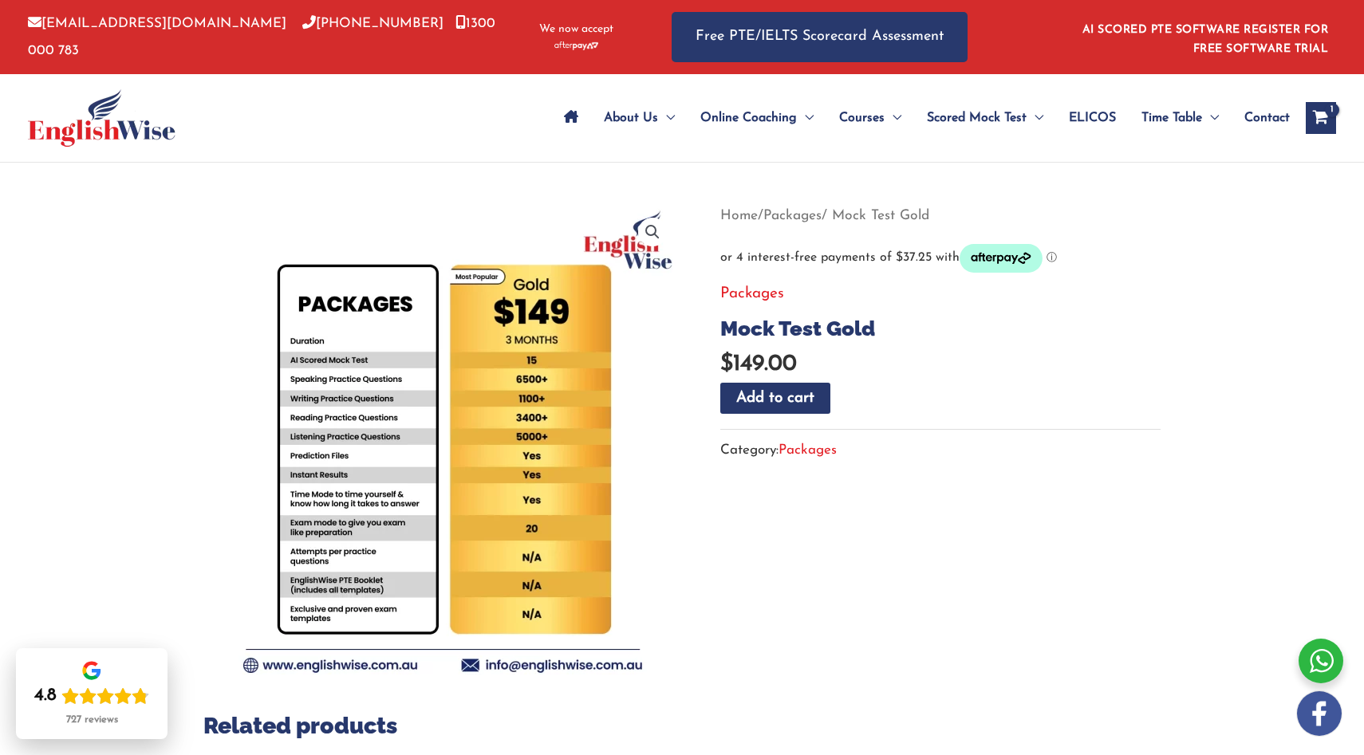
click at [1253, 118] on span "Contact" at bounding box center [1266, 118] width 45 height 56
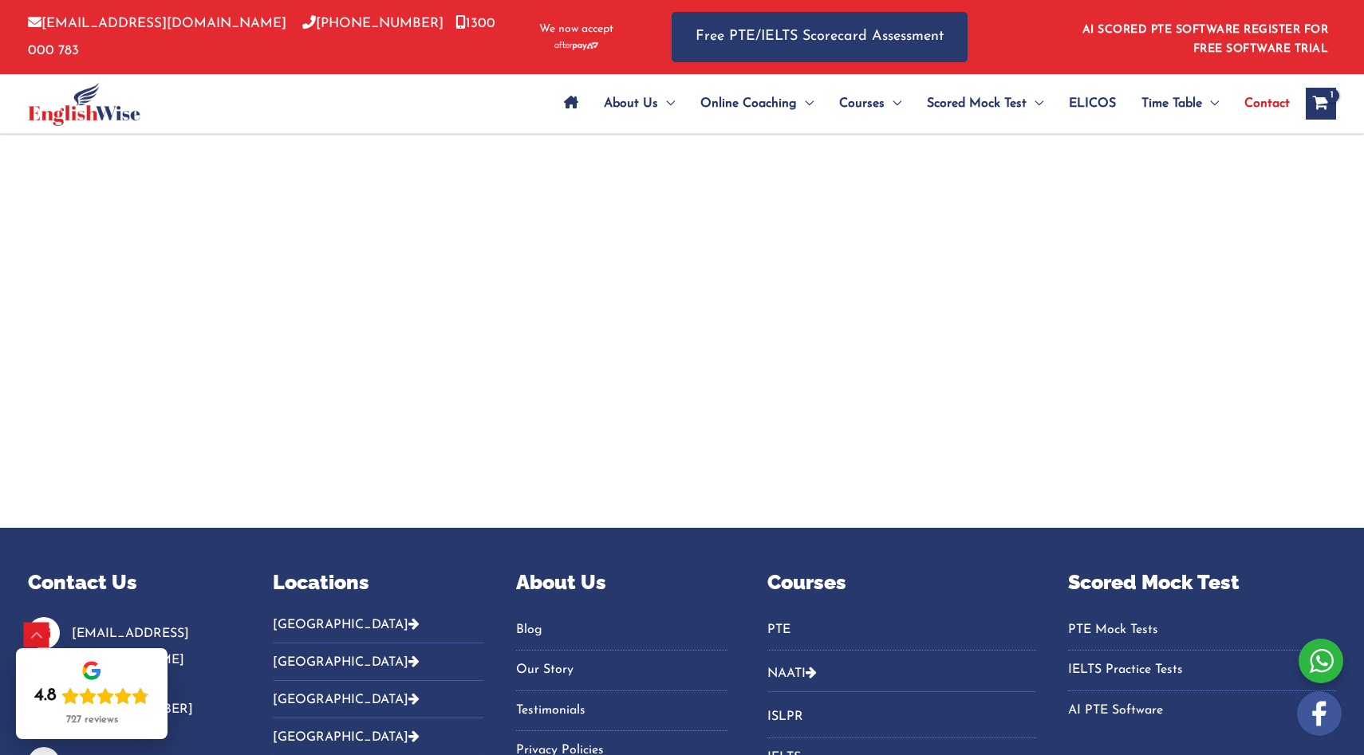
scroll to position [3736, 0]
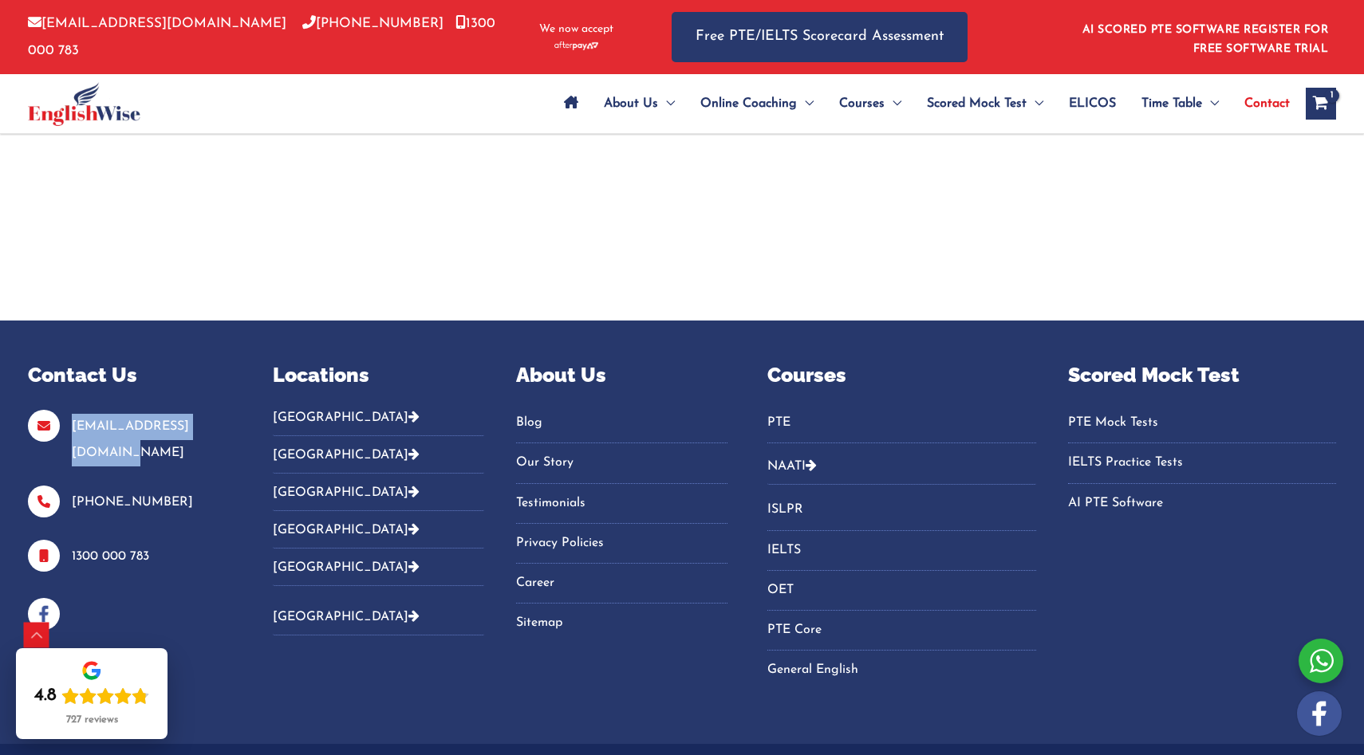
drag, startPoint x: 234, startPoint y: 328, endPoint x: 71, endPoint y: 319, distance: 162.9
click at [71, 360] on div "Contact Us info@englishwise.com.au 02-8628-7293 1300 000 783 Locations Australi…" at bounding box center [682, 536] width 1364 height 352
drag, startPoint x: 71, startPoint y: 319, endPoint x: 205, endPoint y: 317, distance: 134.0
click at [189, 420] on link "[EMAIL_ADDRESS][DOMAIN_NAME]" at bounding box center [130, 439] width 117 height 39
click at [223, 414] on p "[EMAIL_ADDRESS][DOMAIN_NAME]" at bounding box center [130, 440] width 205 height 53
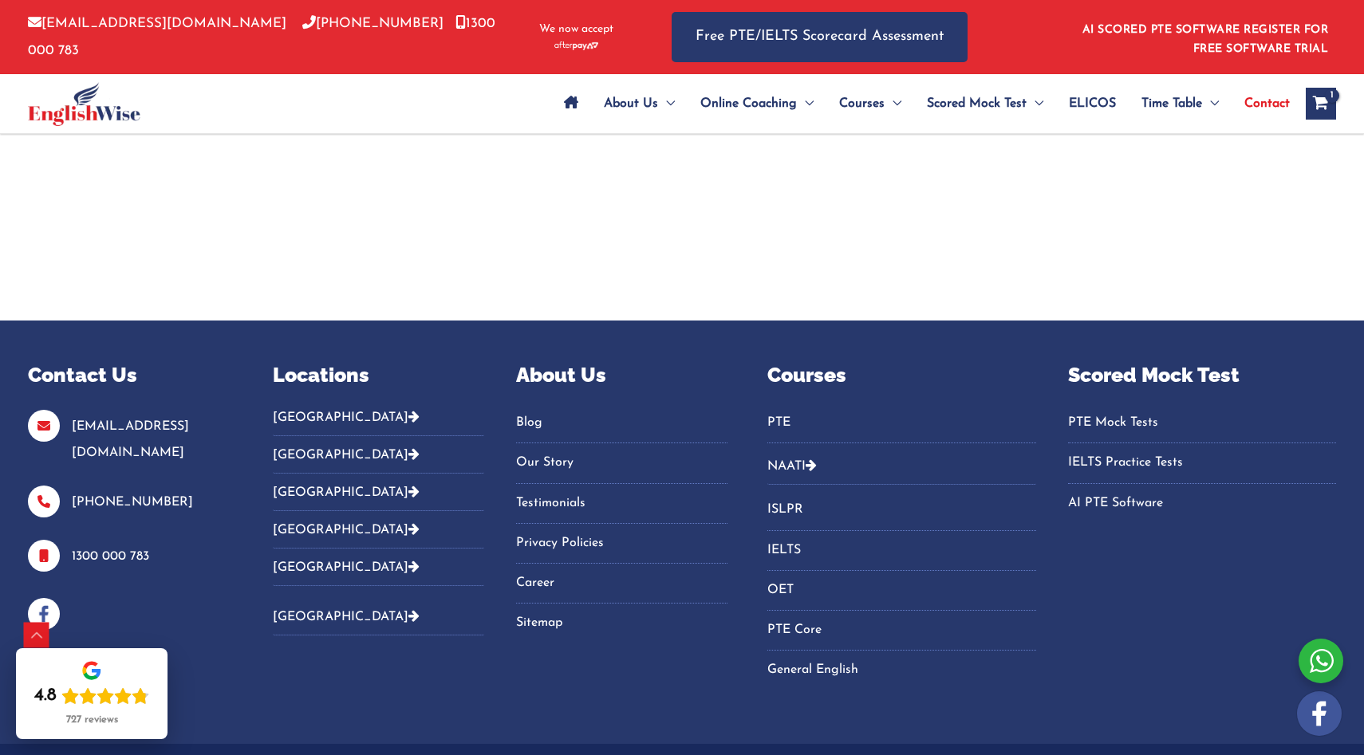
click at [189, 420] on link "[EMAIL_ADDRESS][DOMAIN_NAME]" at bounding box center [130, 439] width 117 height 39
click at [318, 360] on div "Locations Australia Sydney Parramatta Melbourne Brisbane Gold Coast Perth Darwi…" at bounding box center [378, 398] width 211 height 77
click at [319, 410] on button "[GEOGRAPHIC_DATA]" at bounding box center [378, 423] width 211 height 26
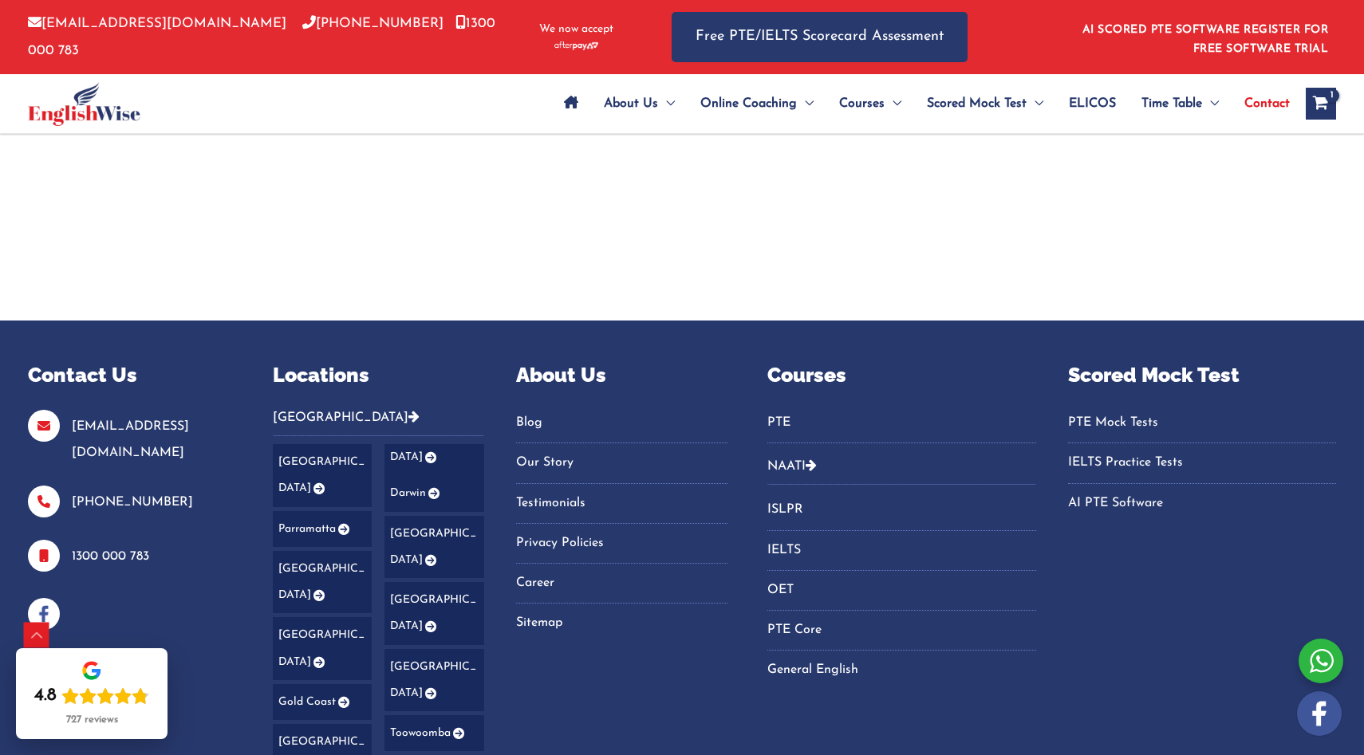
click at [325, 483] on icon "Footer Widget 2" at bounding box center [318, 488] width 14 height 11
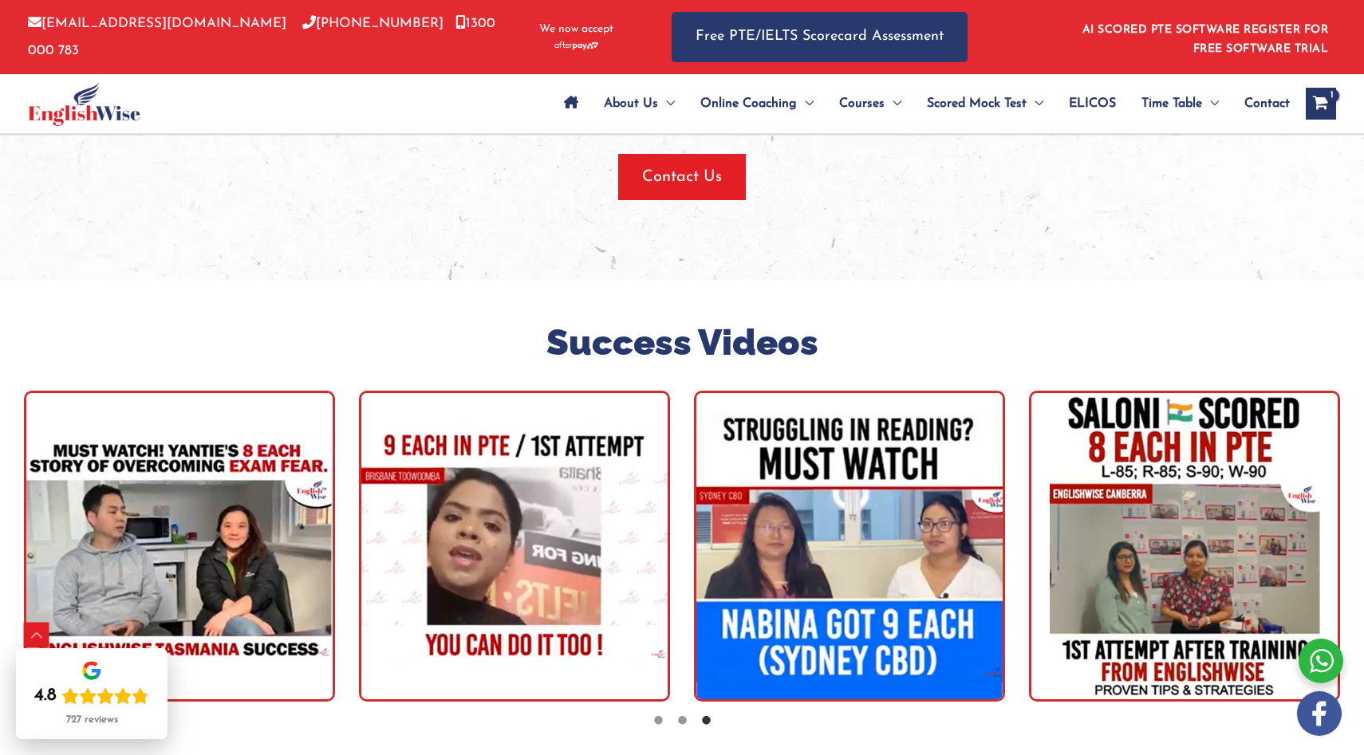
scroll to position [4387, 0]
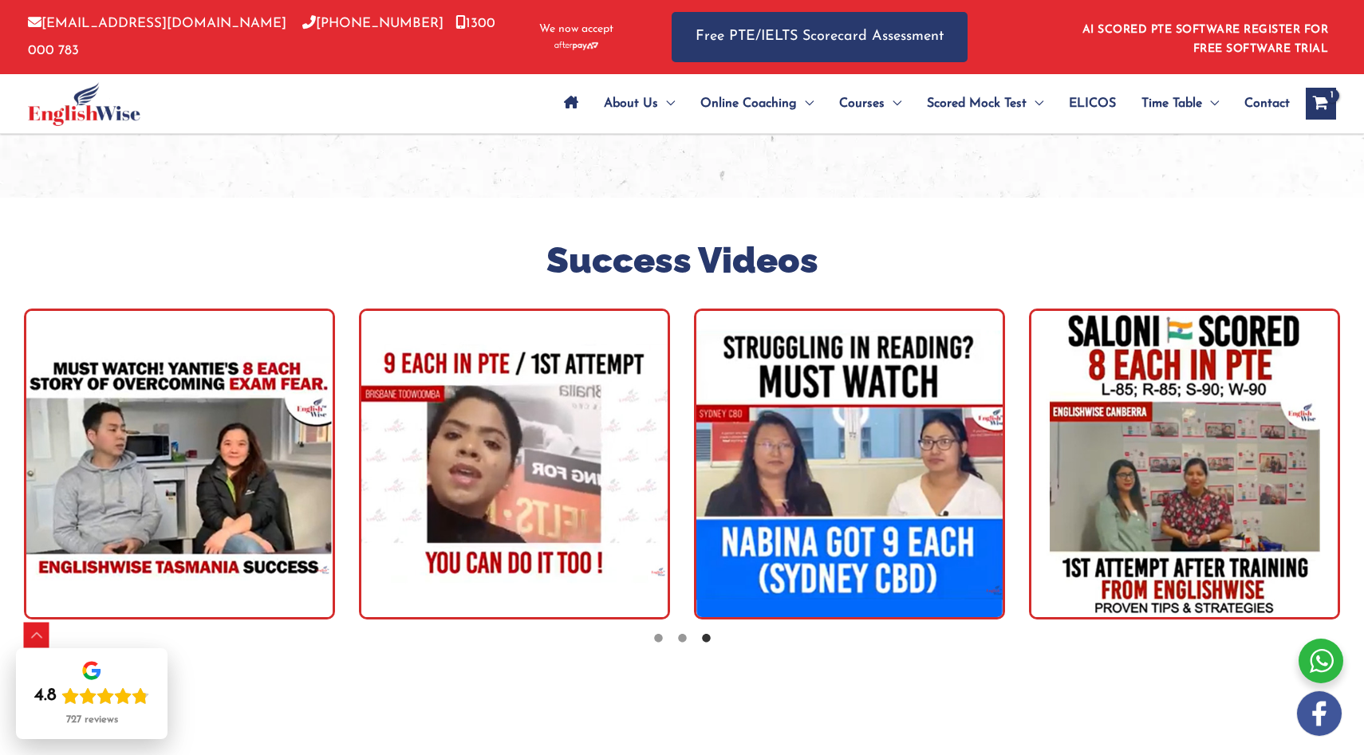
click at [261, 466] on img "tracker" at bounding box center [179, 464] width 311 height 311
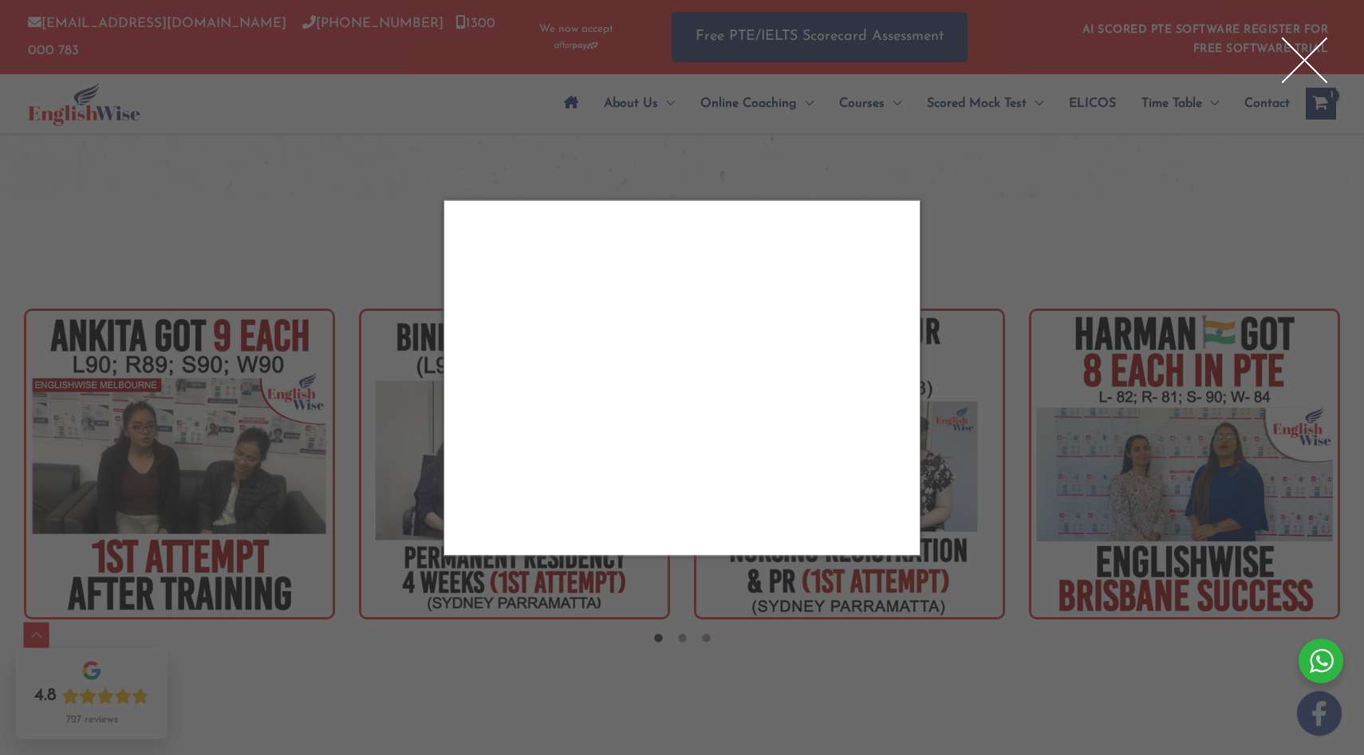
click at [986, 199] on div "Close" at bounding box center [682, 377] width 1364 height 755
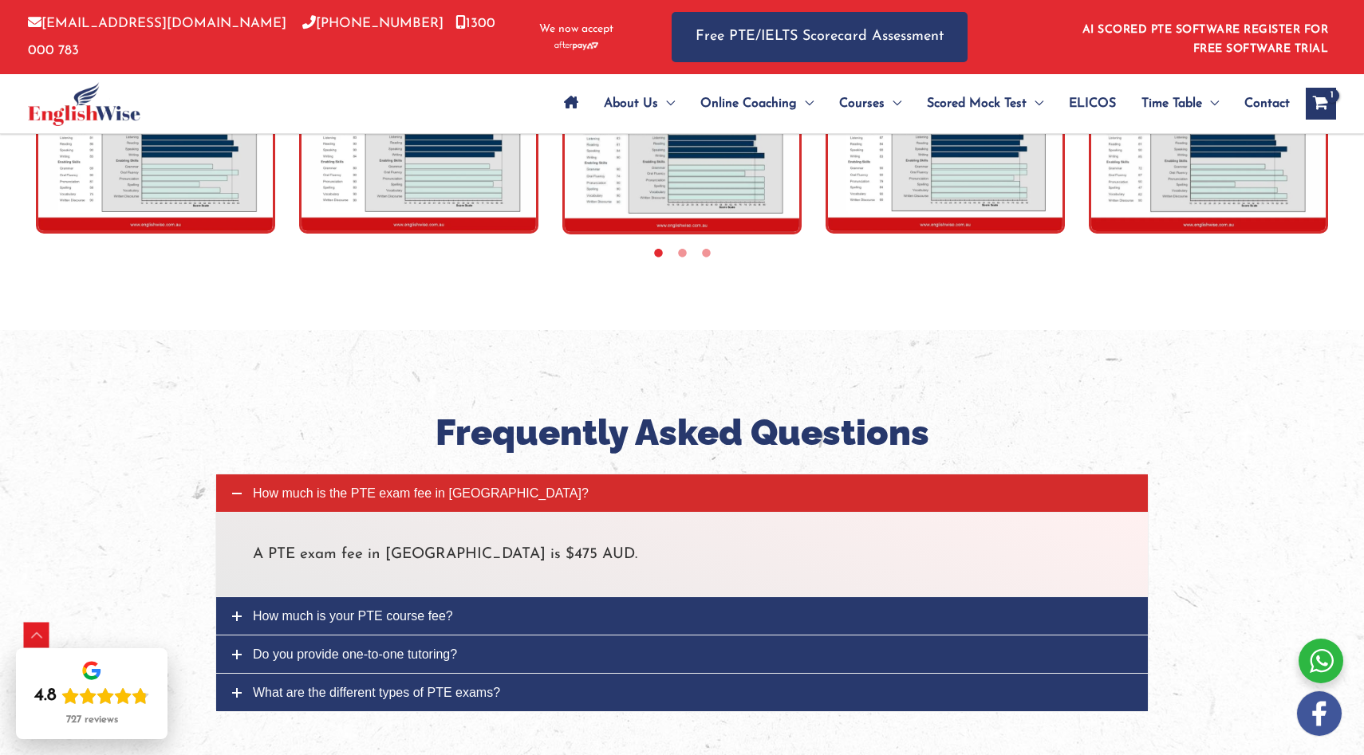
scroll to position [5399, 0]
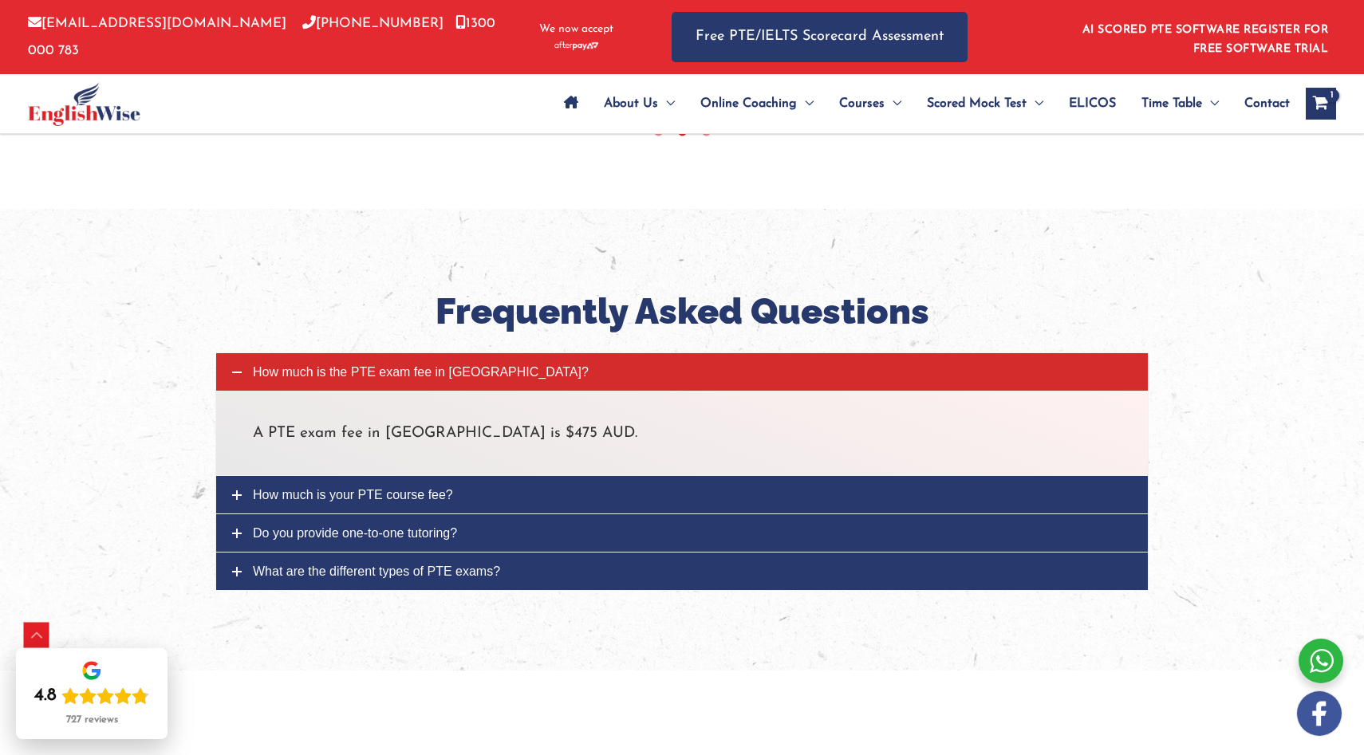
click at [601, 476] on link "How much is your PTE course fee?" at bounding box center [682, 494] width 932 height 37
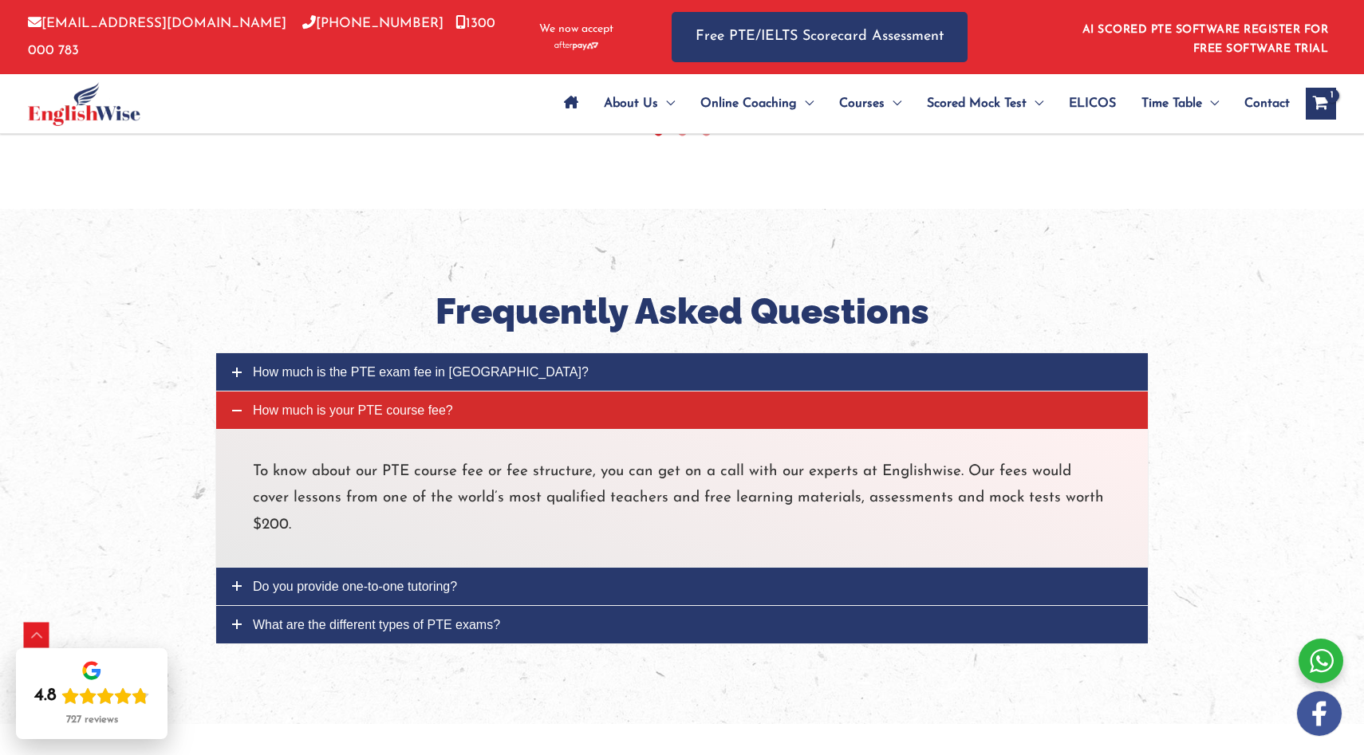
click at [471, 568] on link "Do you provide one-to-one tutoring?" at bounding box center [682, 586] width 932 height 37
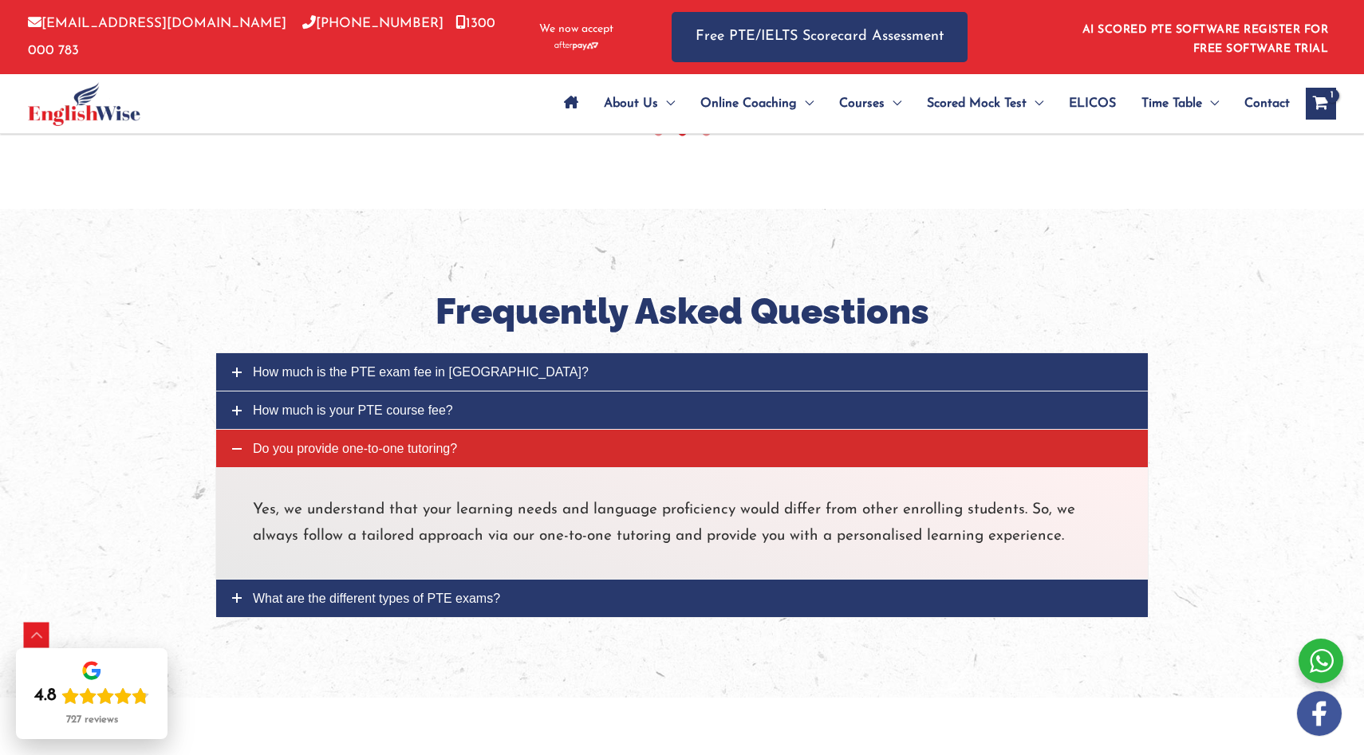
click at [476, 592] on span "What are the different types of PTE exams?" at bounding box center [376, 599] width 247 height 14
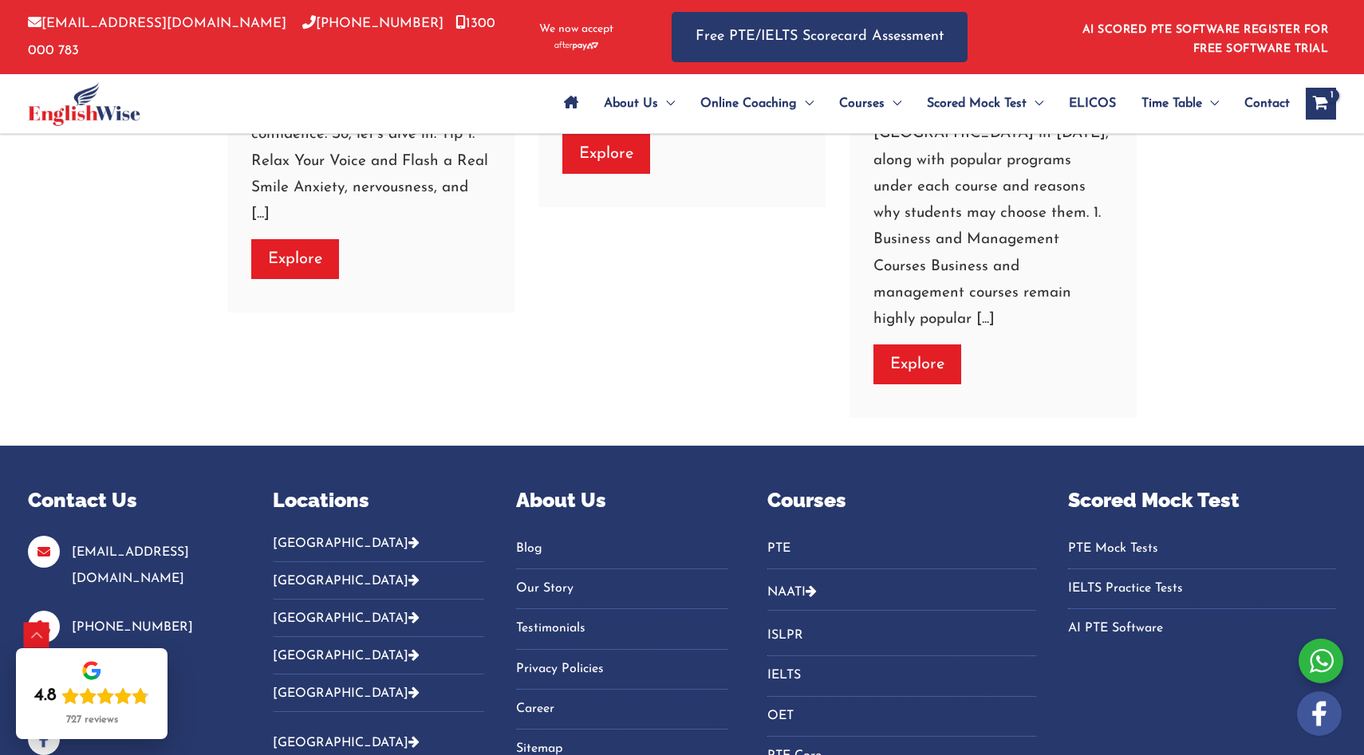
scroll to position [7069, 0]
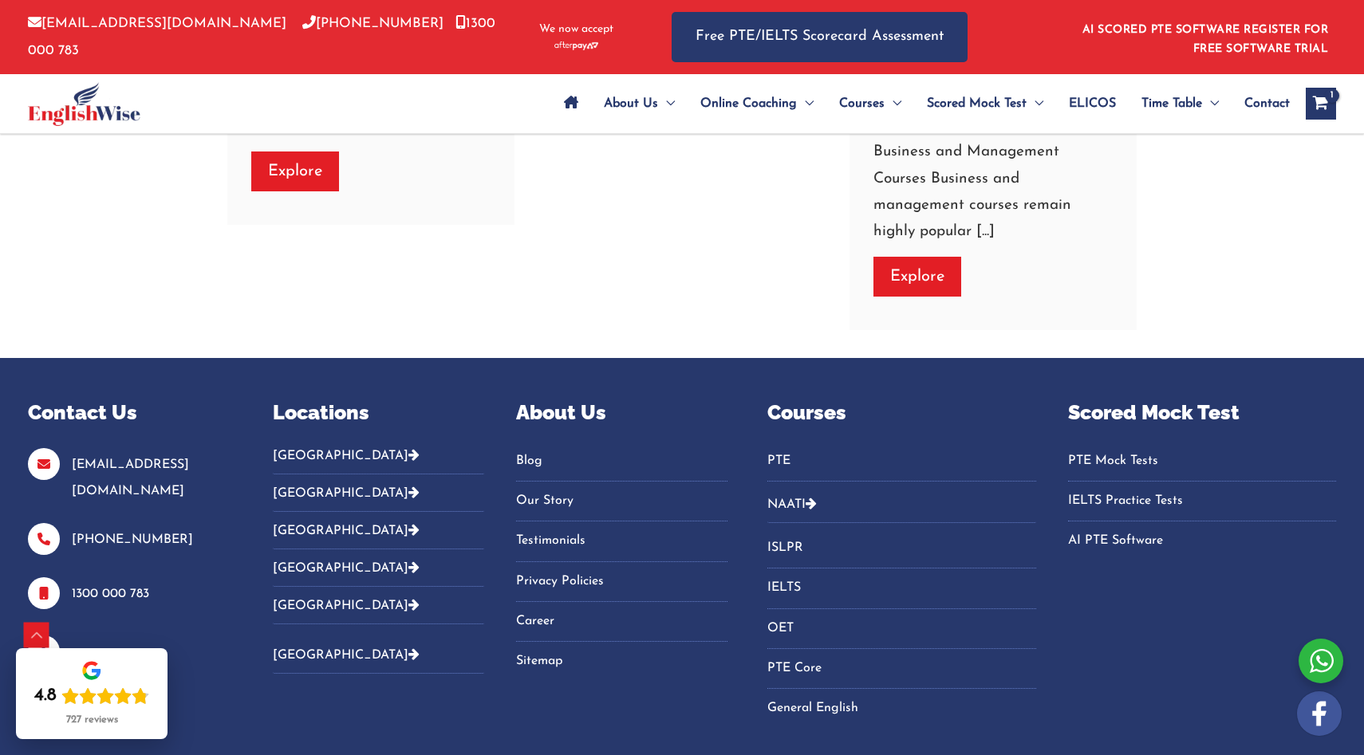
click at [302, 448] on button "[GEOGRAPHIC_DATA]" at bounding box center [378, 461] width 211 height 26
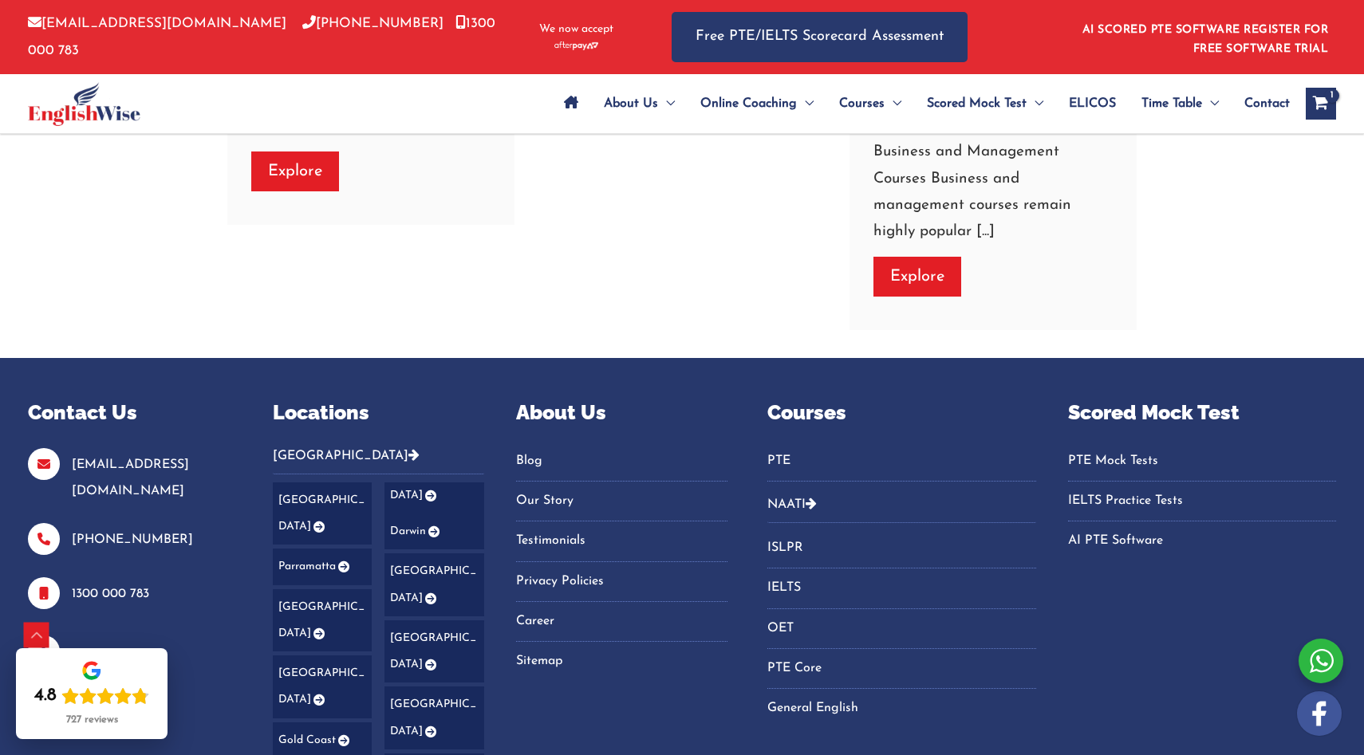
click at [300, 483] on link "[GEOGRAPHIC_DATA]" at bounding box center [323, 514] width 100 height 63
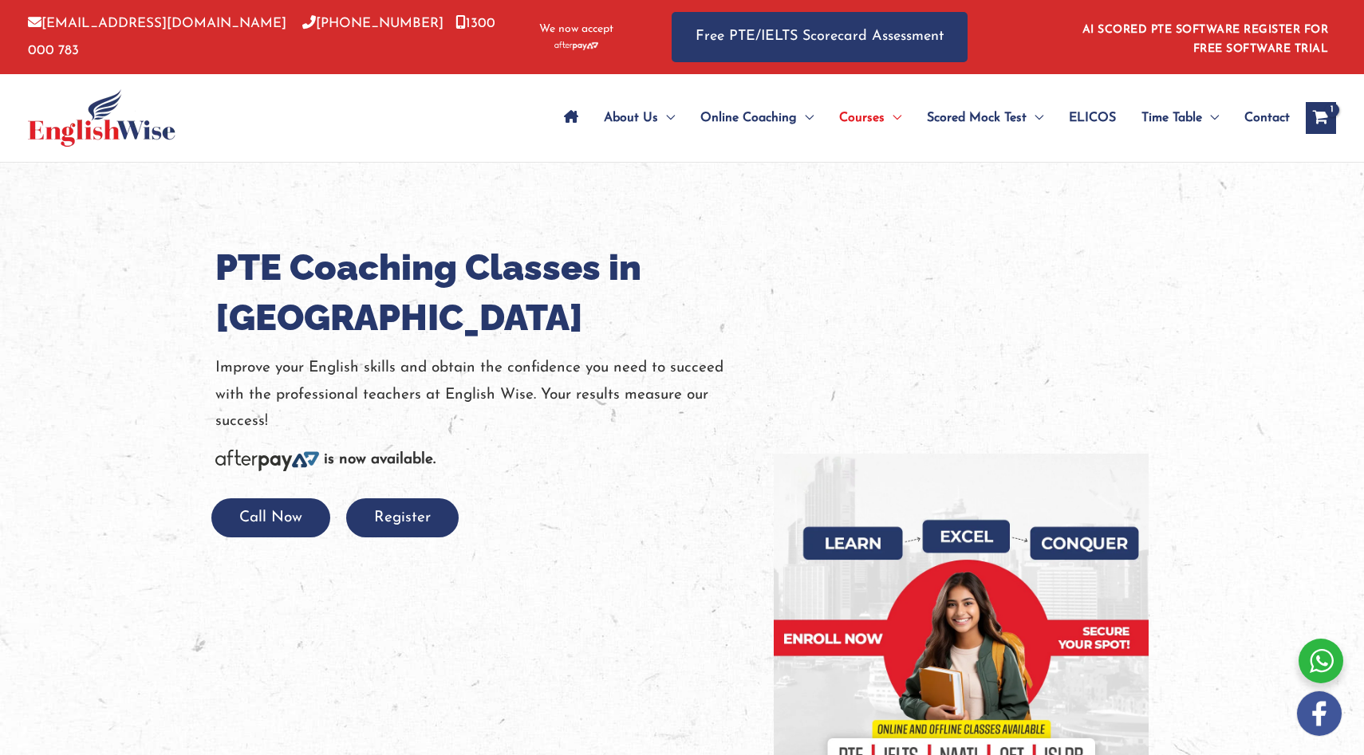
scroll to position [152, 0]
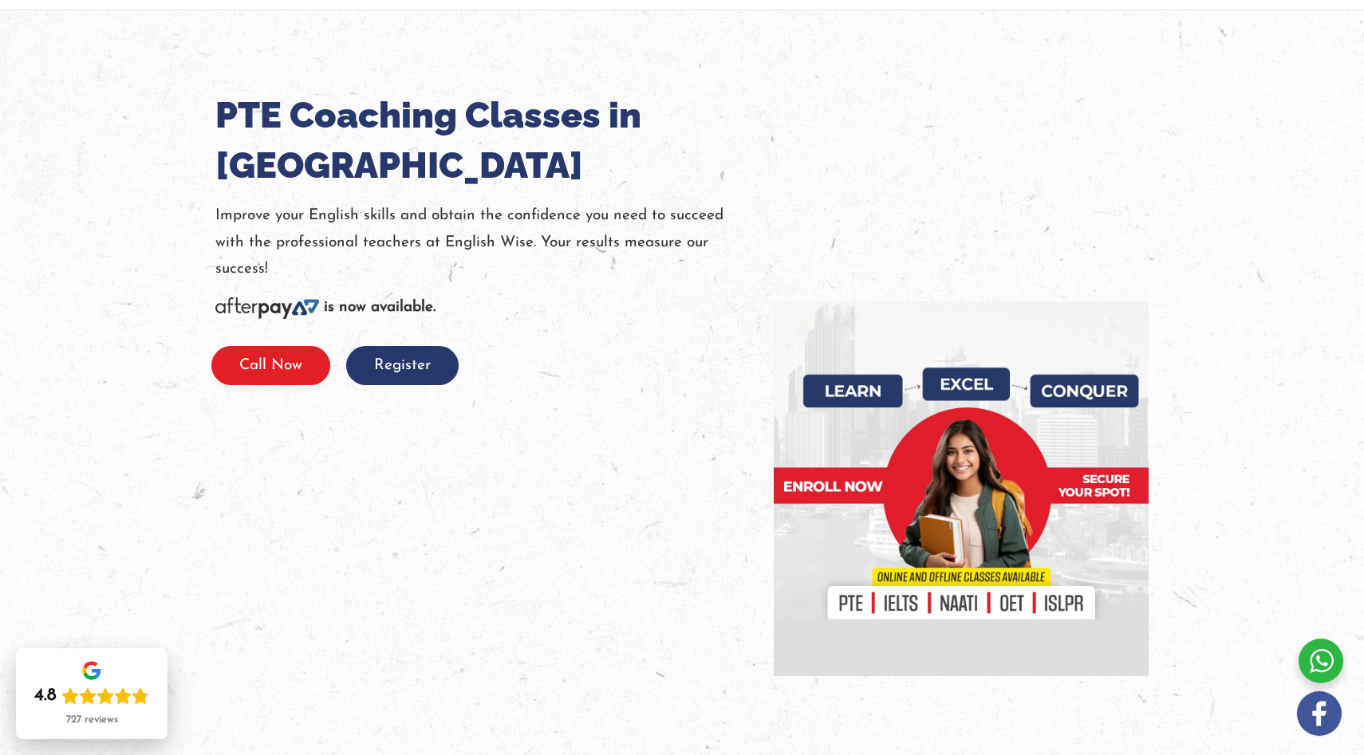
click at [282, 378] on button "Call Now" at bounding box center [270, 365] width 119 height 39
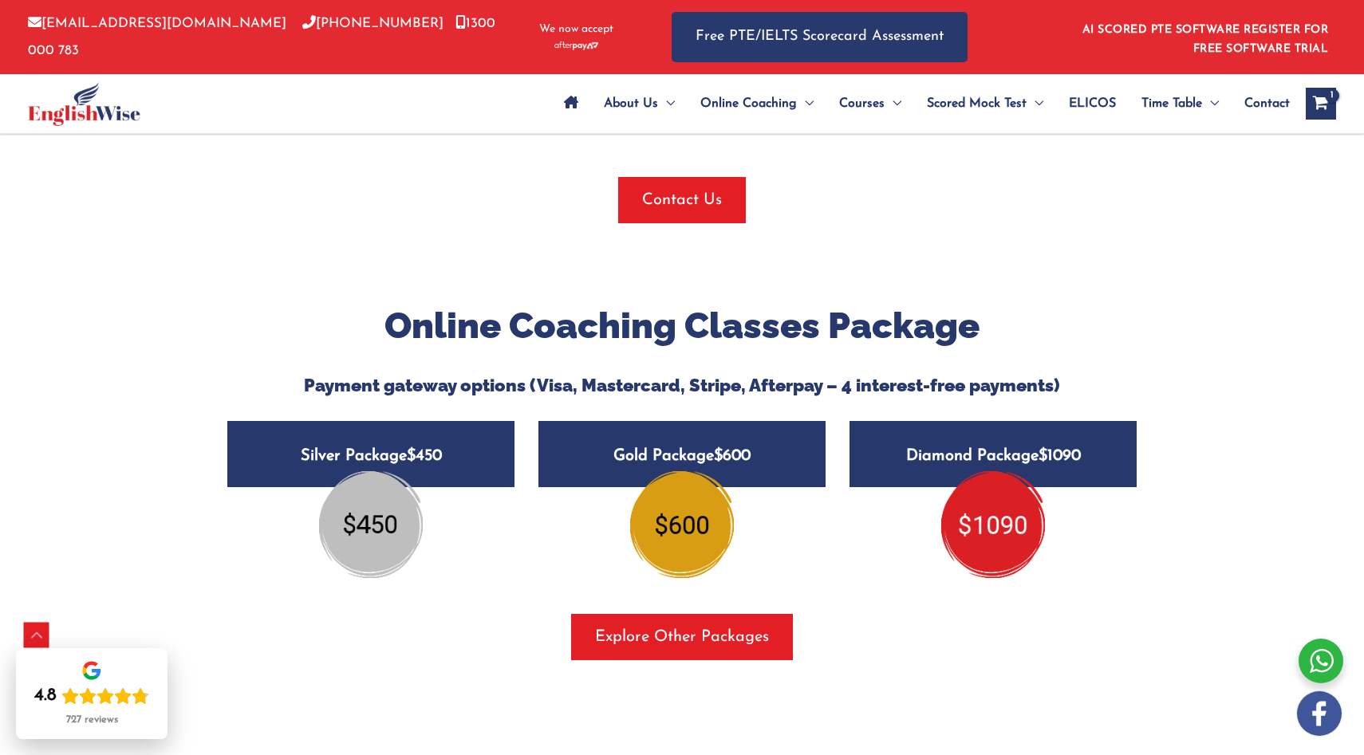
scroll to position [1766, 0]
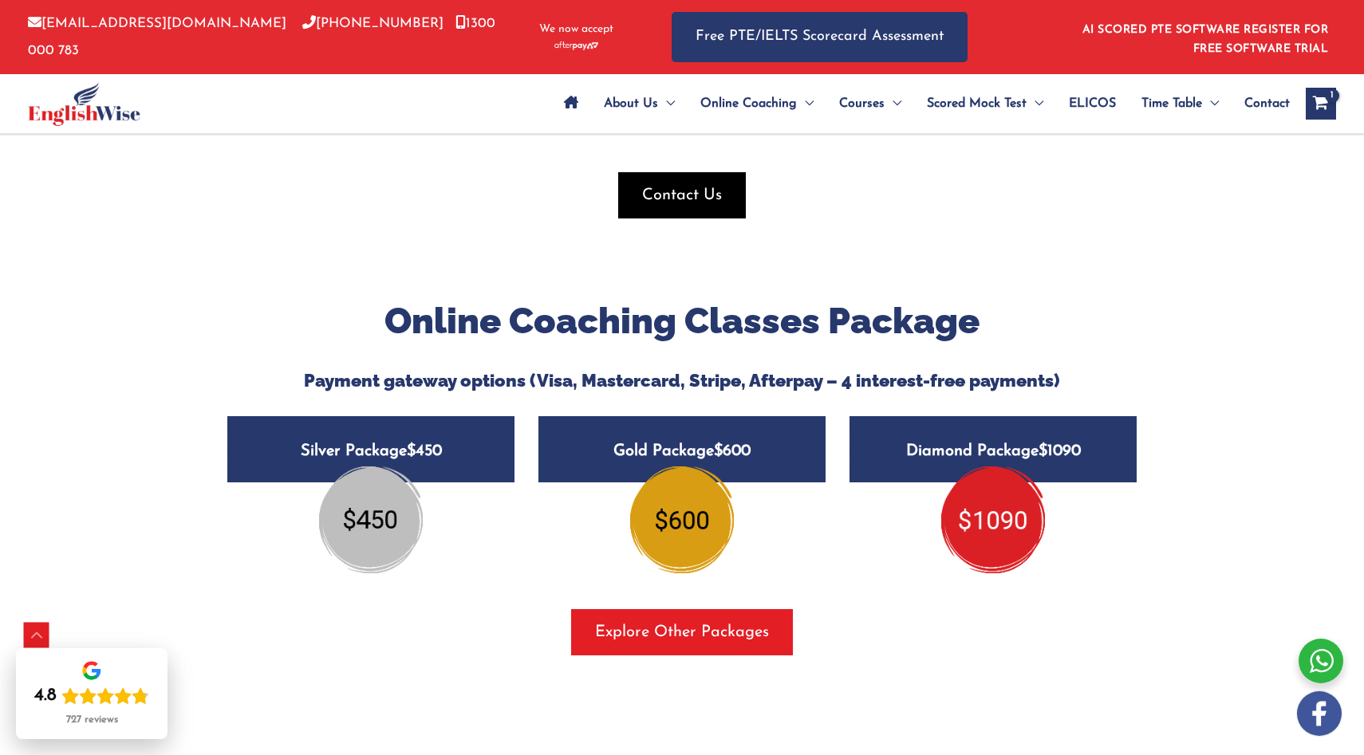
click at [712, 179] on button "Contact Us" at bounding box center [682, 195] width 128 height 46
click at [655, 183] on span "button" at bounding box center [682, 195] width 128 height 46
click at [669, 184] on span "Contact Us" at bounding box center [682, 195] width 80 height 22
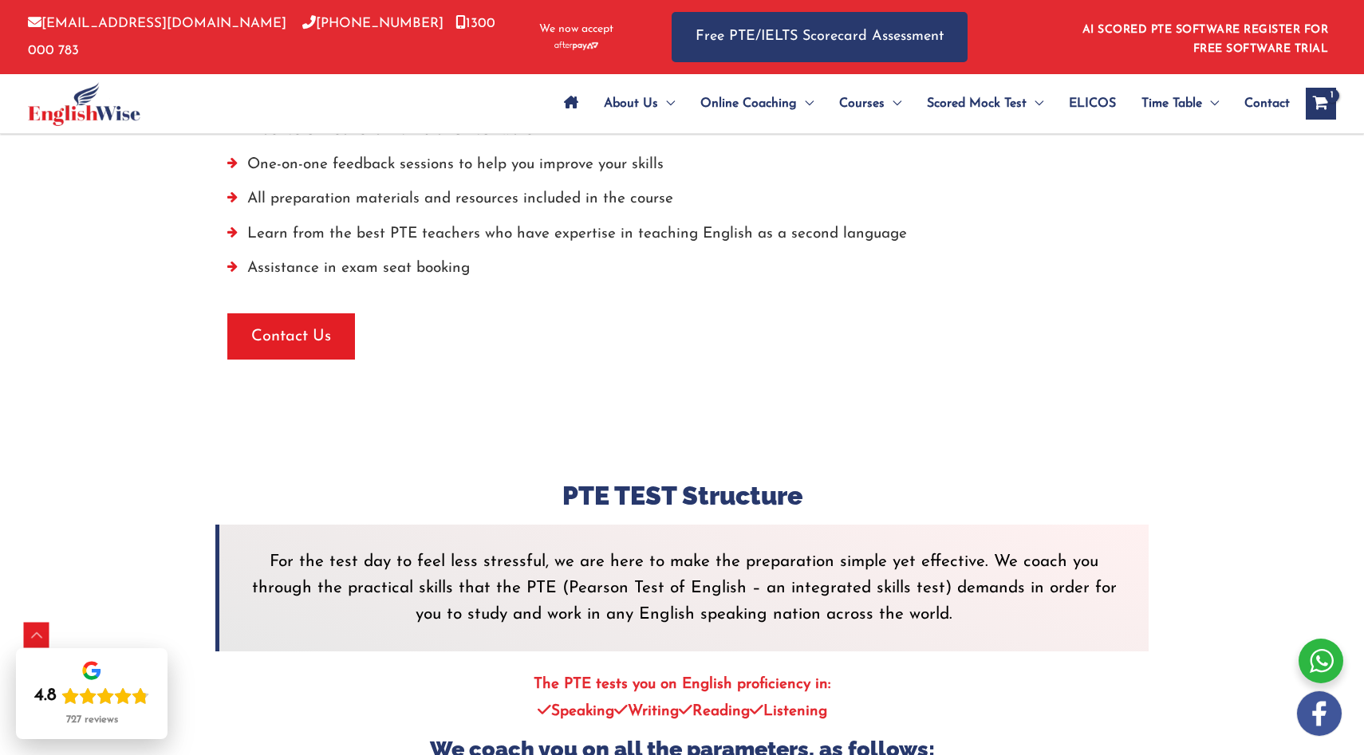
scroll to position [4539, 0]
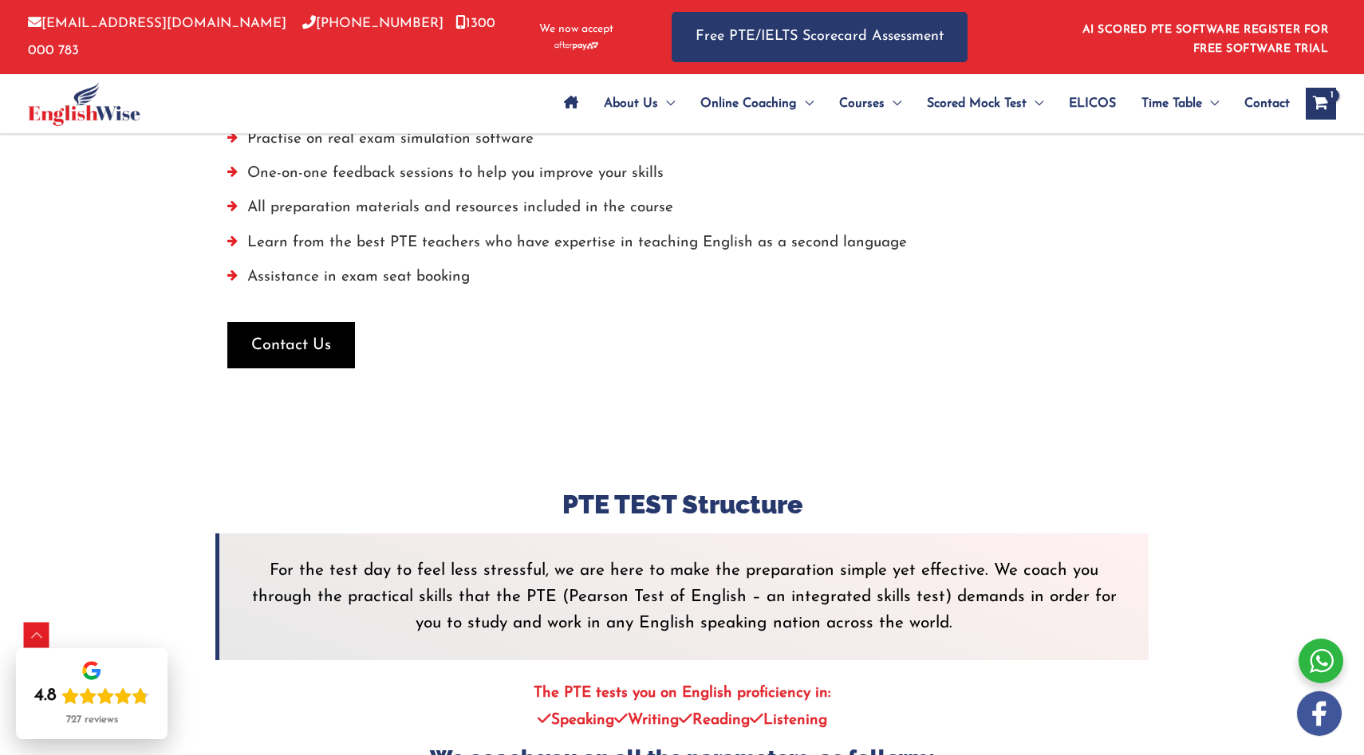
click at [302, 334] on span "Contact Us" at bounding box center [291, 345] width 80 height 22
click at [309, 334] on span "Contact Us" at bounding box center [291, 345] width 80 height 22
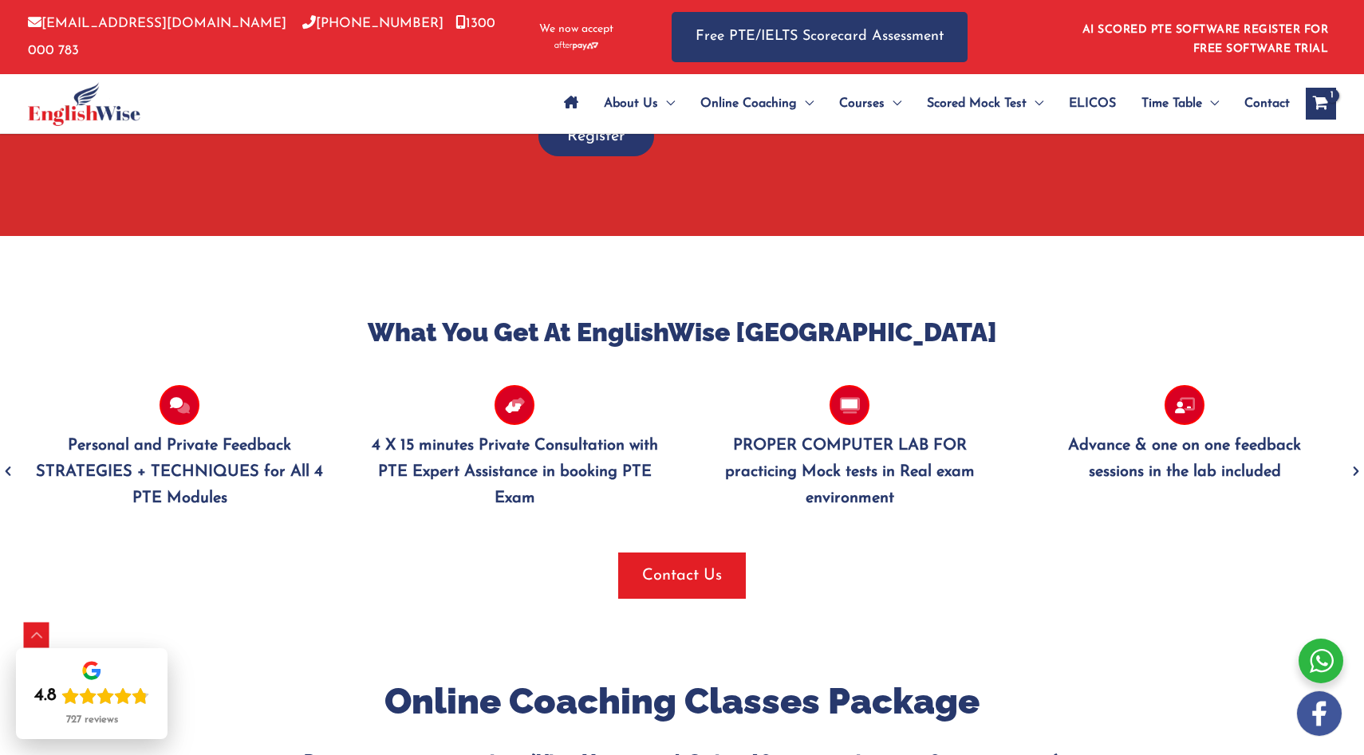
scroll to position [1382, 0]
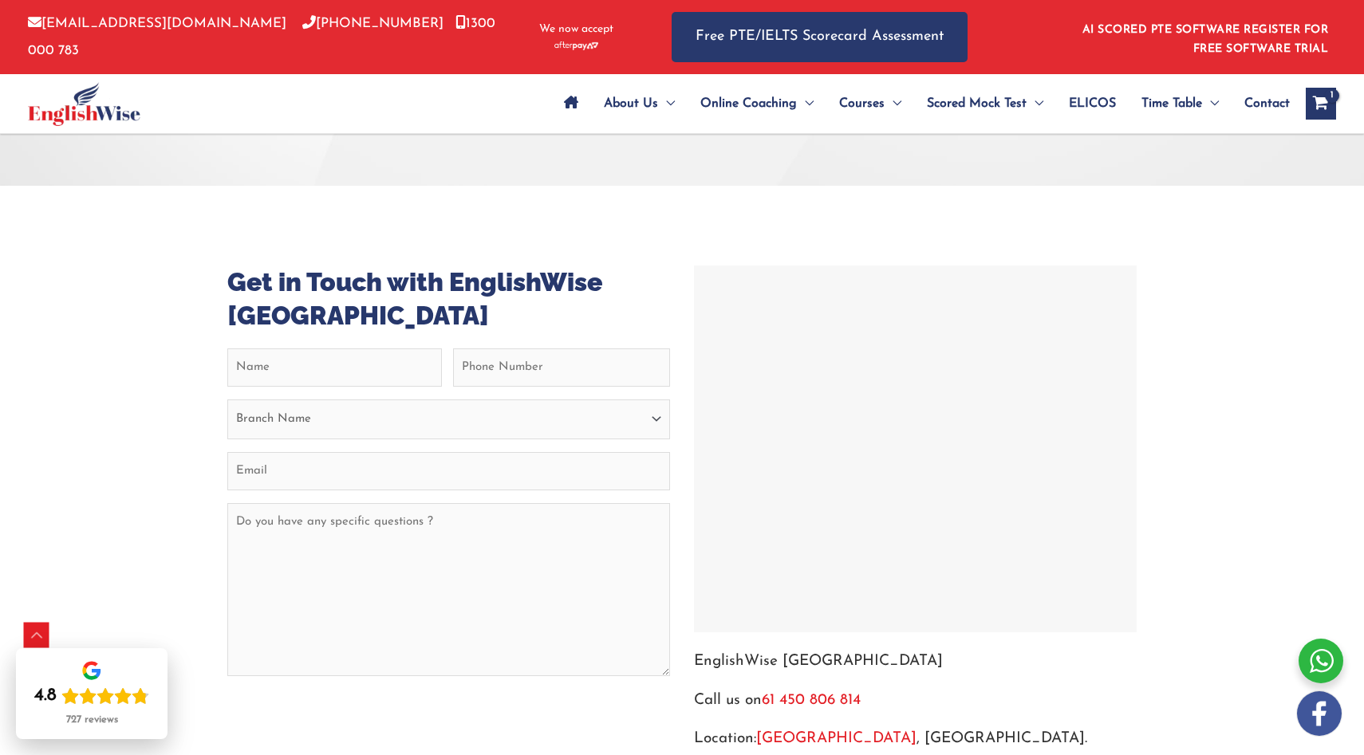
scroll to position [6333, 0]
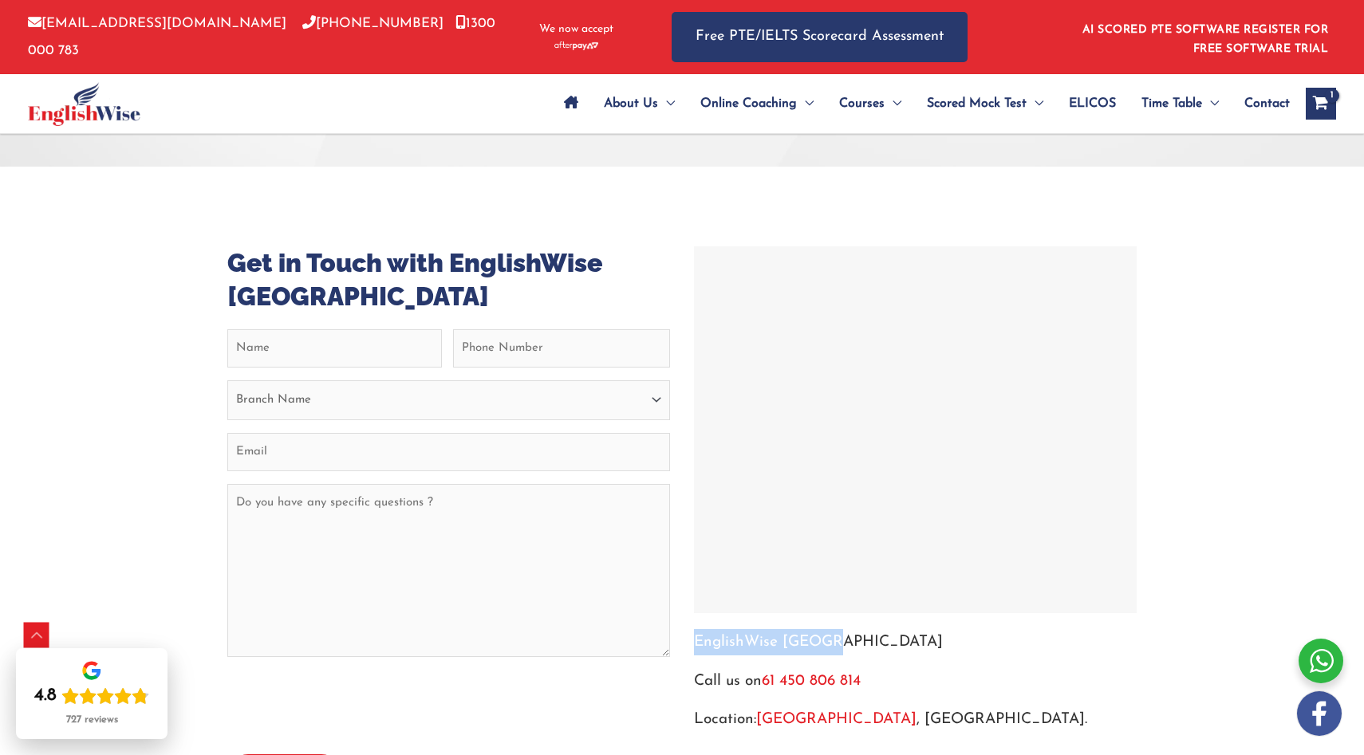
drag, startPoint x: 847, startPoint y: 542, endPoint x: 691, endPoint y: 542, distance: 155.5
click at [691, 542] on div "EnglishWise [GEOGRAPHIC_DATA] Call us on [PHONE_NUMBER] Location: [GEOGRAPHIC_D…" at bounding box center [915, 489] width 467 height 487
copy p "EnglishWise [GEOGRAPHIC_DATA]"
